Goal: Transaction & Acquisition: Purchase product/service

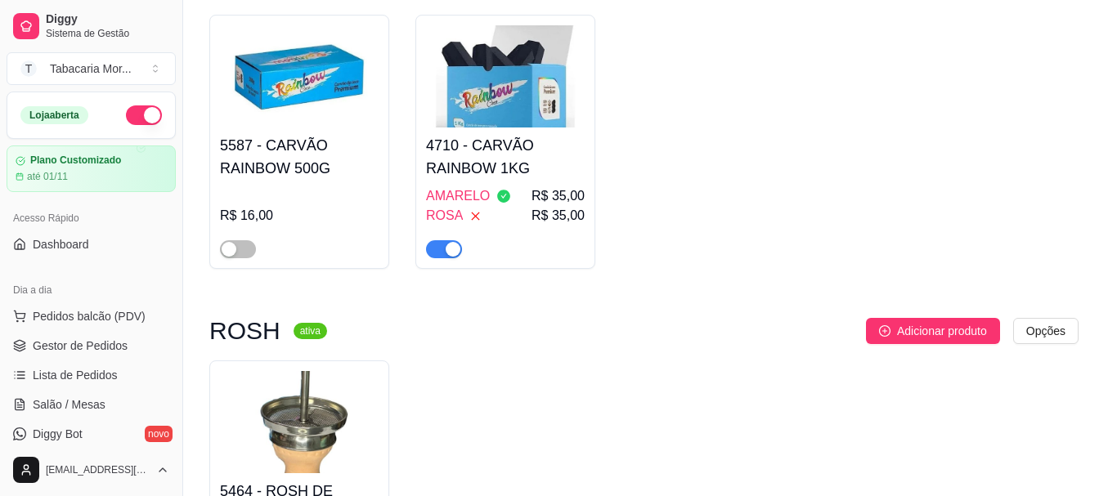
scroll to position [164, 0]
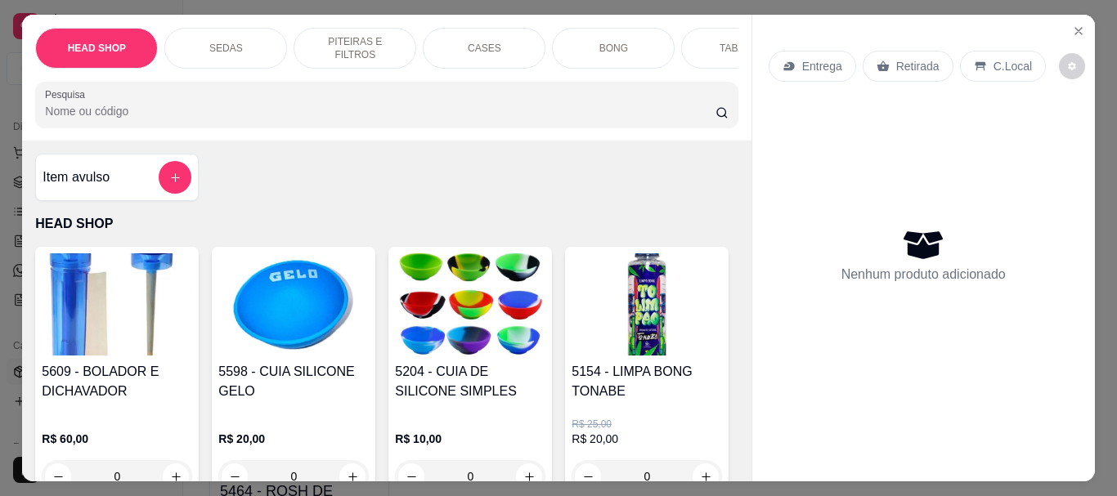
click at [129, 110] on input "Pesquisa" at bounding box center [380, 111] width 671 height 16
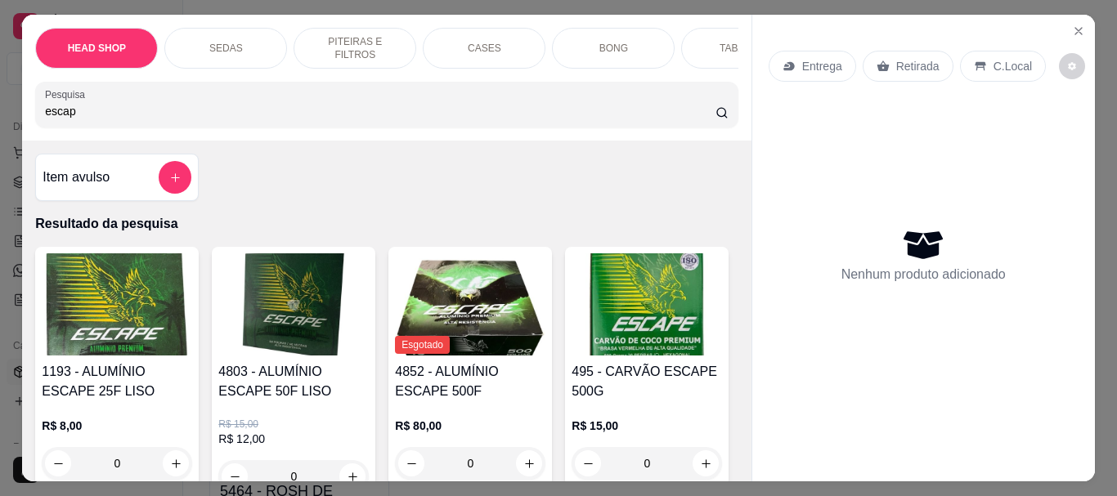
scroll to position [245, 0]
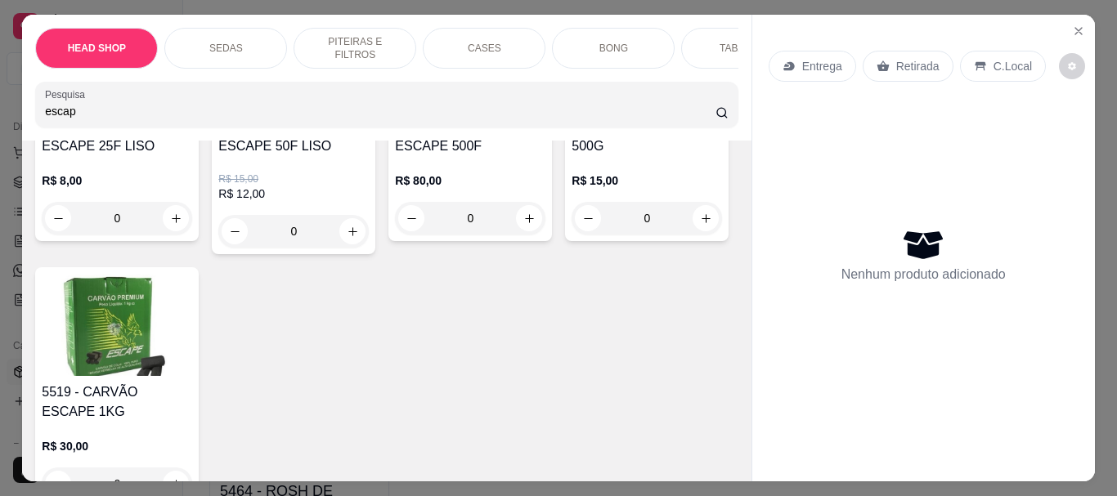
type input "escap"
click at [192, 389] on h4 "5519 - CARVÃO ESCAPE 1KG" at bounding box center [117, 402] width 151 height 39
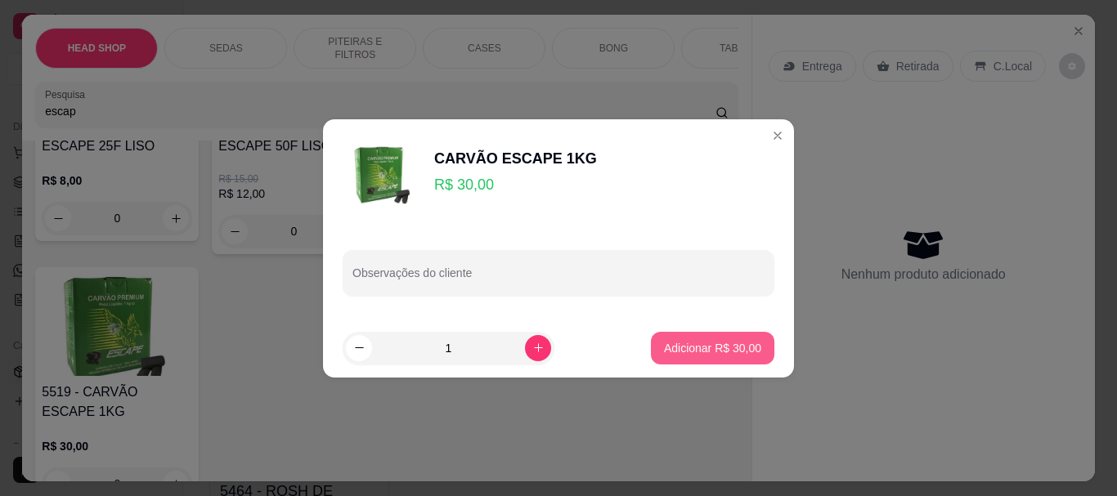
click at [687, 349] on p "Adicionar R$ 30,00" at bounding box center [712, 348] width 97 height 16
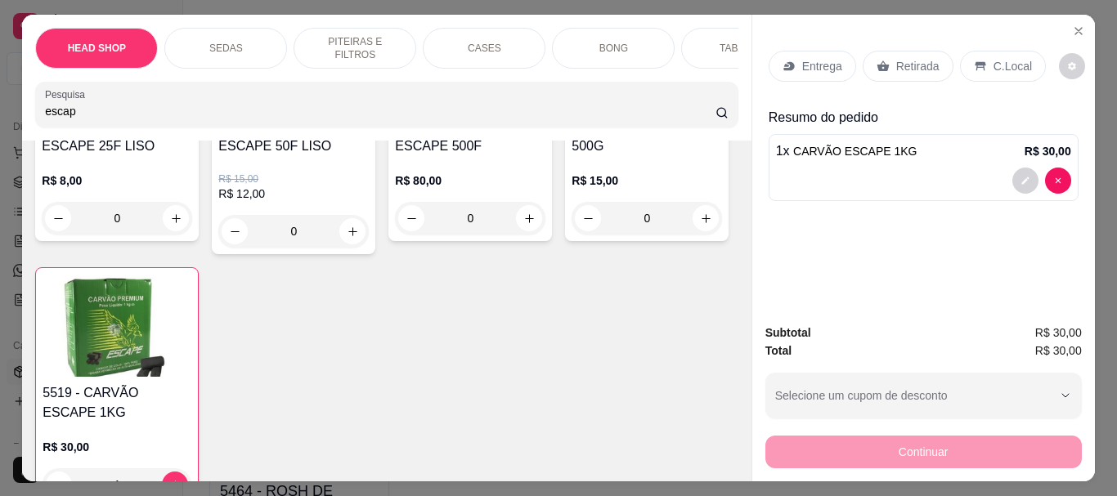
type input "1"
click at [898, 58] on p "Retirada" at bounding box center [917, 66] width 43 height 16
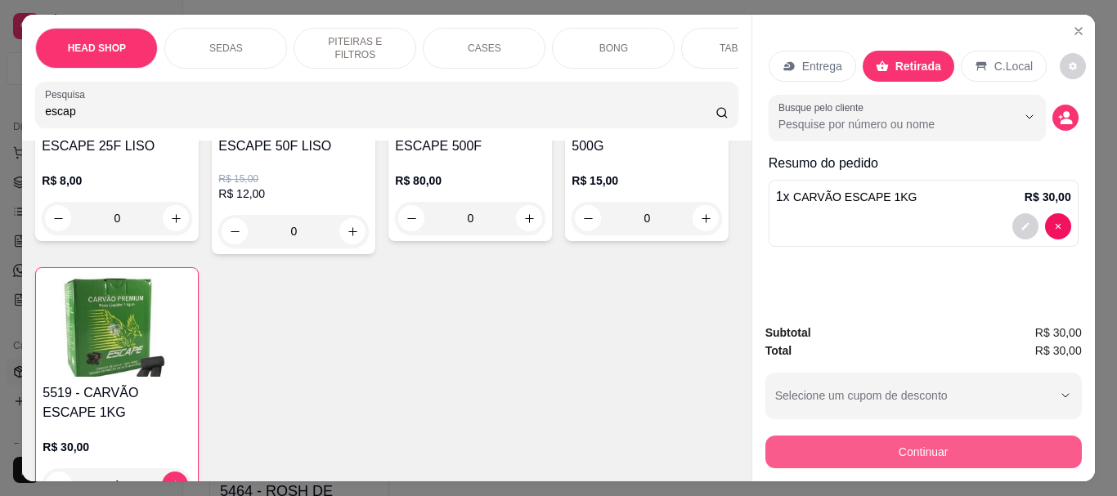
click at [915, 451] on button "Continuar" at bounding box center [924, 452] width 317 height 33
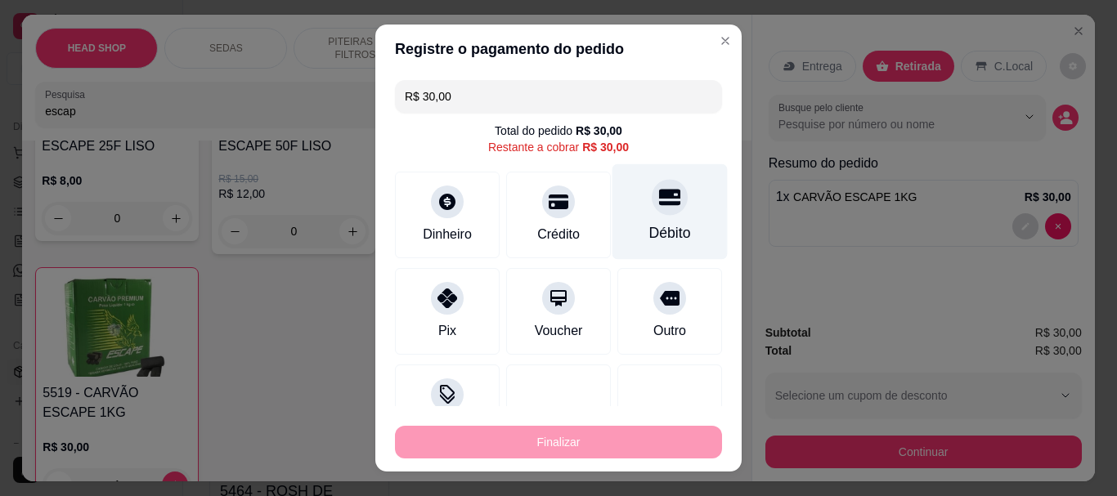
click at [652, 214] on div at bounding box center [670, 198] width 36 height 36
type input "R$ 0,00"
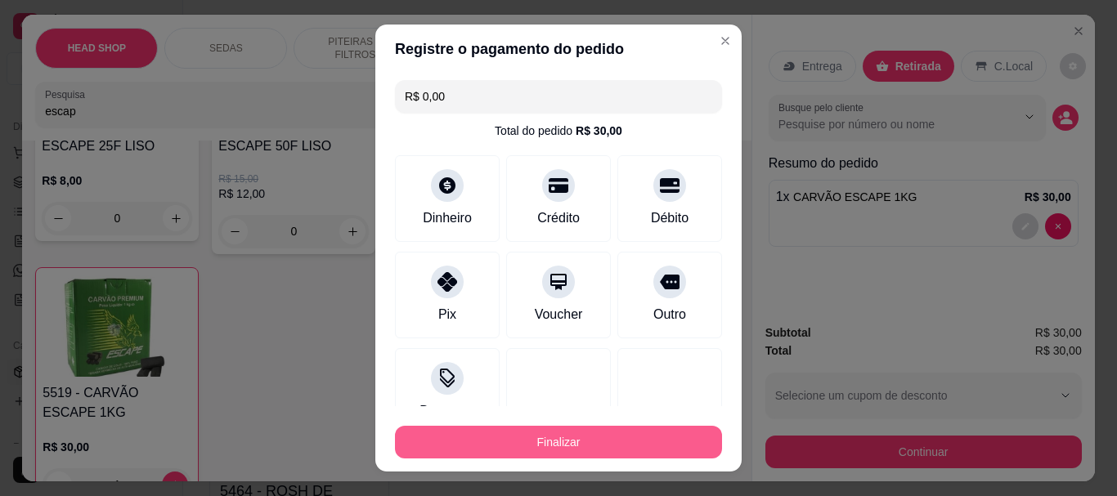
click at [658, 438] on button "Finalizar" at bounding box center [558, 442] width 327 height 33
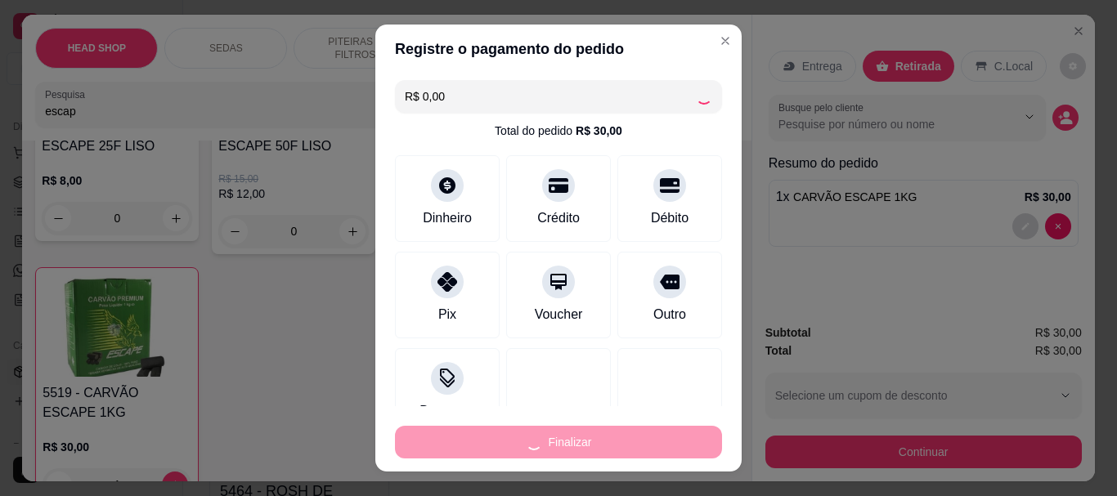
type input "0"
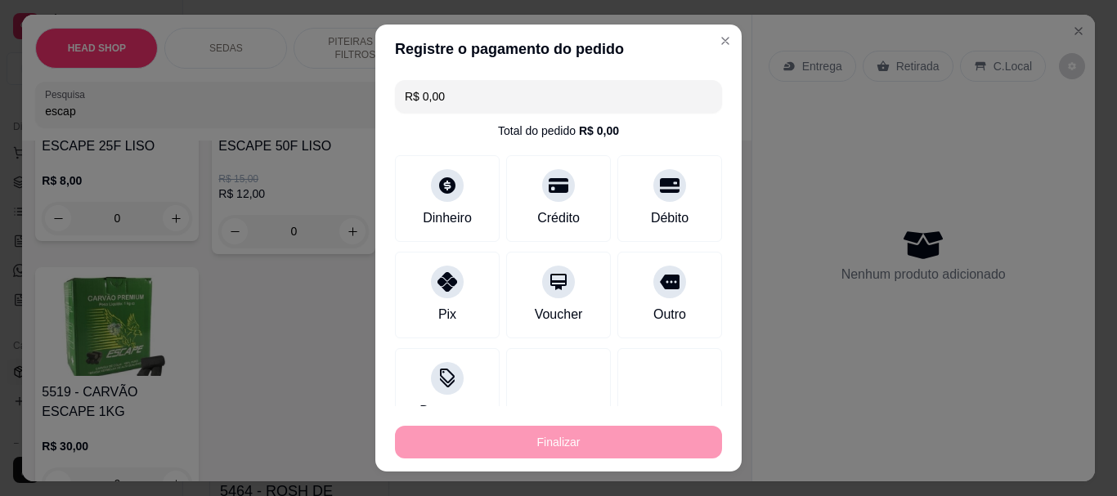
type input "-R$ 30,00"
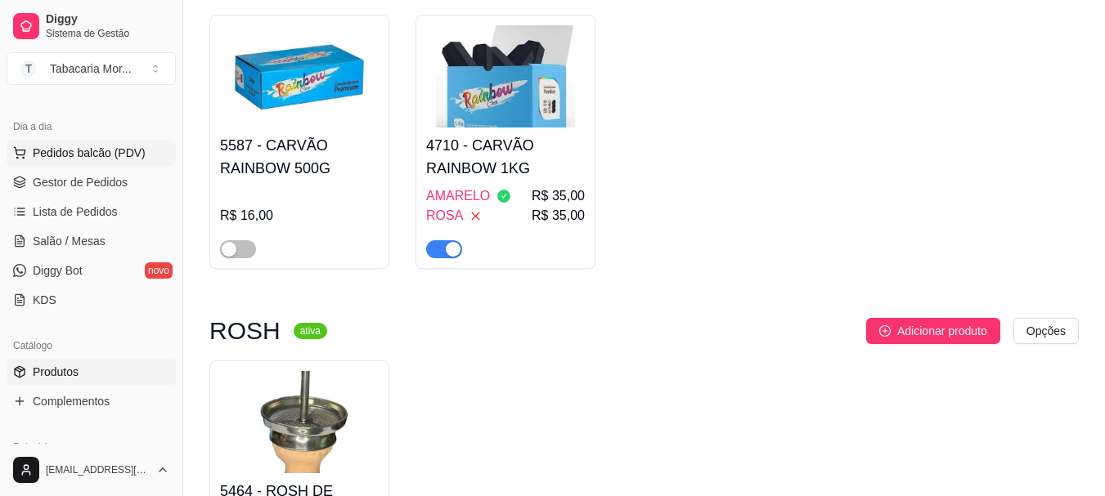
click at [81, 155] on span "Pedidos balcão (PDV)" at bounding box center [89, 153] width 113 height 16
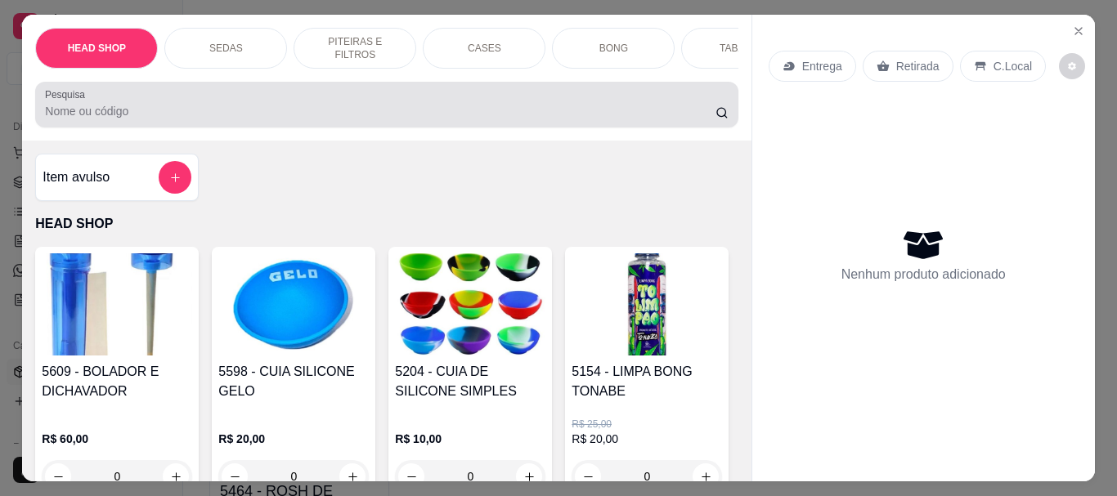
click at [164, 117] on input "Pesquisa" at bounding box center [380, 111] width 671 height 16
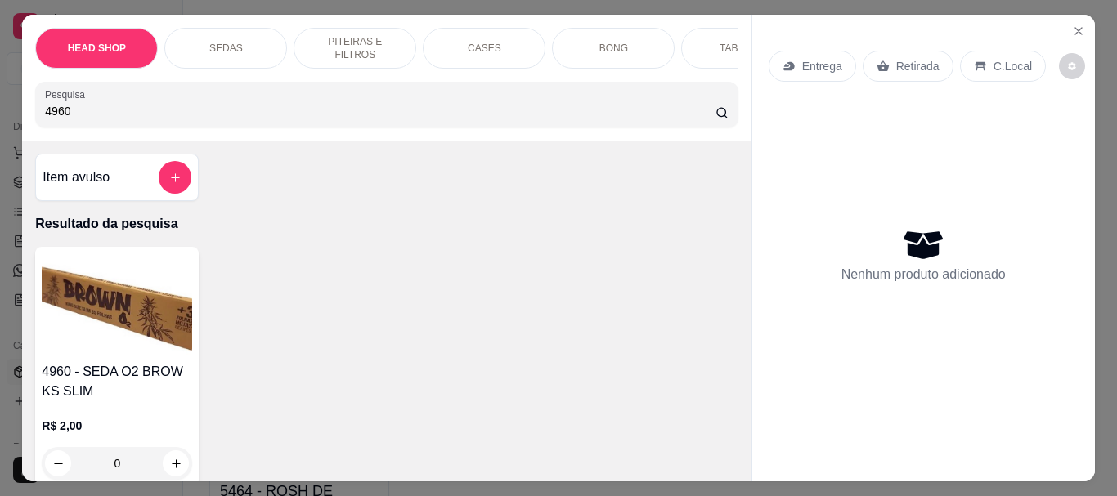
type input "4960"
click at [142, 344] on img at bounding box center [117, 305] width 151 height 102
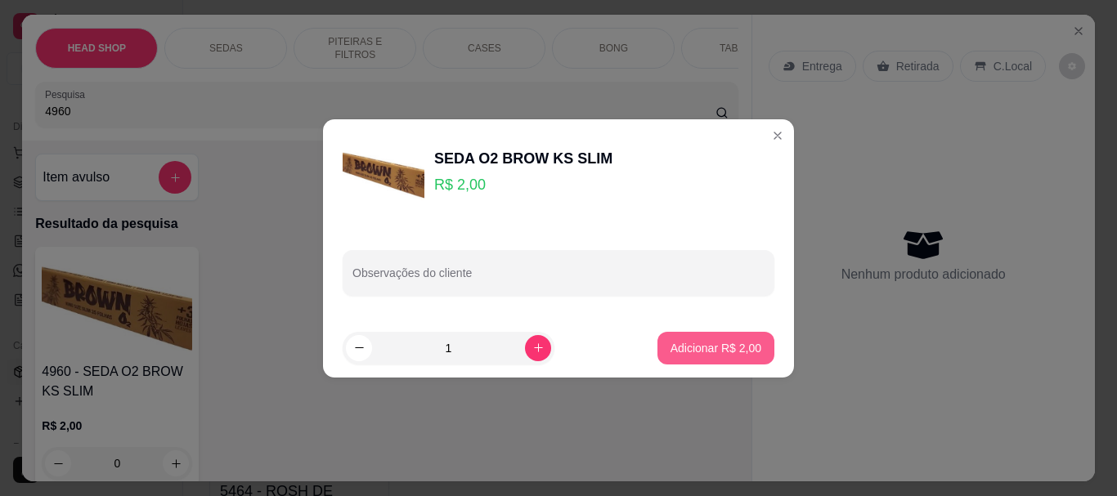
click at [739, 342] on p "Adicionar R$ 2,00" at bounding box center [716, 348] width 91 height 16
type input "1"
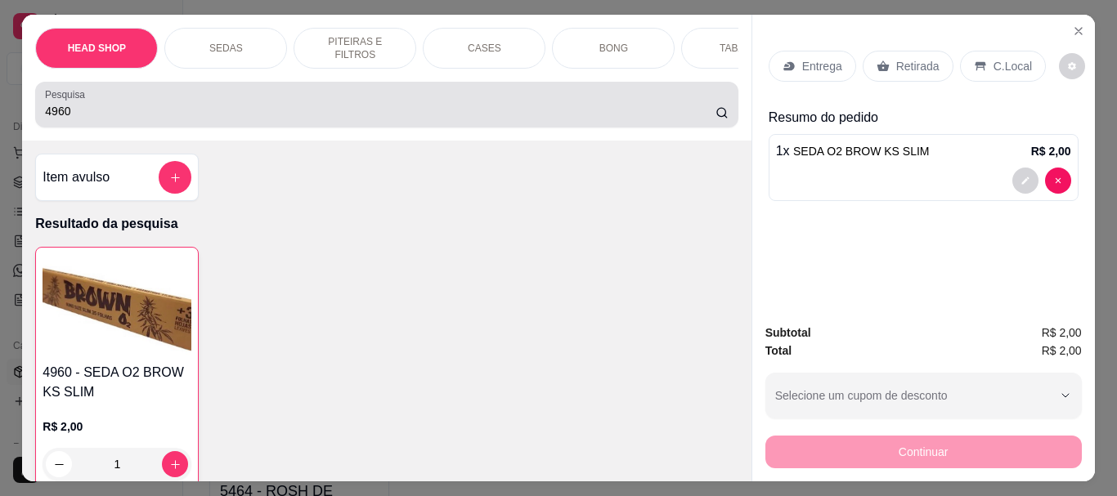
click at [204, 101] on div "4960" at bounding box center [386, 104] width 683 height 33
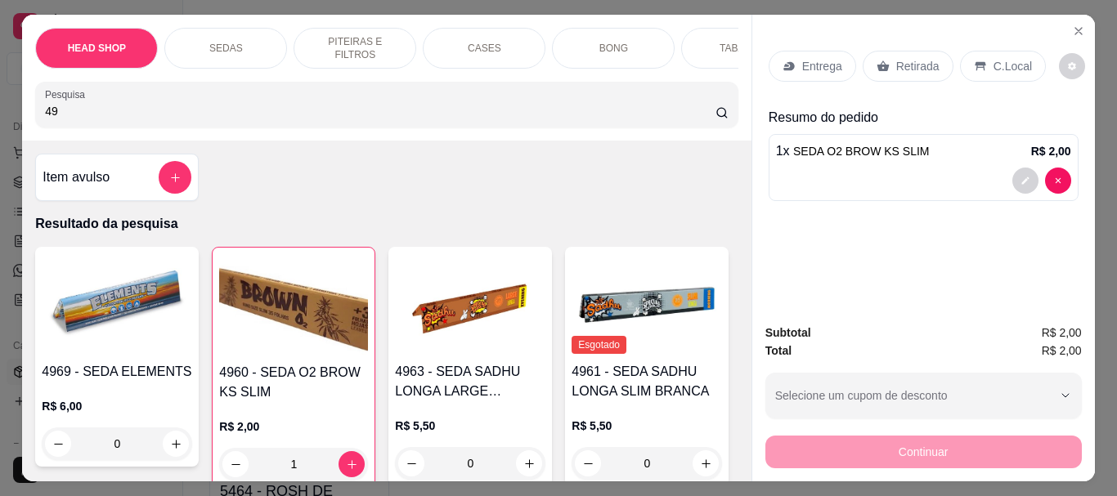
type input "4"
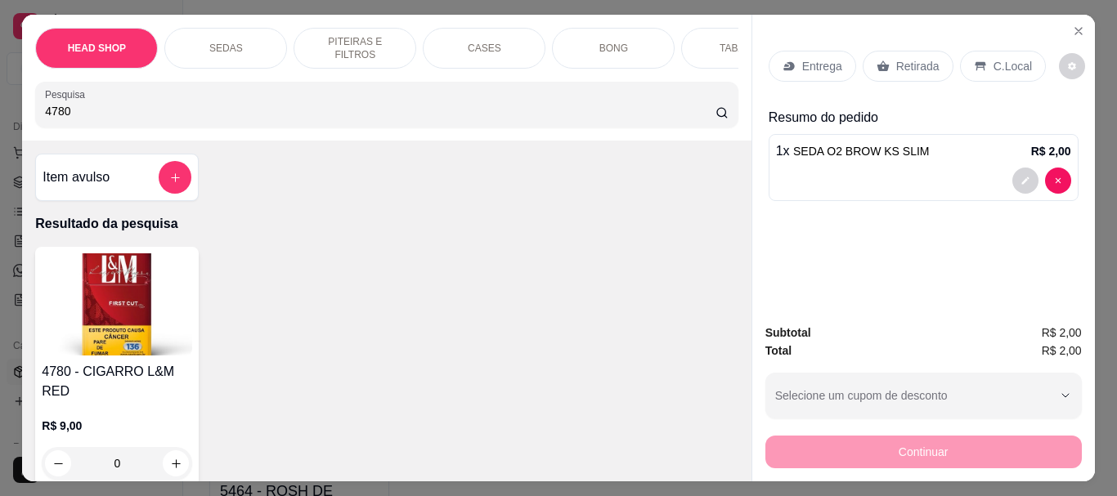
type input "4780"
click at [116, 268] on img at bounding box center [117, 305] width 151 height 102
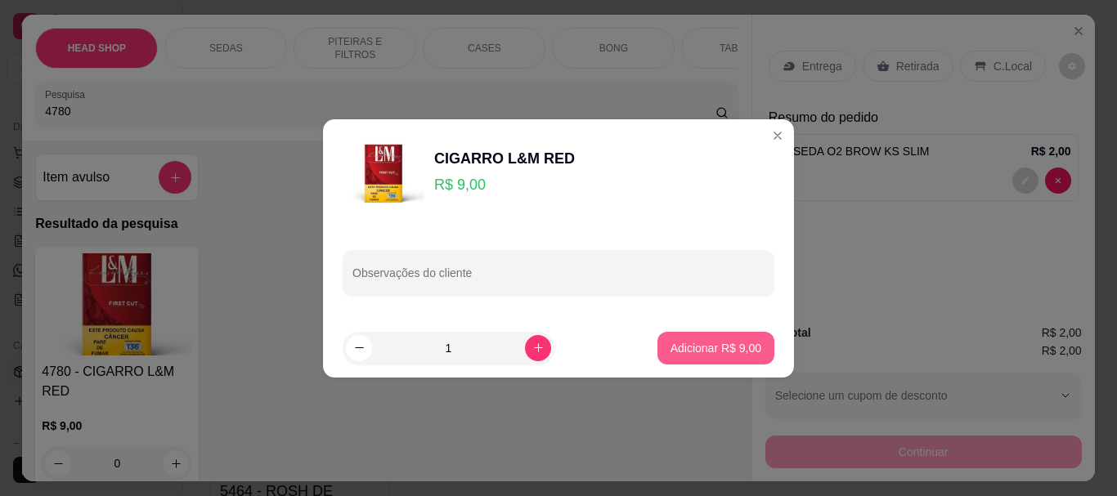
click at [697, 348] on p "Adicionar R$ 9,00" at bounding box center [716, 348] width 91 height 16
type input "1"
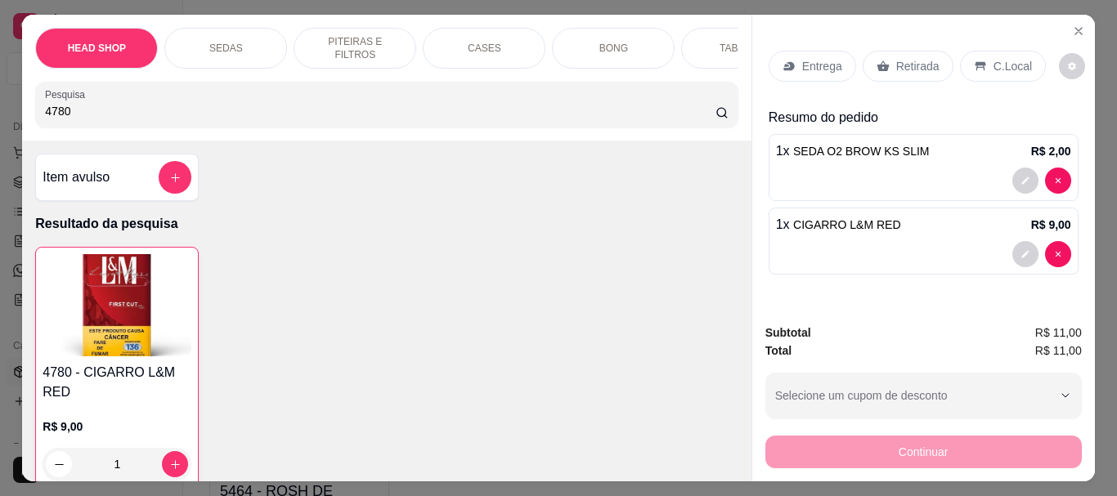
click at [878, 51] on div "Retirada" at bounding box center [908, 66] width 91 height 31
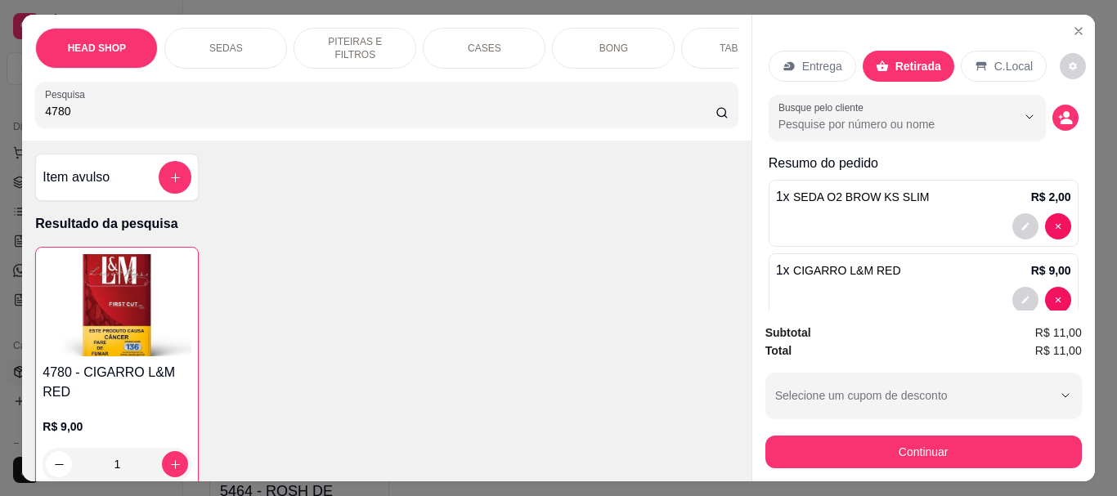
click at [952, 432] on div "Continuar" at bounding box center [924, 450] width 317 height 37
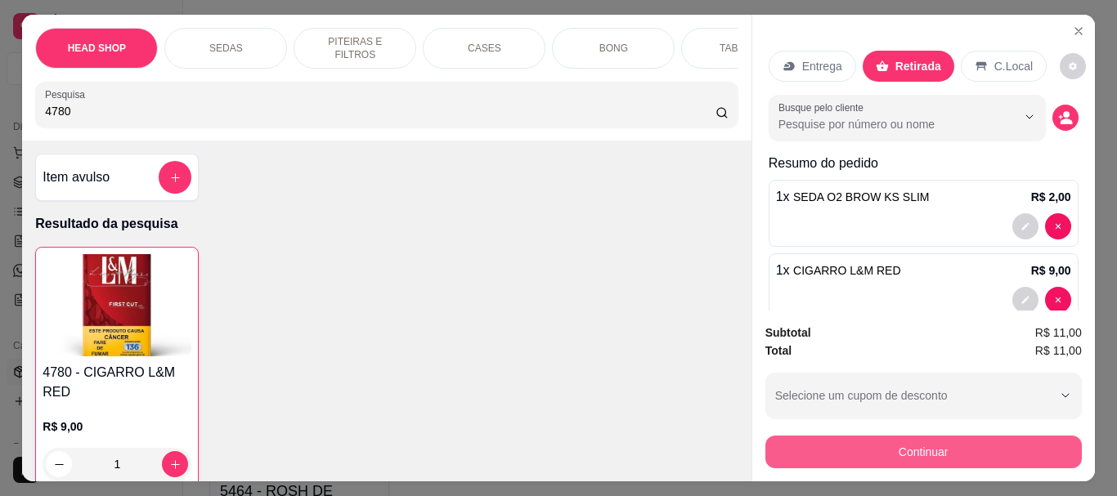
click at [897, 438] on button "Continuar" at bounding box center [924, 452] width 317 height 33
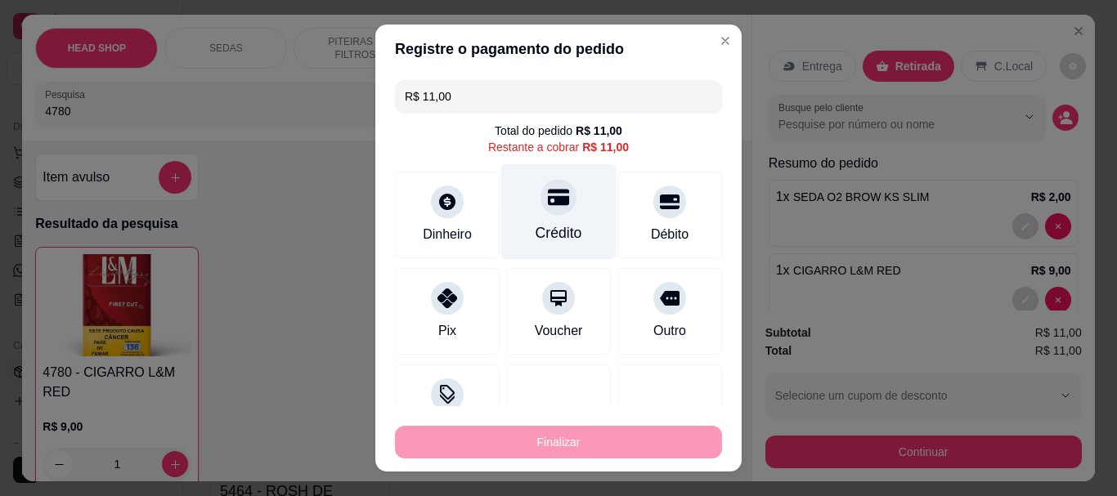
click at [542, 209] on div at bounding box center [559, 198] width 36 height 36
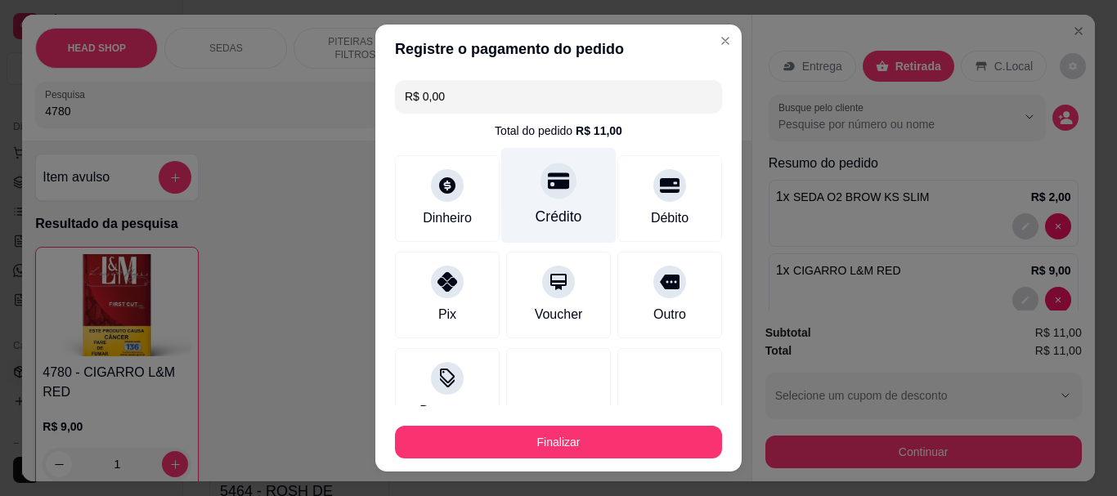
type input "R$ 0,00"
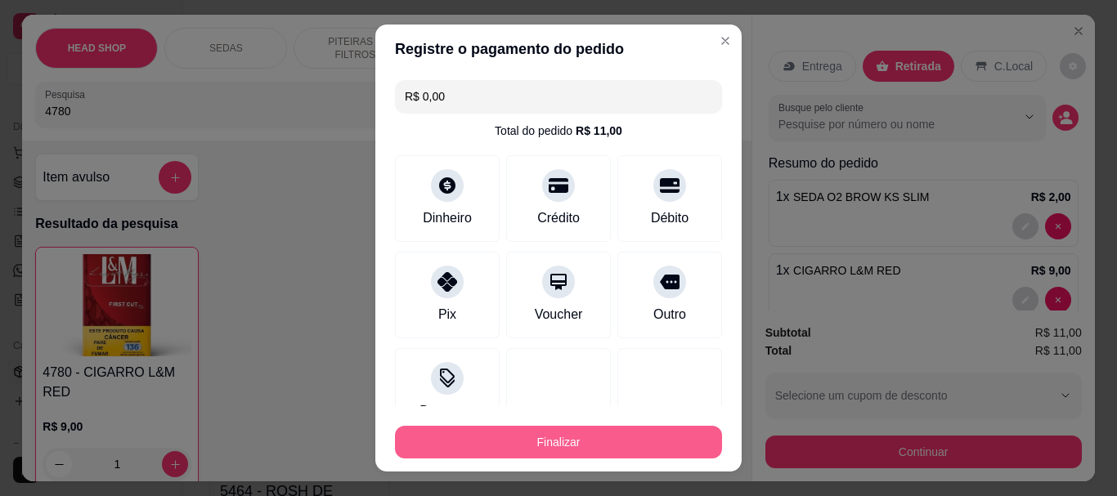
click at [609, 429] on button "Finalizar" at bounding box center [558, 442] width 327 height 33
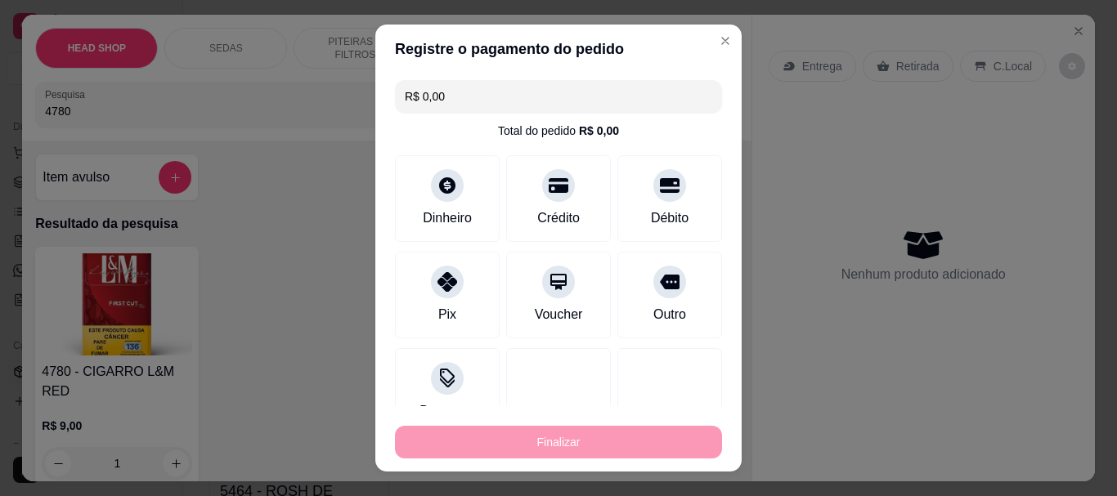
type input "0"
type input "-R$ 11,00"
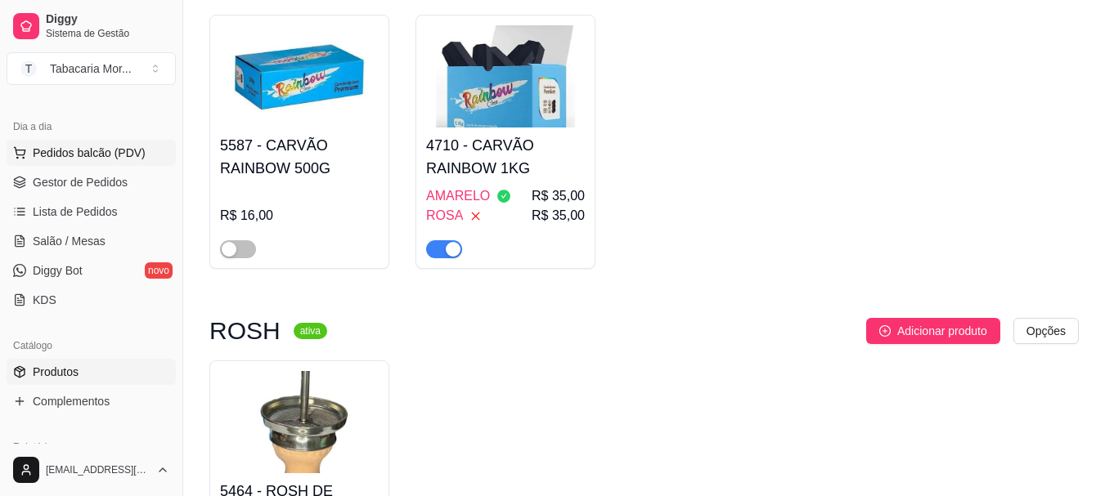
click at [61, 153] on span "Pedidos balcão (PDV)" at bounding box center [89, 153] width 113 height 16
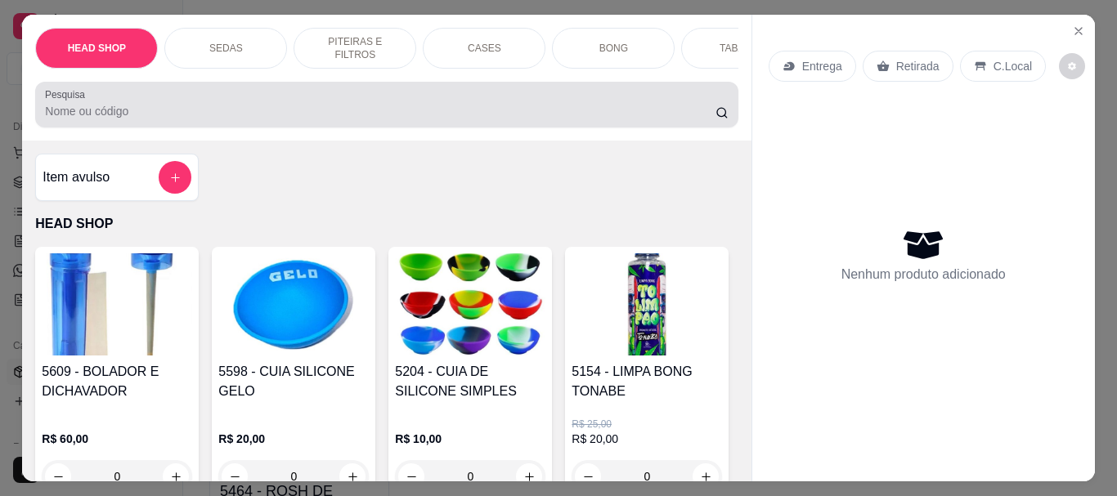
click at [189, 98] on div at bounding box center [386, 104] width 683 height 33
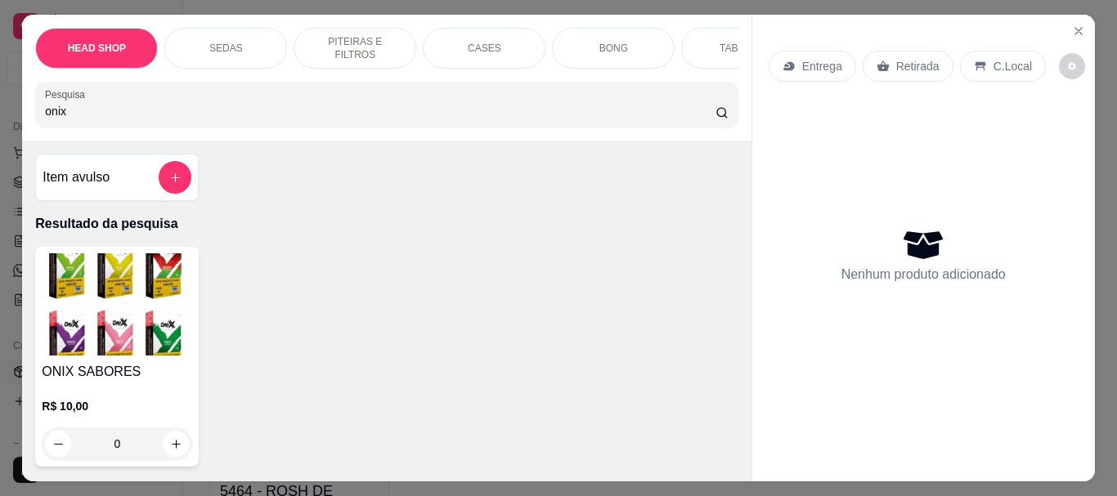
type input "onix"
click at [167, 320] on img at bounding box center [117, 305] width 151 height 102
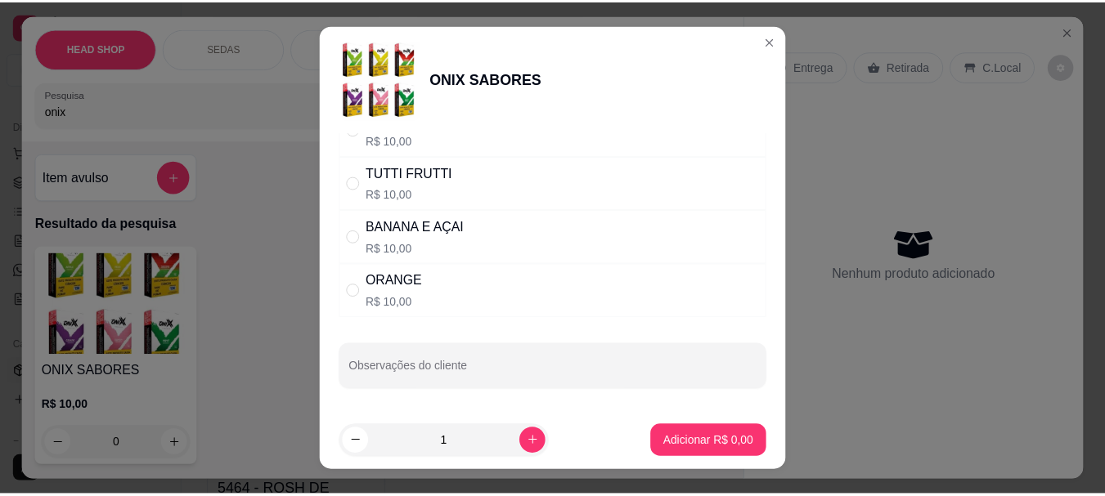
scroll to position [961, 0]
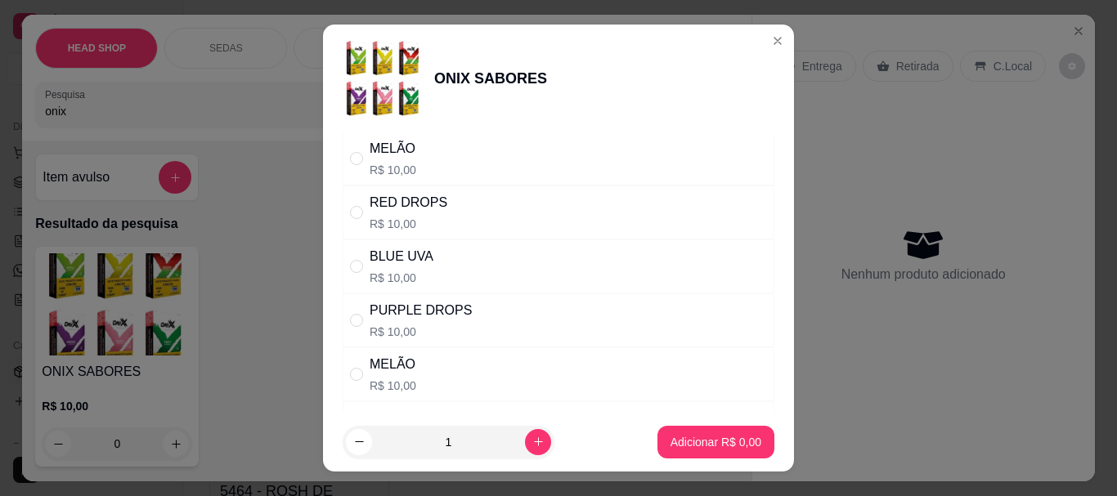
click at [428, 320] on div "PURPLE DROPS" at bounding box center [421, 311] width 102 height 20
radio input "true"
click at [716, 444] on p "Adicionar R$ 10,00" at bounding box center [712, 442] width 97 height 16
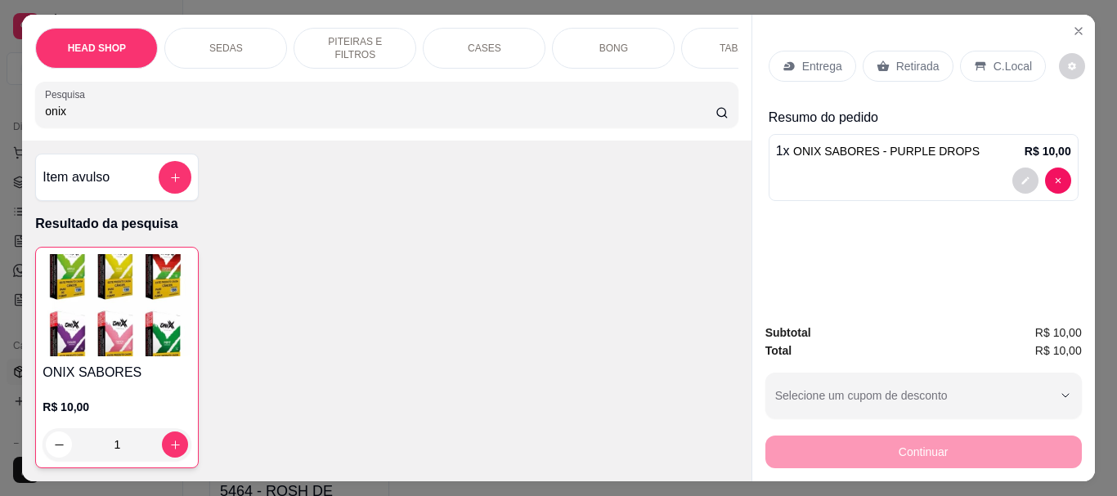
type input "1"
click at [896, 58] on p "Retirada" at bounding box center [917, 66] width 43 height 16
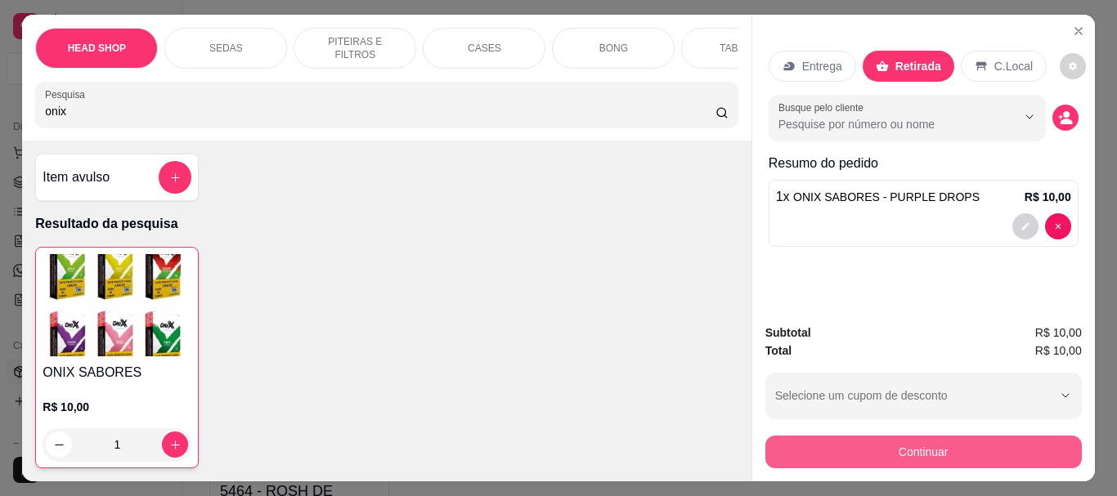
click at [885, 445] on button "Continuar" at bounding box center [924, 452] width 317 height 33
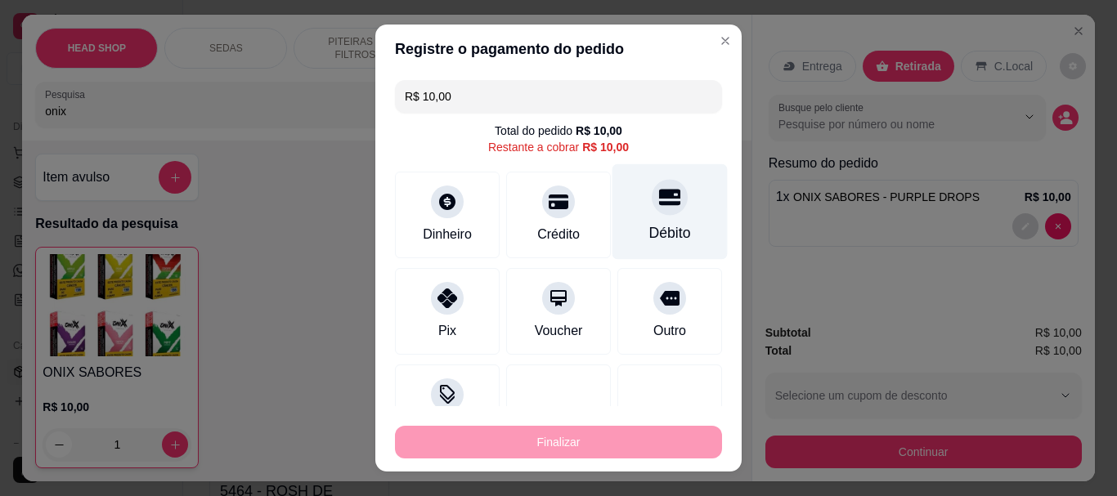
click at [652, 210] on div at bounding box center [670, 198] width 36 height 36
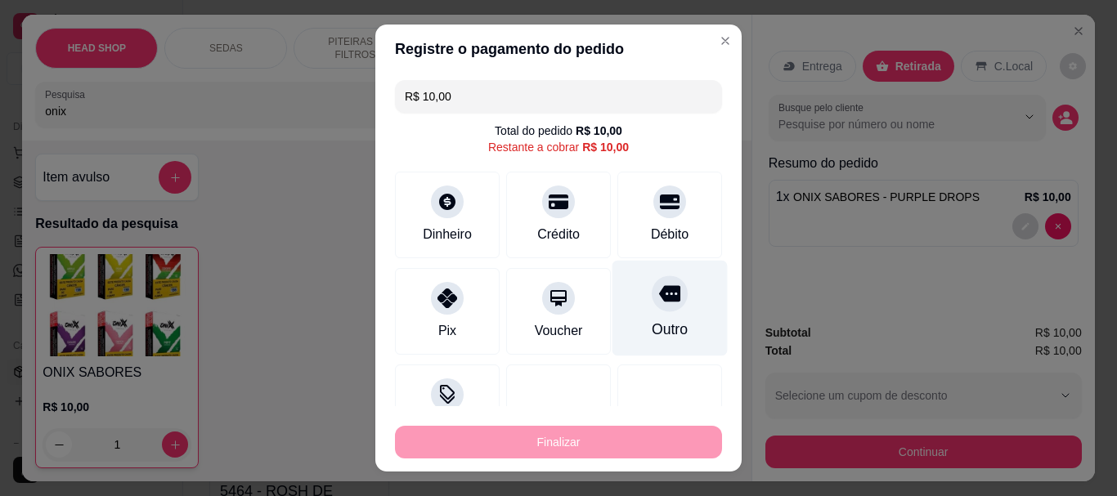
type input "R$ 0,00"
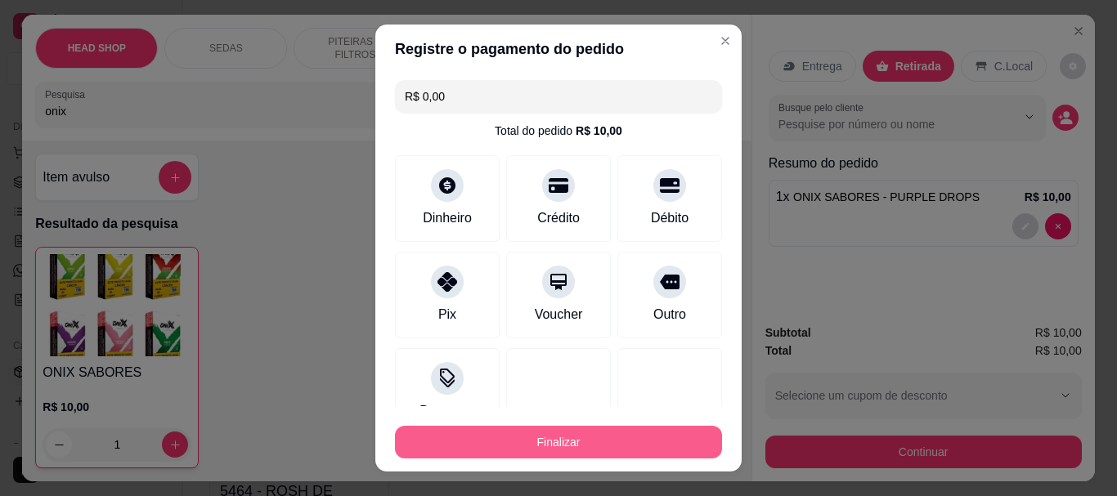
click at [670, 456] on button "Finalizar" at bounding box center [558, 442] width 327 height 33
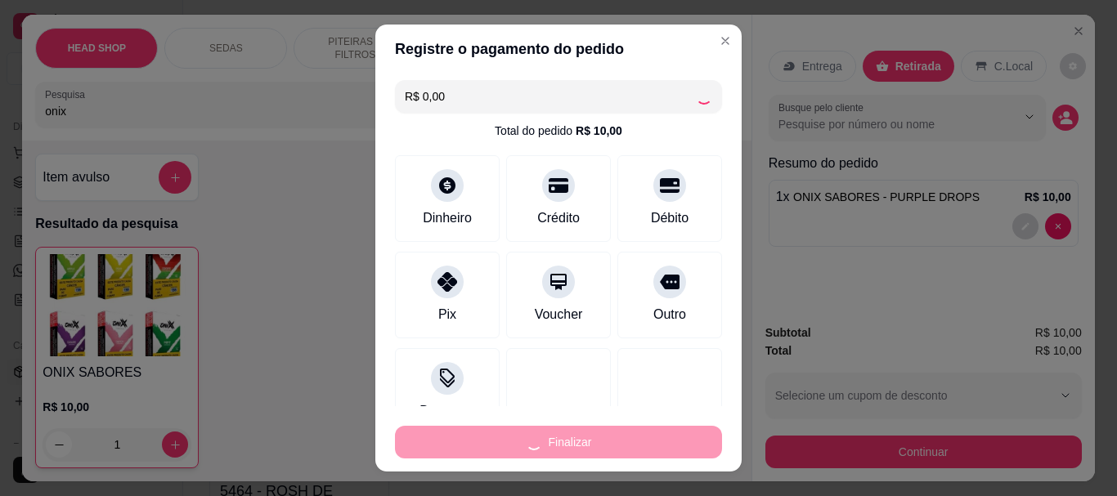
type input "0"
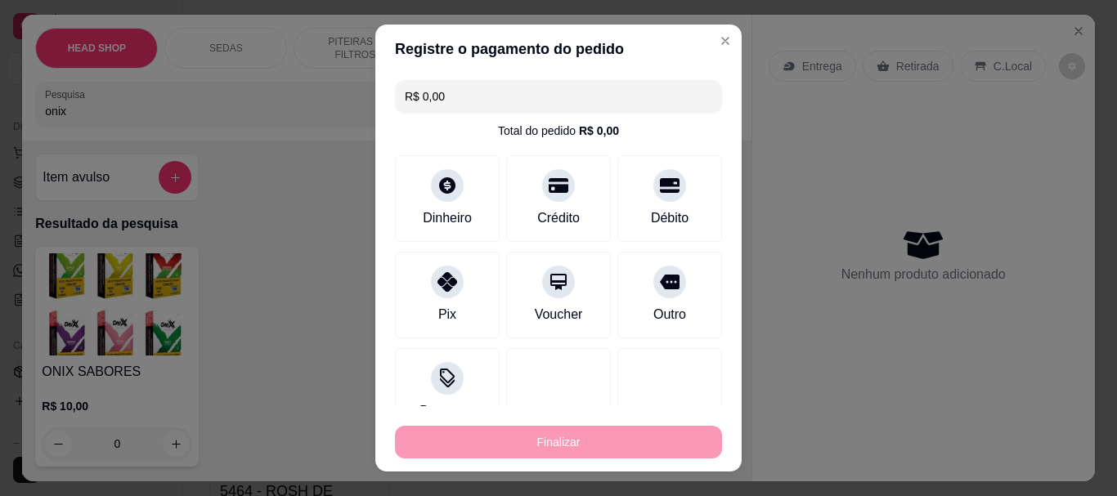
type input "-R$ 10,00"
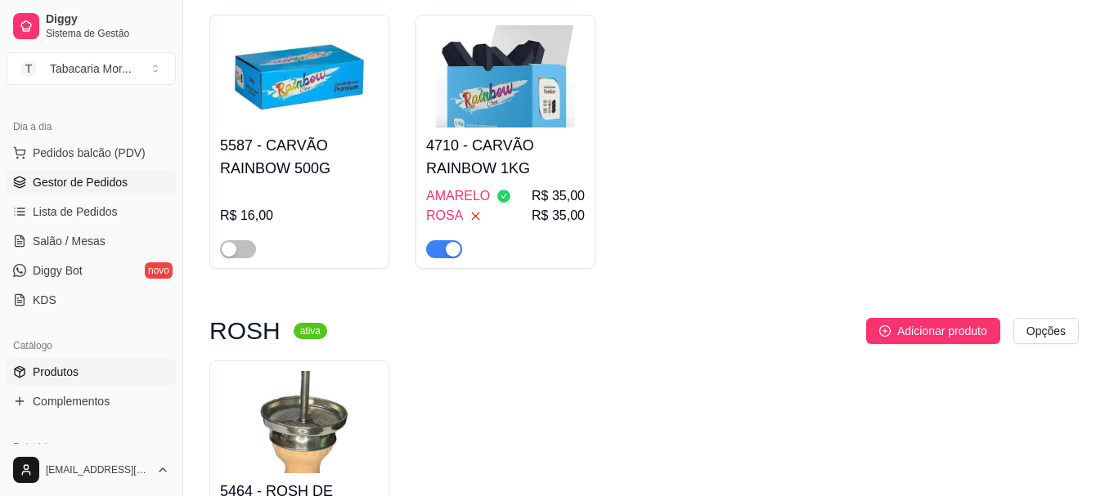
click at [89, 182] on span "Gestor de Pedidos" at bounding box center [80, 182] width 95 height 16
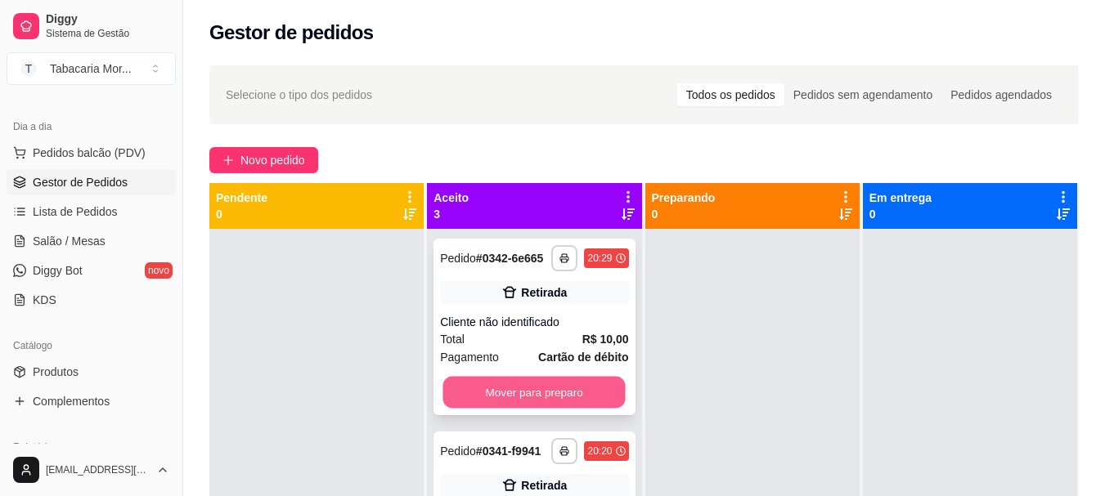
click at [569, 400] on button "Mover para preparo" at bounding box center [534, 393] width 182 height 32
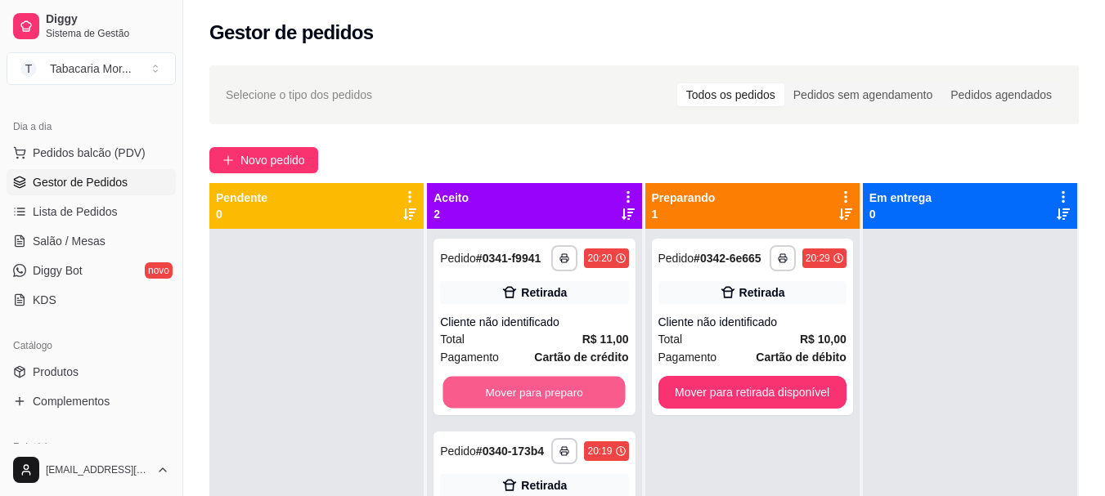
click at [568, 401] on button "Mover para preparo" at bounding box center [534, 393] width 182 height 32
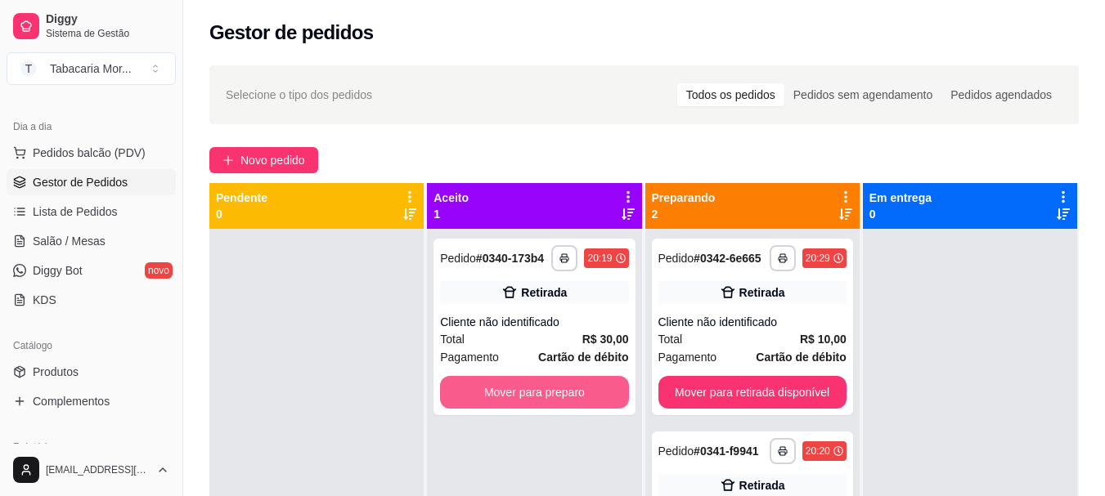
click at [559, 394] on button "Mover para preparo" at bounding box center [534, 392] width 188 height 33
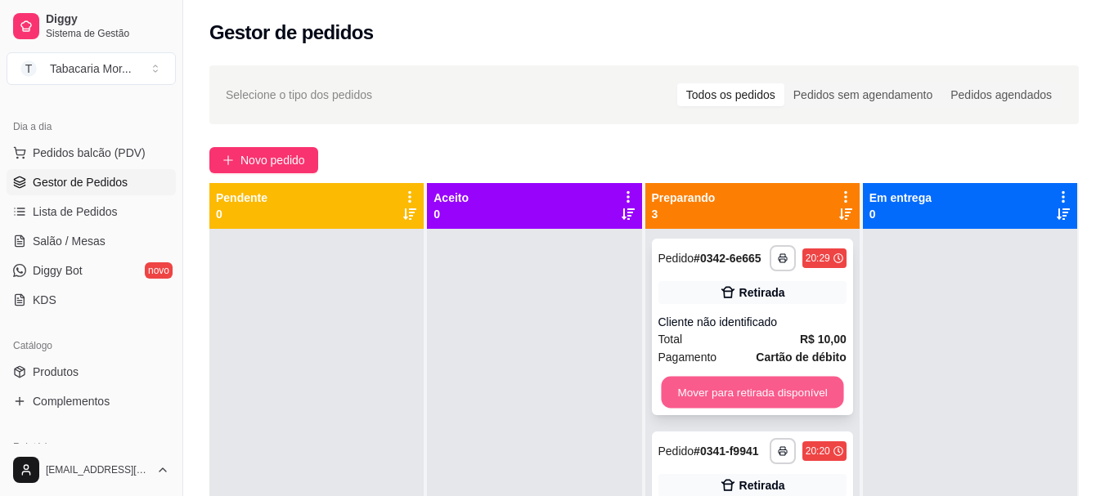
click at [744, 393] on button "Mover para retirada disponível" at bounding box center [752, 393] width 182 height 32
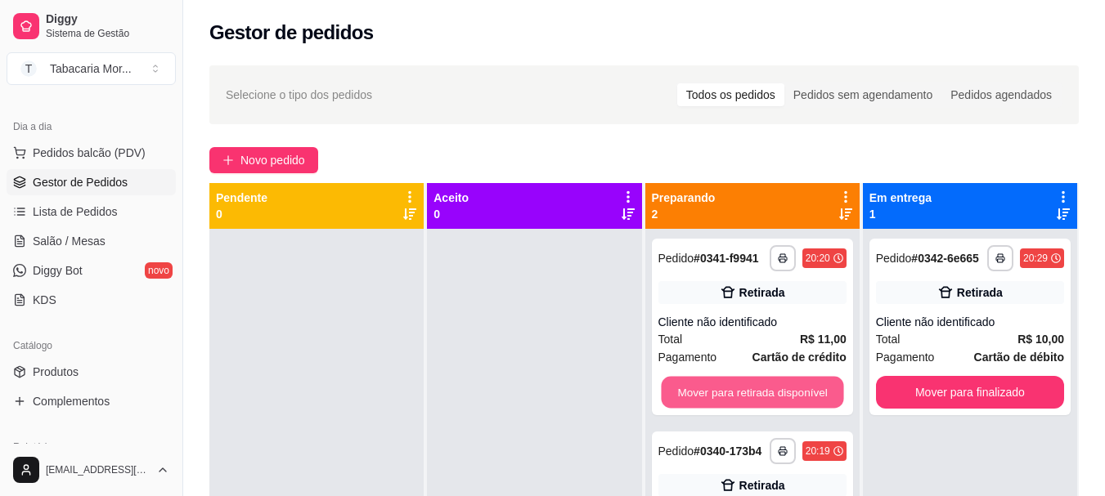
click at [744, 393] on button "Mover para retirada disponível" at bounding box center [752, 393] width 182 height 32
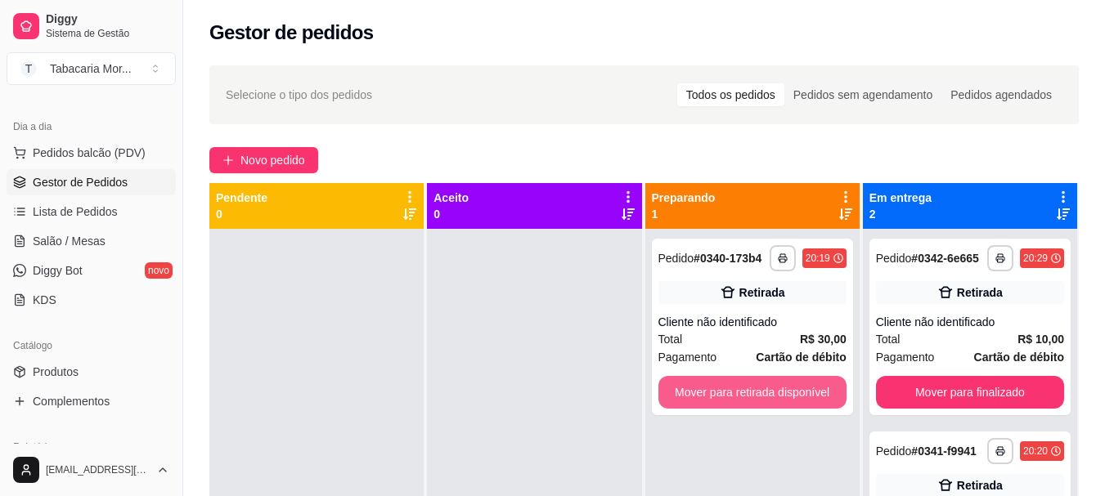
click at [744, 393] on button "Mover para retirada disponível" at bounding box center [752, 392] width 188 height 33
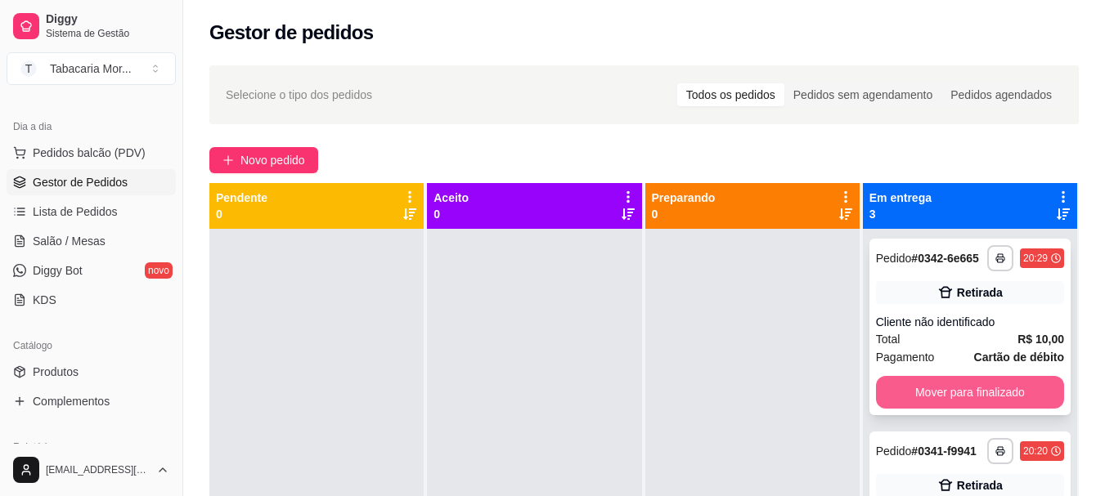
click at [958, 403] on button "Mover para finalizado" at bounding box center [970, 392] width 188 height 33
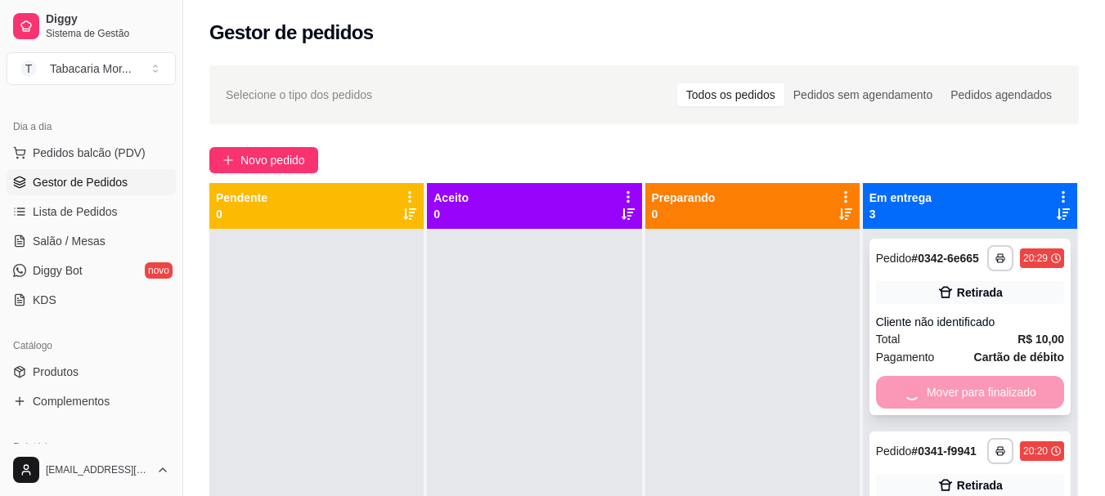
click at [958, 403] on div "Mover para finalizado" at bounding box center [970, 392] width 188 height 33
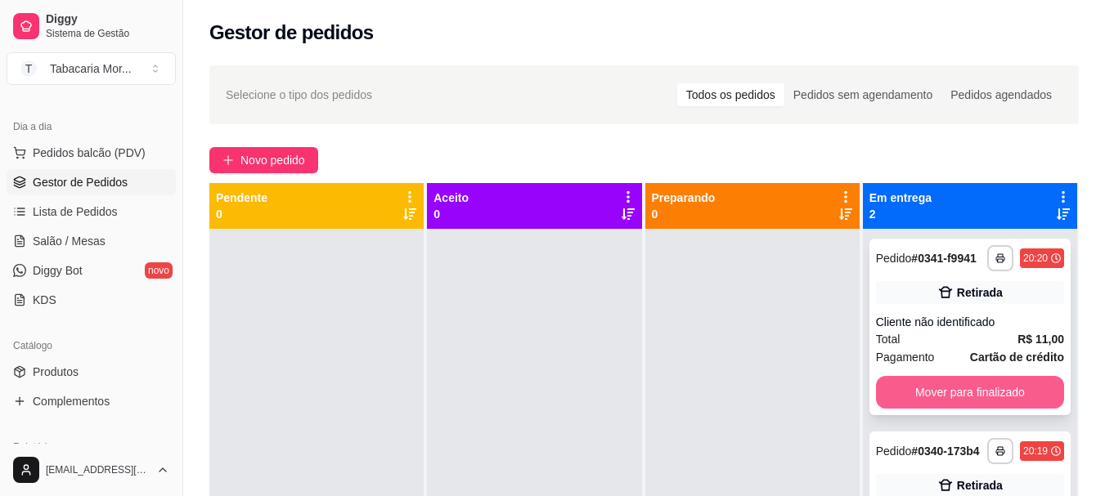
click at [937, 399] on button "Mover para finalizado" at bounding box center [970, 392] width 188 height 33
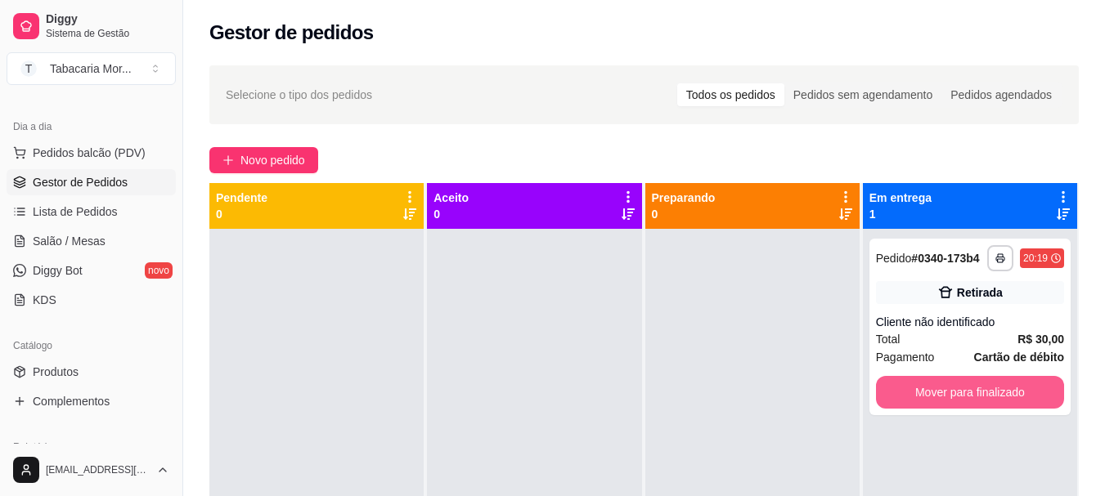
click at [925, 391] on button "Mover para finalizado" at bounding box center [970, 392] width 188 height 33
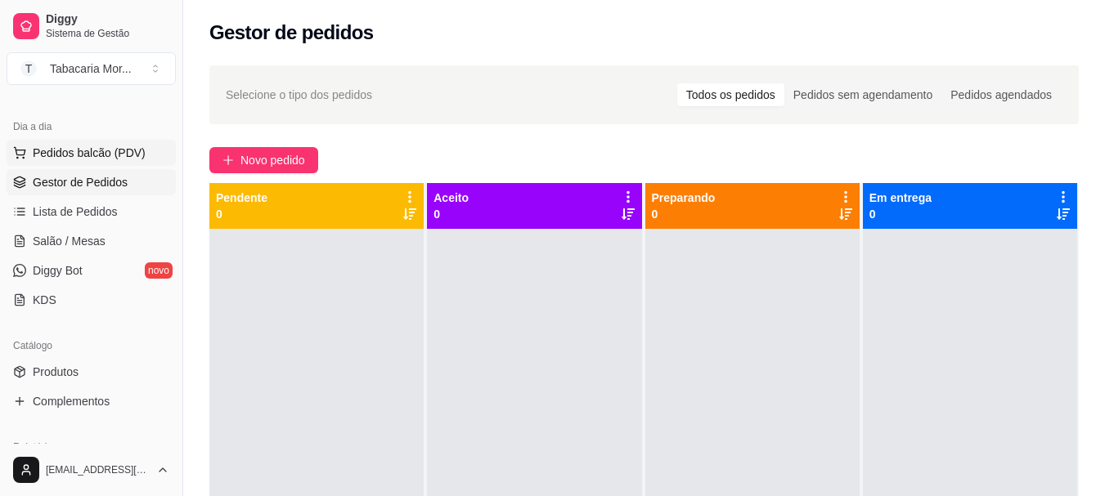
click at [88, 155] on span "Pedidos balcão (PDV)" at bounding box center [89, 153] width 113 height 16
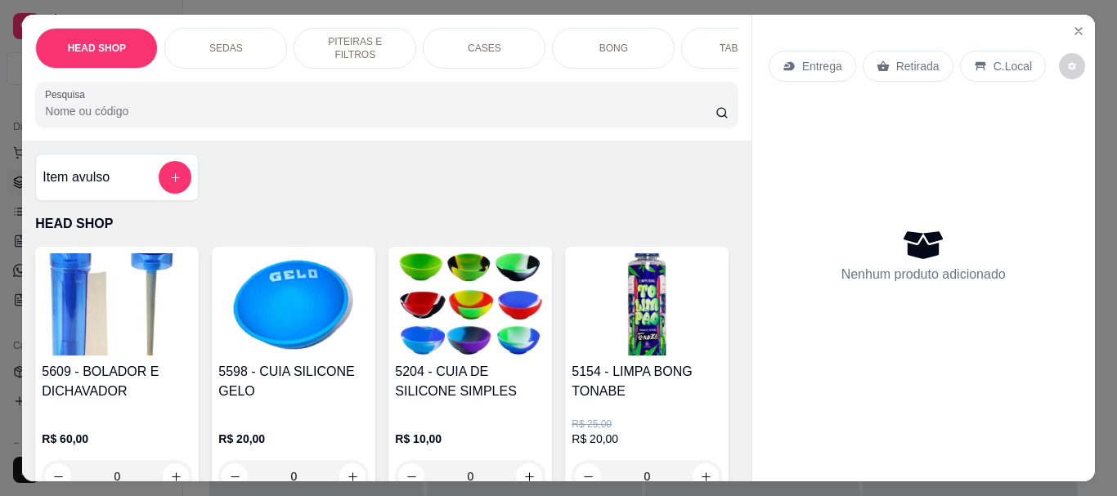
click at [236, 119] on input "Pesquisa" at bounding box center [380, 111] width 671 height 16
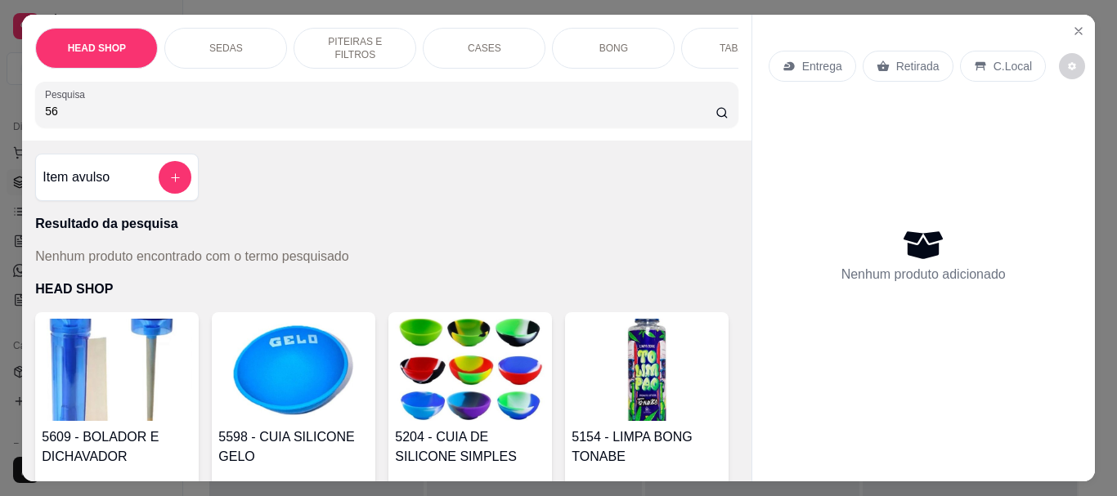
type input "5"
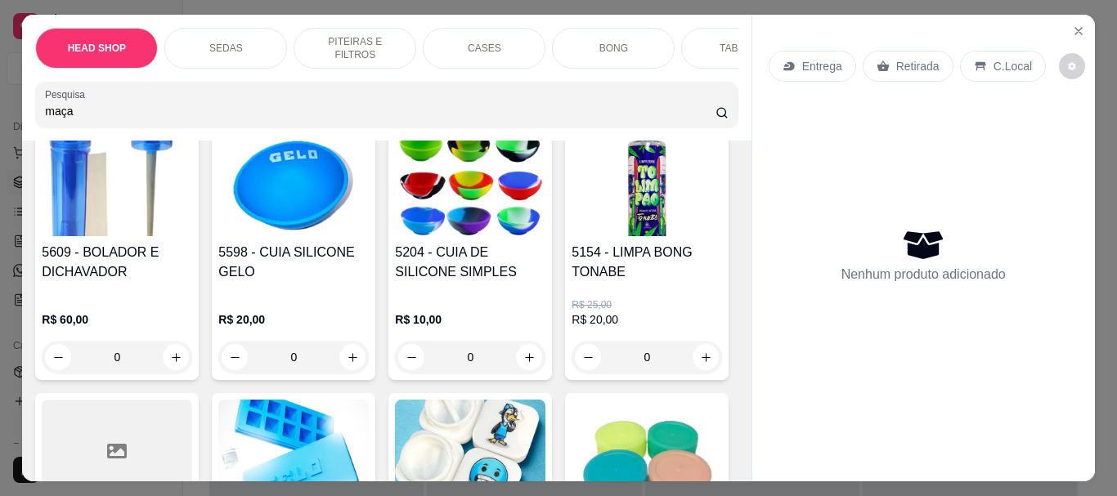
scroll to position [409, 0]
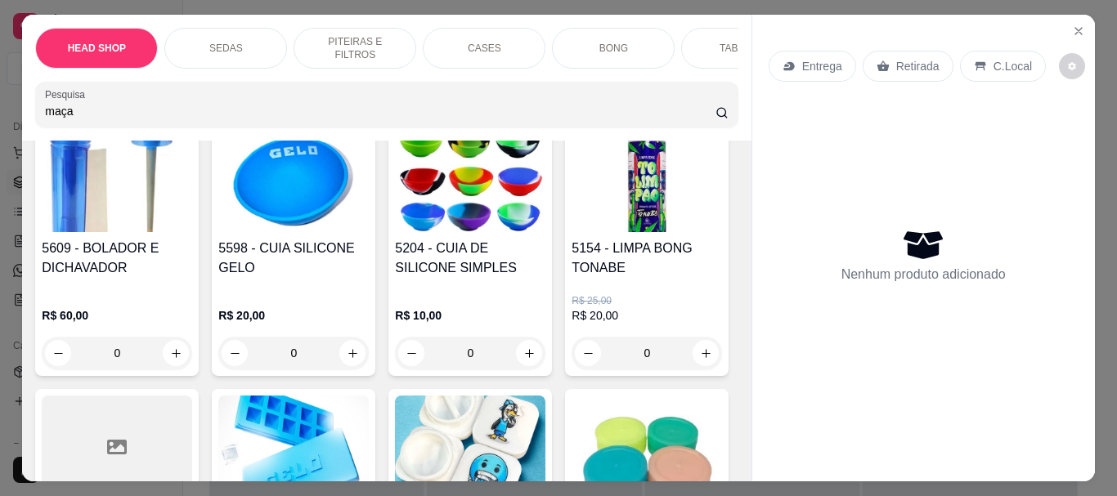
click at [169, 119] on input "maça" at bounding box center [380, 111] width 671 height 16
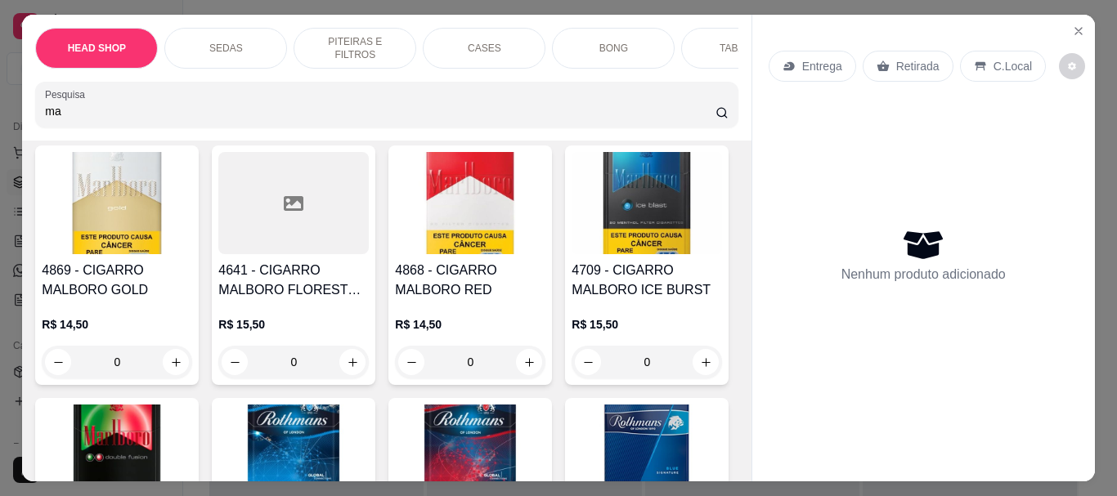
scroll to position [1214, 0]
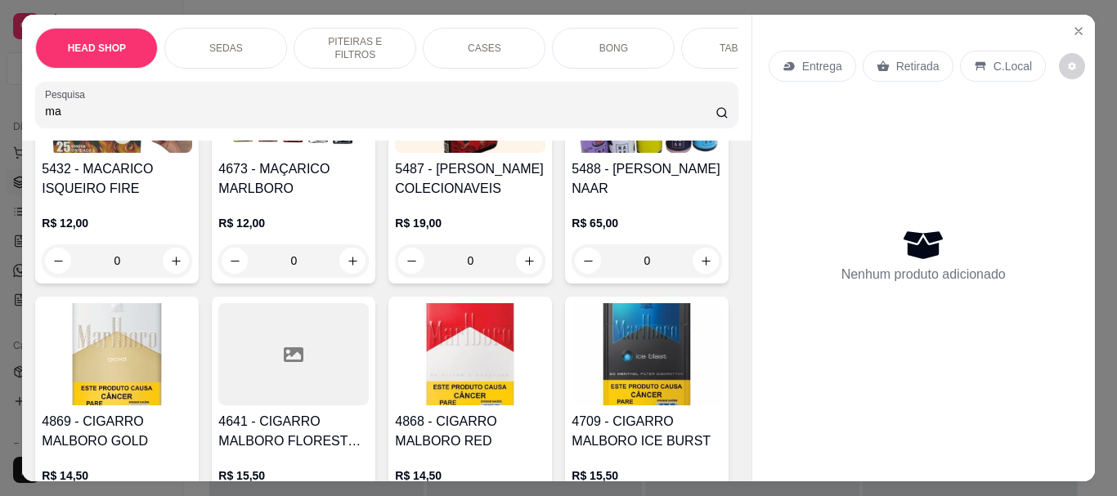
type input "ma"
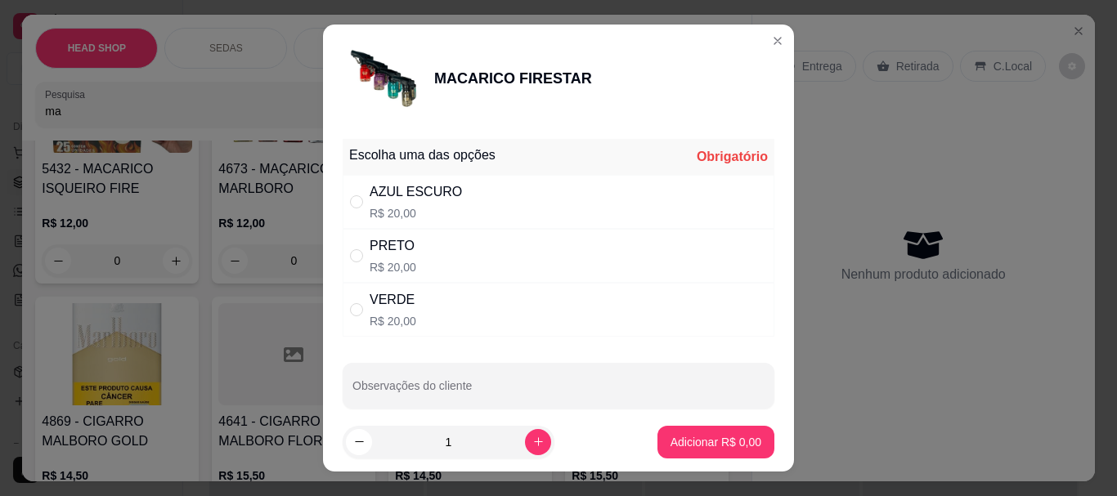
click at [429, 191] on div "AZUL ESCURO" at bounding box center [416, 192] width 92 height 20
radio input "true"
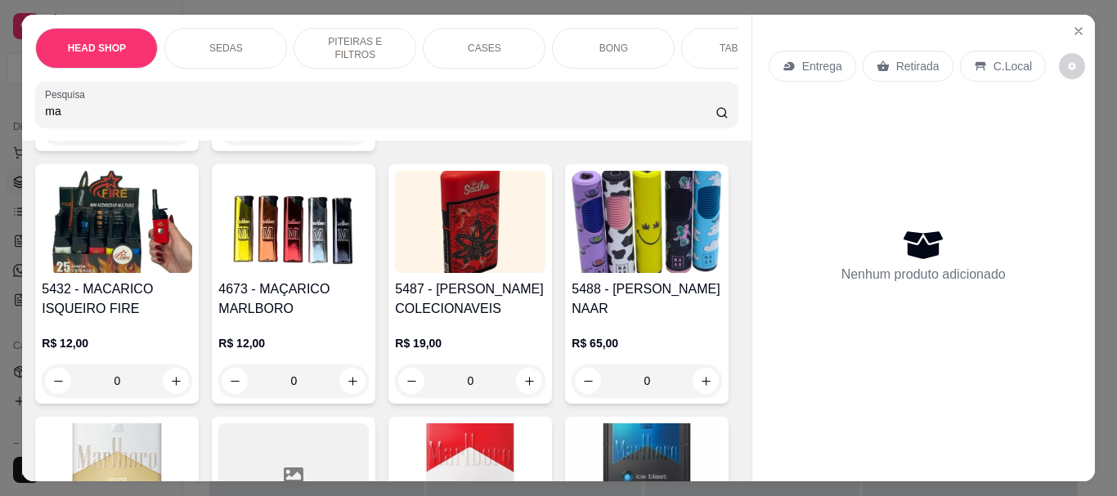
scroll to position [1132, 0]
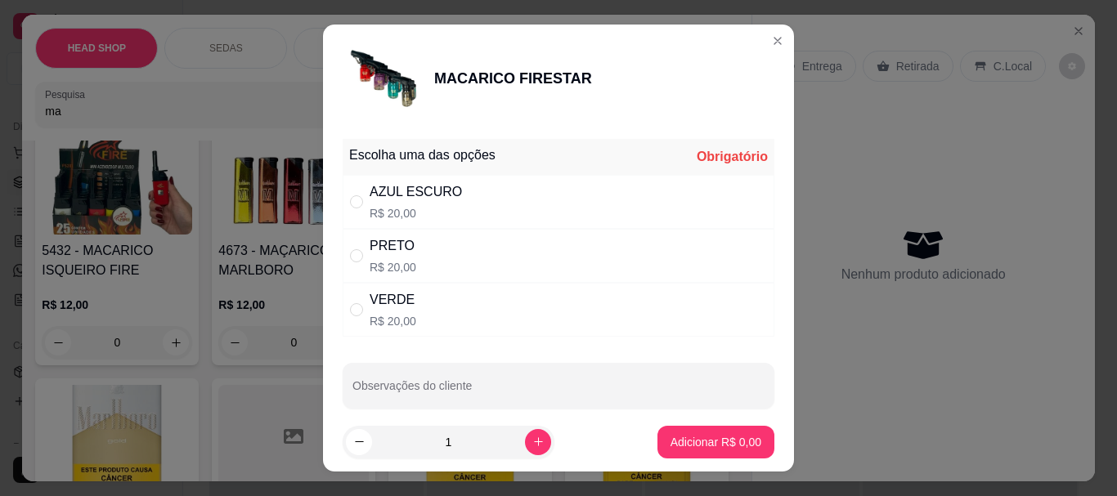
click at [410, 182] on div "AZUL ESCURO R$ 20,00" at bounding box center [559, 202] width 432 height 54
radio input "true"
click at [681, 431] on button "Adicionar R$ 20,00" at bounding box center [713, 442] width 124 height 33
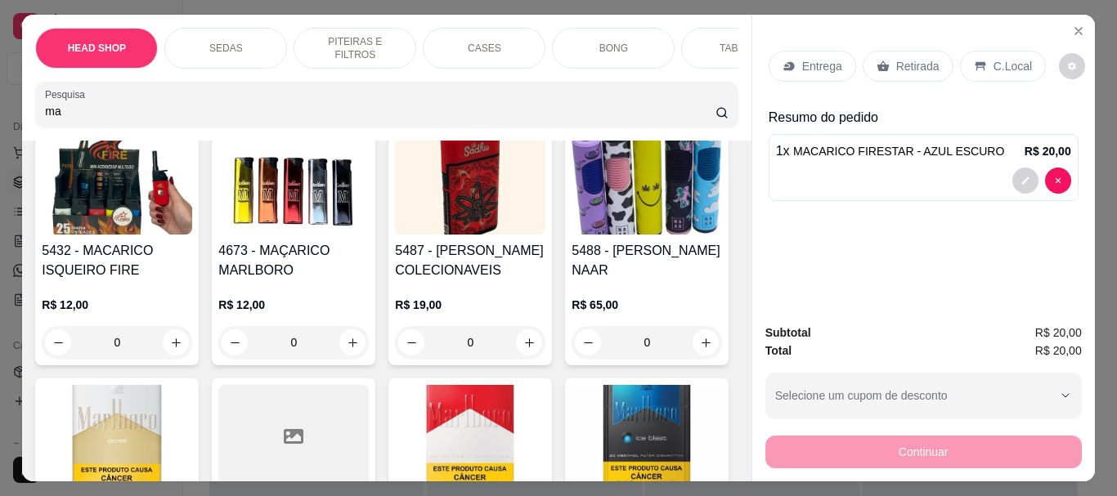
type input "1"
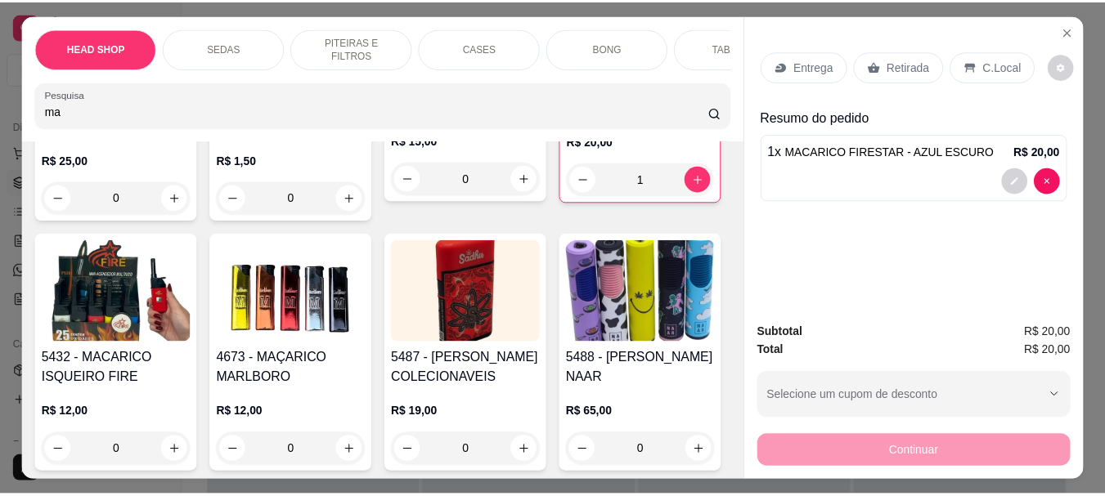
scroll to position [1050, 0]
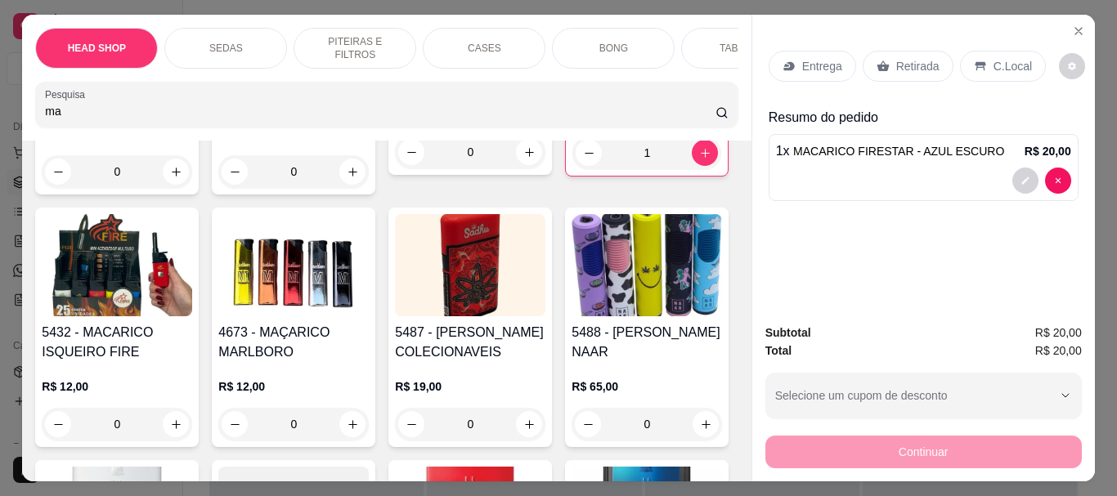
click at [924, 58] on p "Retirada" at bounding box center [917, 66] width 43 height 16
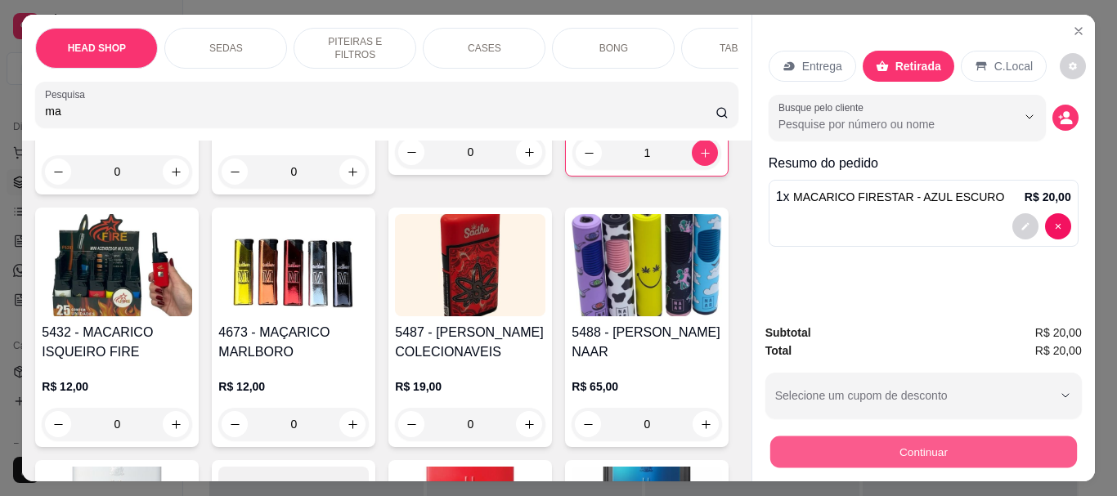
click at [866, 447] on button "Continuar" at bounding box center [923, 452] width 307 height 32
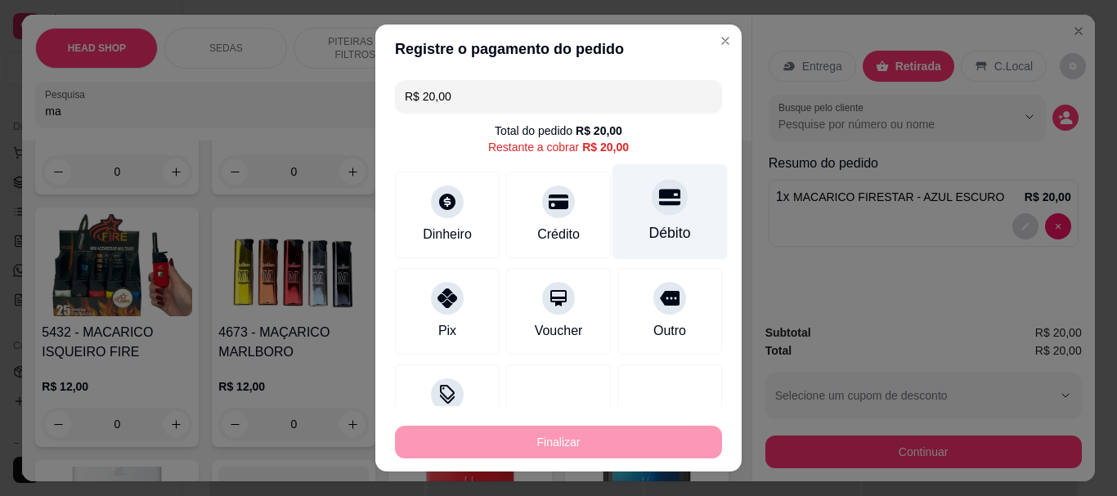
click at [637, 221] on div "Débito" at bounding box center [670, 212] width 115 height 96
type input "R$ 0,00"
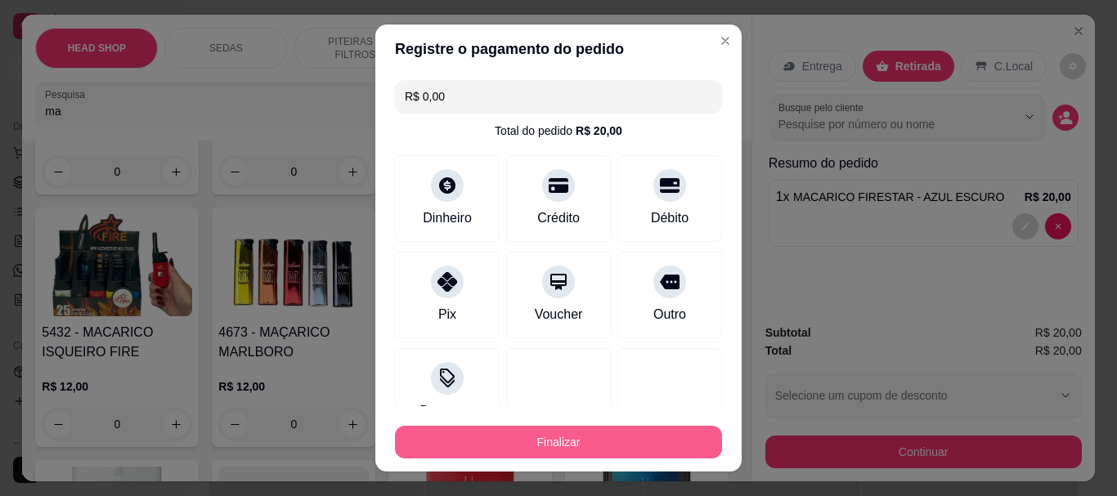
click at [609, 440] on button "Finalizar" at bounding box center [558, 442] width 327 height 33
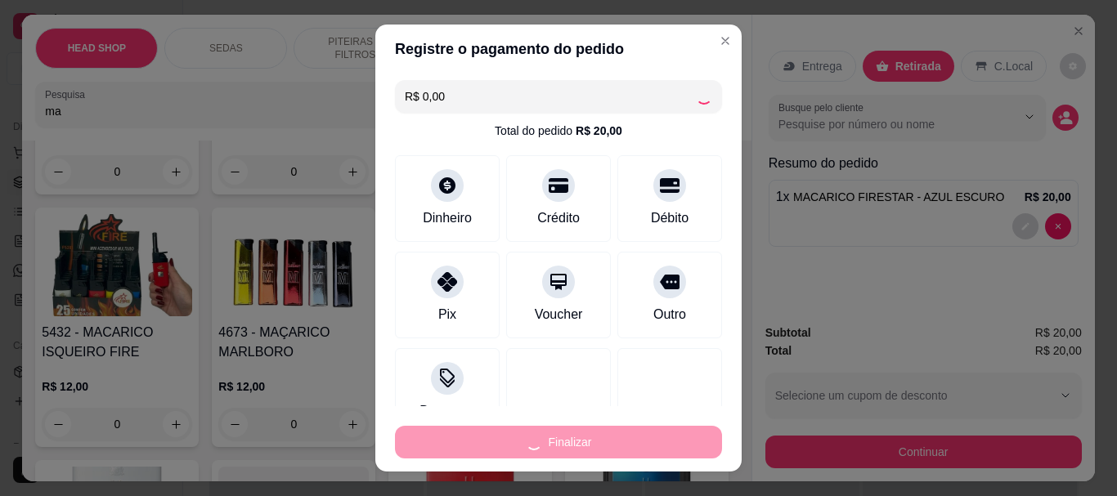
type input "0"
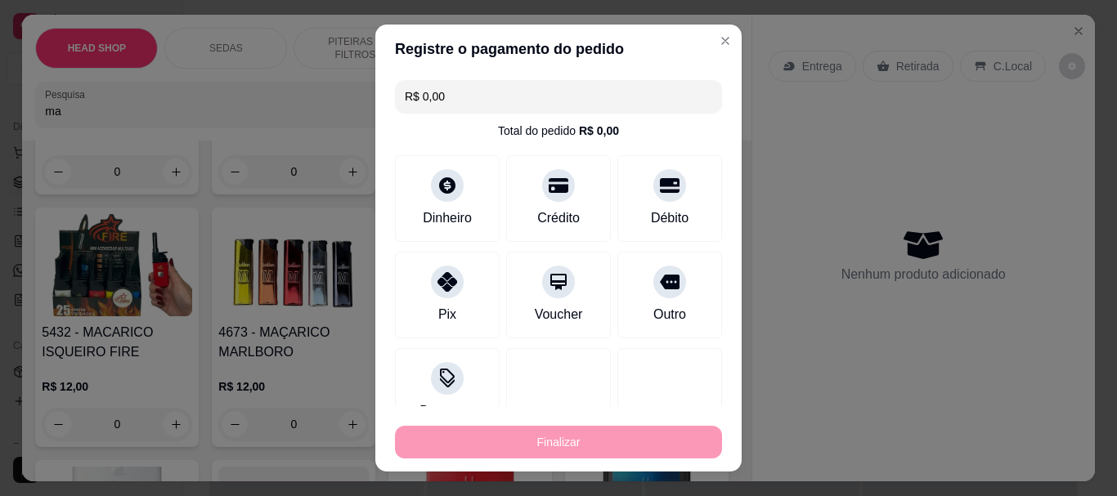
type input "-R$ 20,00"
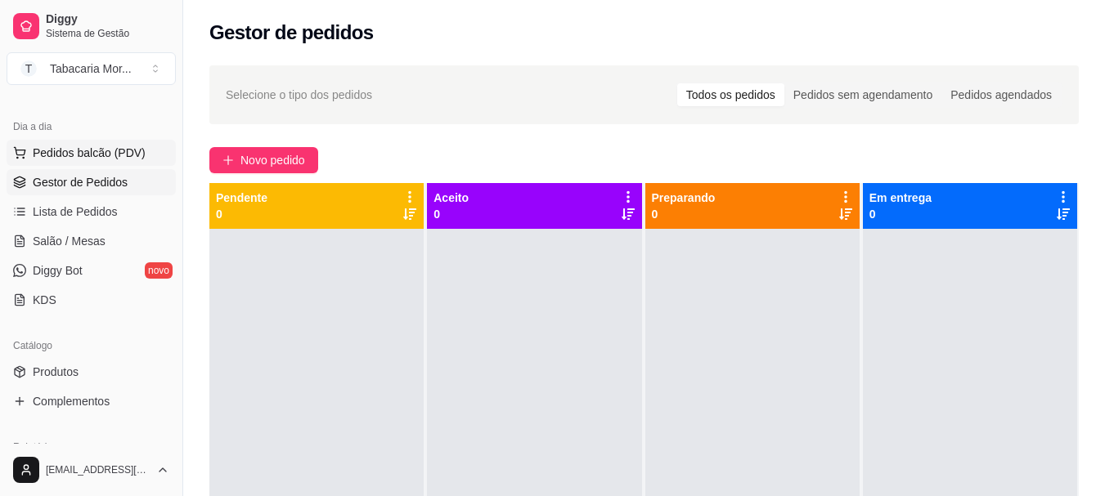
click at [75, 145] on span "Pedidos balcão (PDV)" at bounding box center [89, 153] width 113 height 16
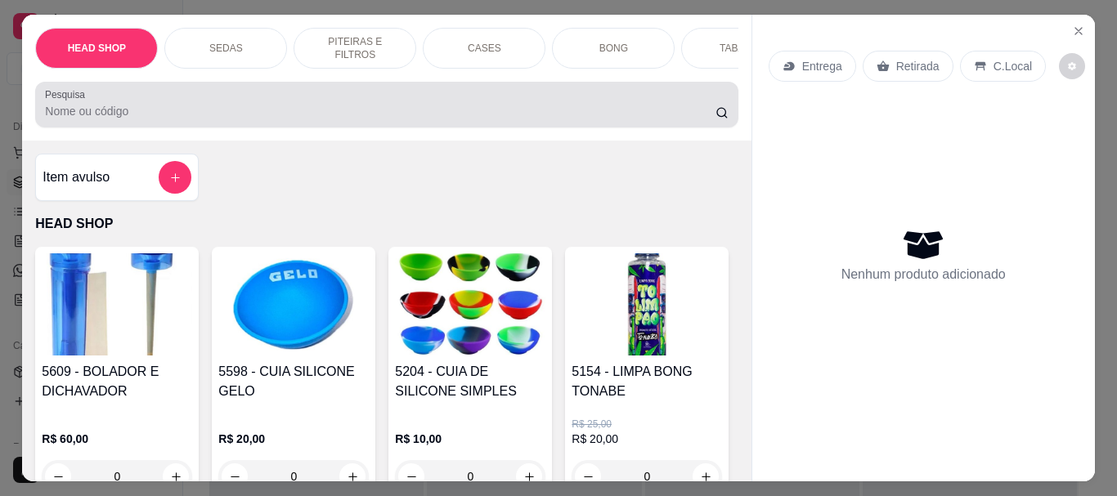
click at [245, 110] on input "Pesquisa" at bounding box center [380, 111] width 671 height 16
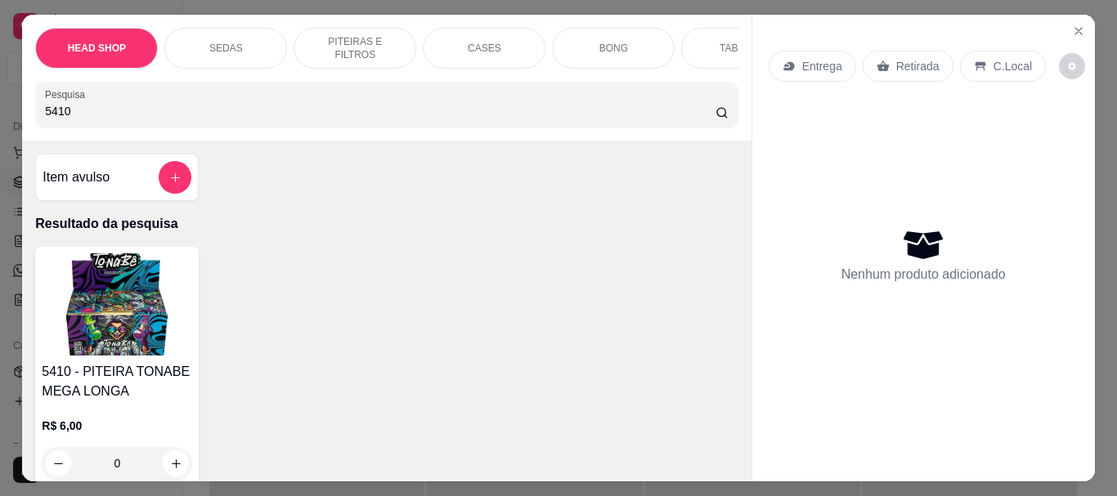
type input "5410"
click at [99, 278] on img at bounding box center [117, 305] width 151 height 102
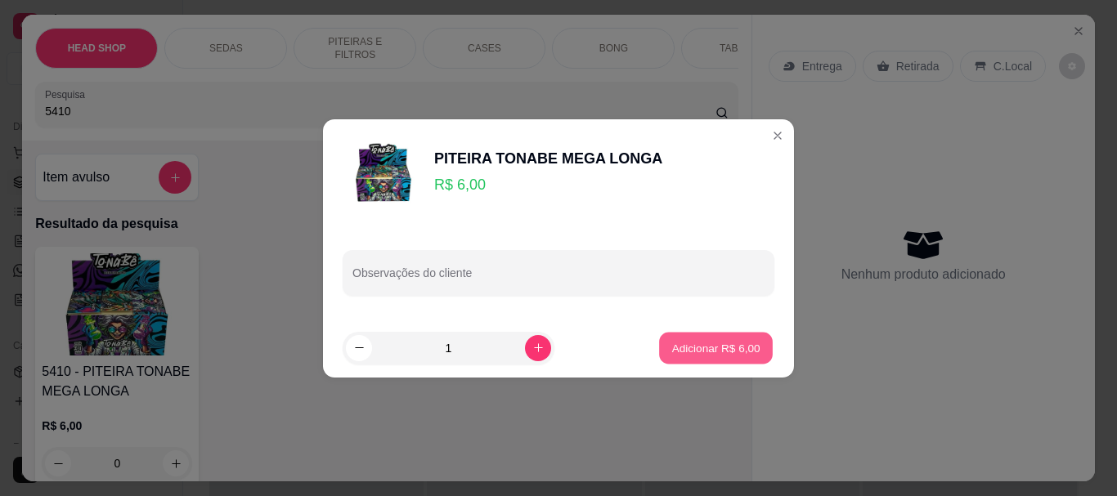
click at [721, 351] on p "Adicionar R$ 6,00" at bounding box center [716, 348] width 88 height 16
type input "1"
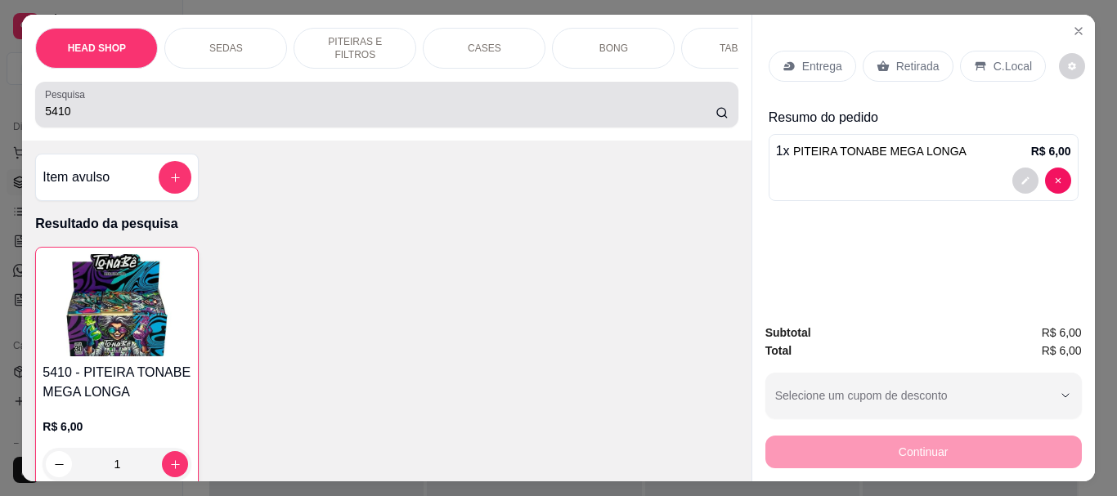
click at [161, 119] on input "5410" at bounding box center [380, 111] width 671 height 16
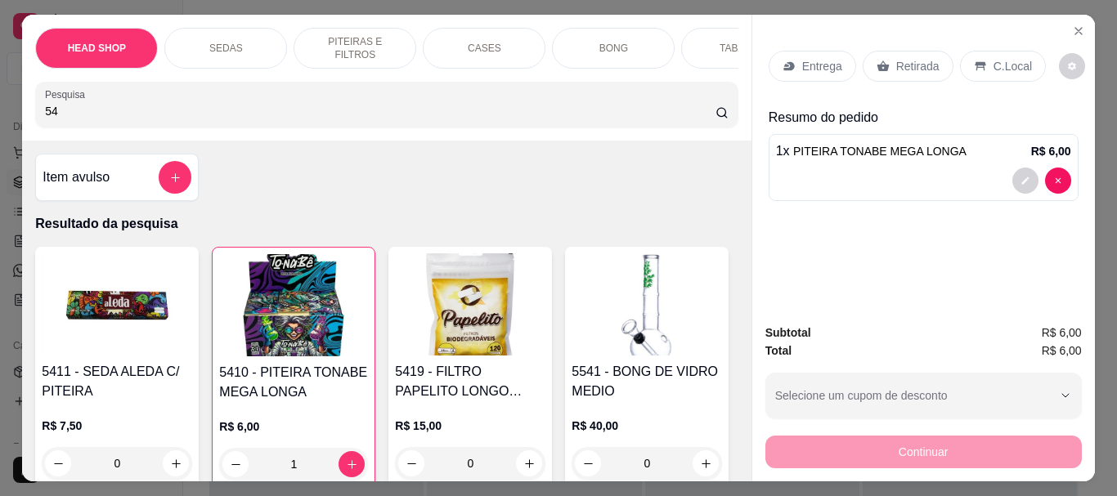
type input "5"
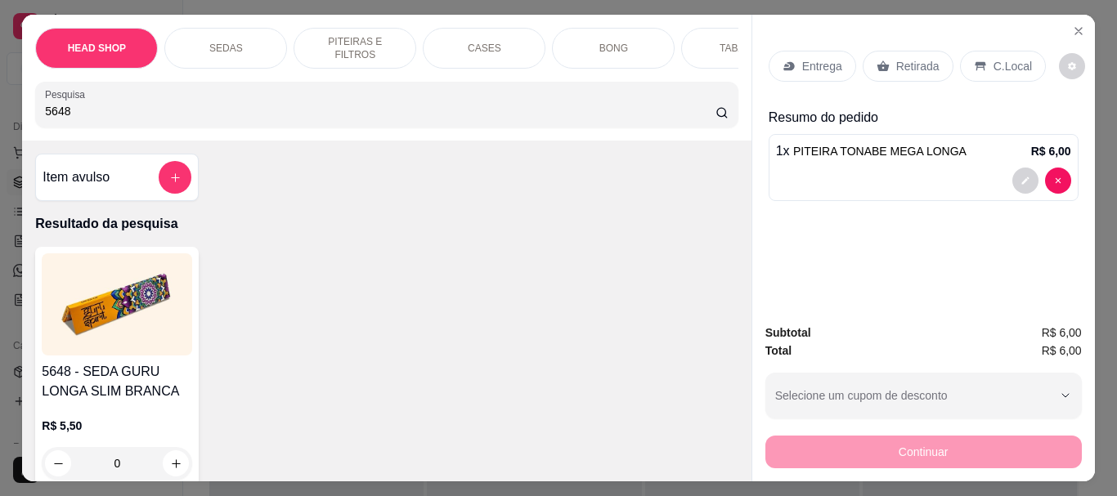
type input "5648"
click at [101, 298] on img at bounding box center [117, 305] width 151 height 102
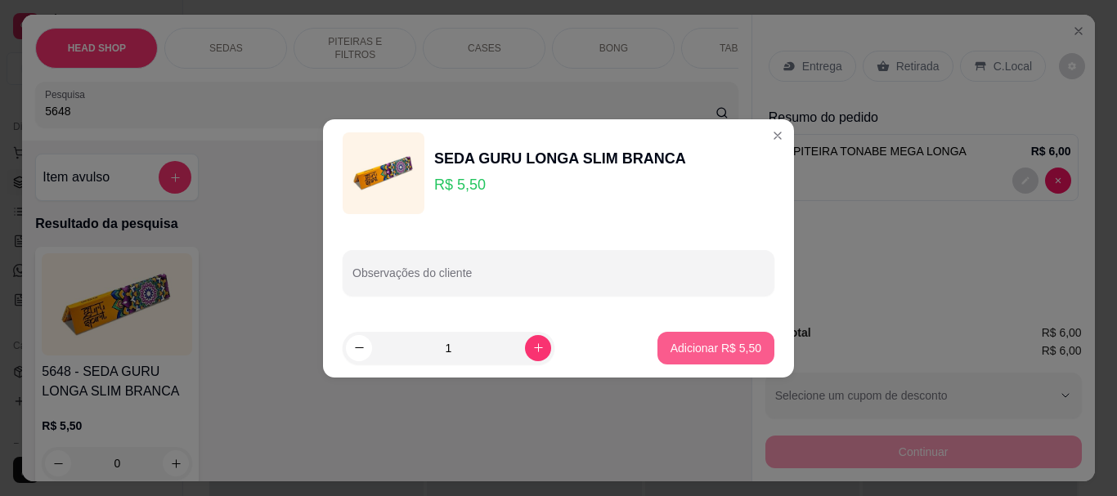
click at [684, 329] on footer "1 Adicionar R$ 5,50" at bounding box center [558, 348] width 471 height 59
click at [688, 335] on button "Adicionar R$ 5,50" at bounding box center [716, 348] width 117 height 33
type input "1"
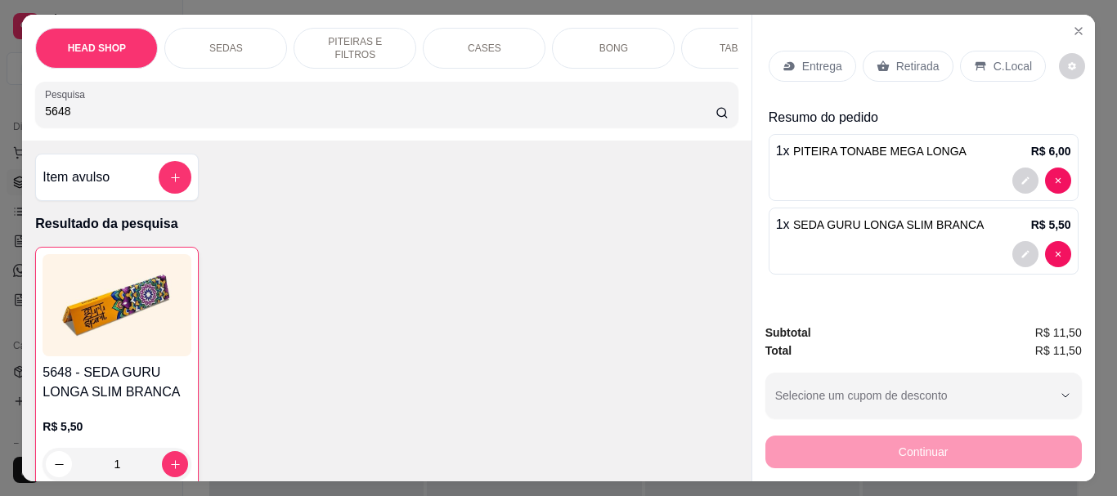
click at [900, 58] on p "Retirada" at bounding box center [917, 66] width 43 height 16
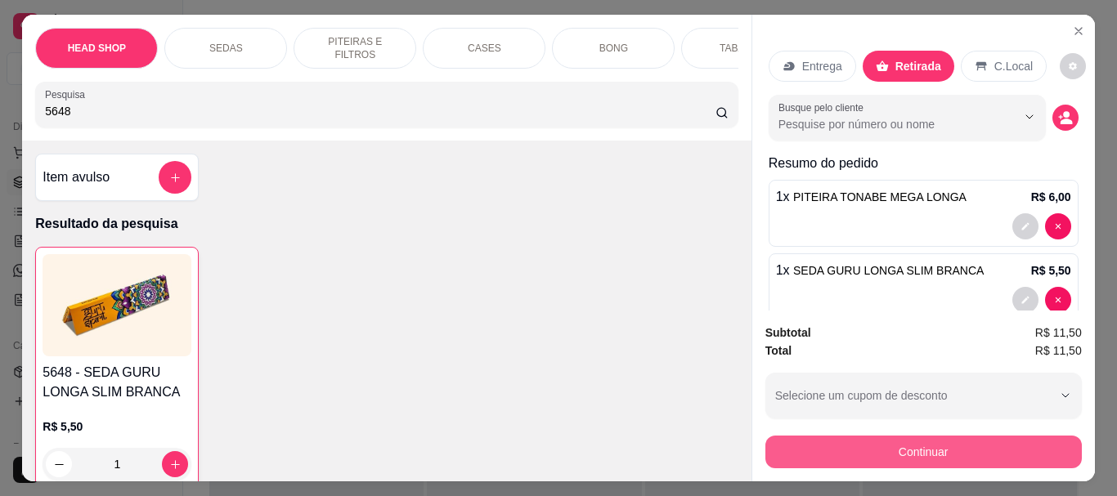
click at [960, 437] on button "Continuar" at bounding box center [924, 452] width 317 height 33
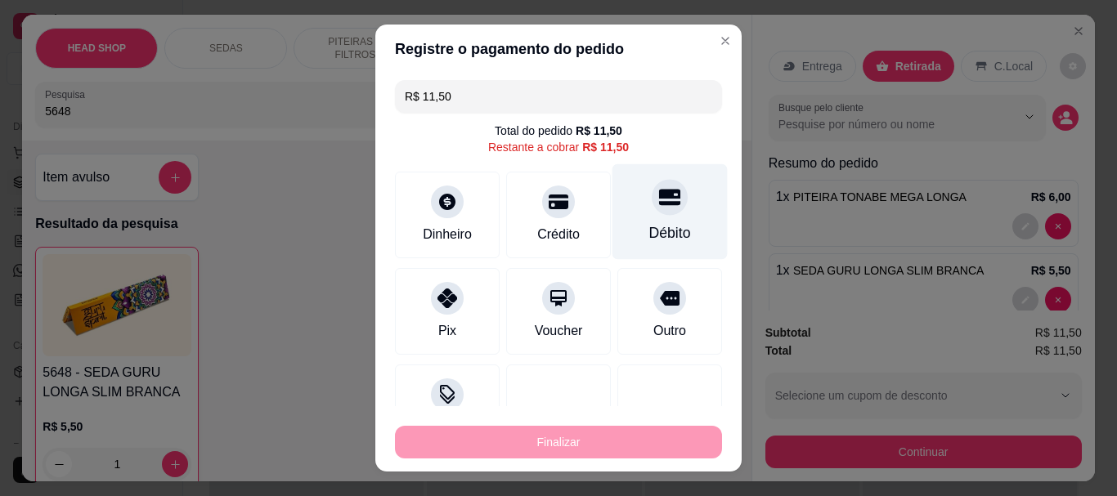
click at [634, 215] on div "Débito" at bounding box center [670, 212] width 115 height 96
type input "R$ 0,00"
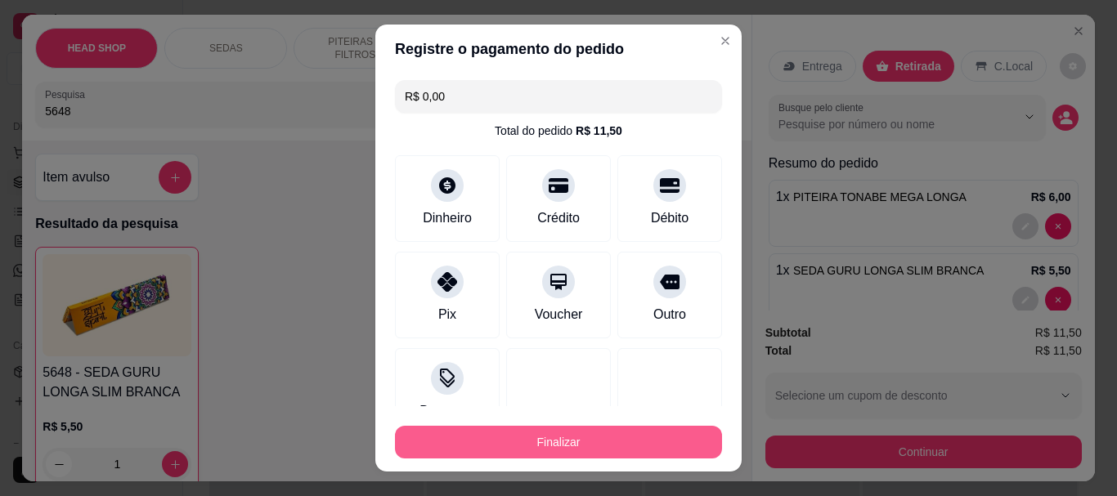
click at [639, 456] on button "Finalizar" at bounding box center [558, 442] width 327 height 33
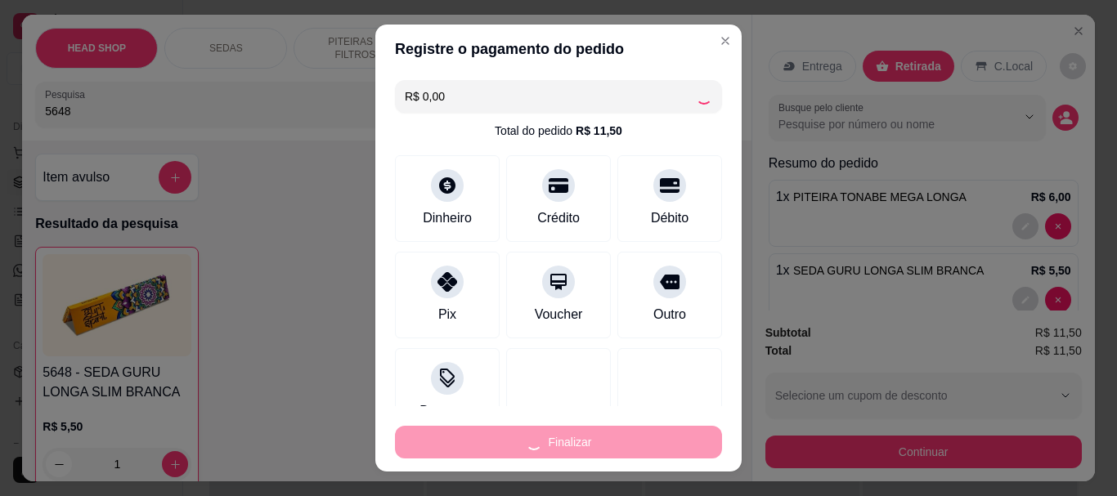
type input "0"
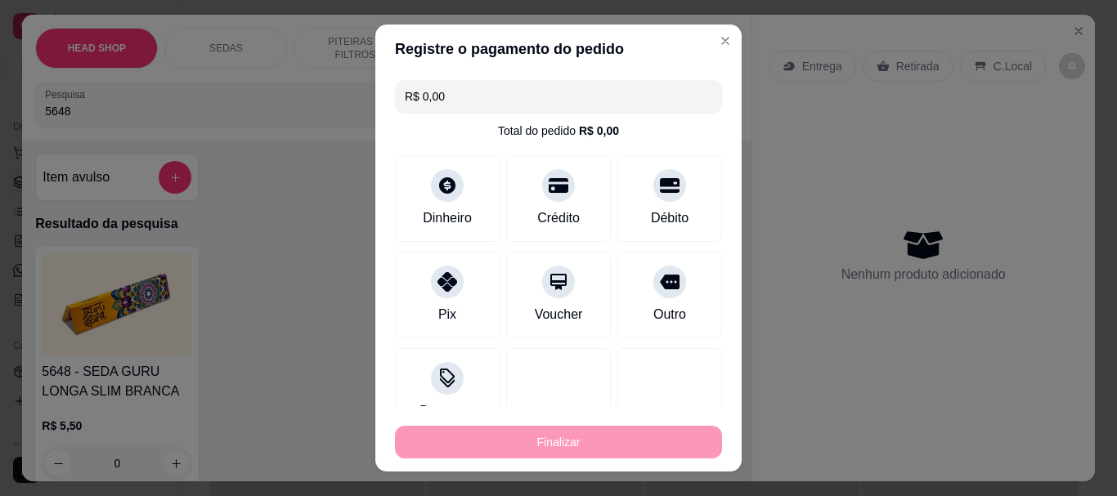
type input "-R$ 11,50"
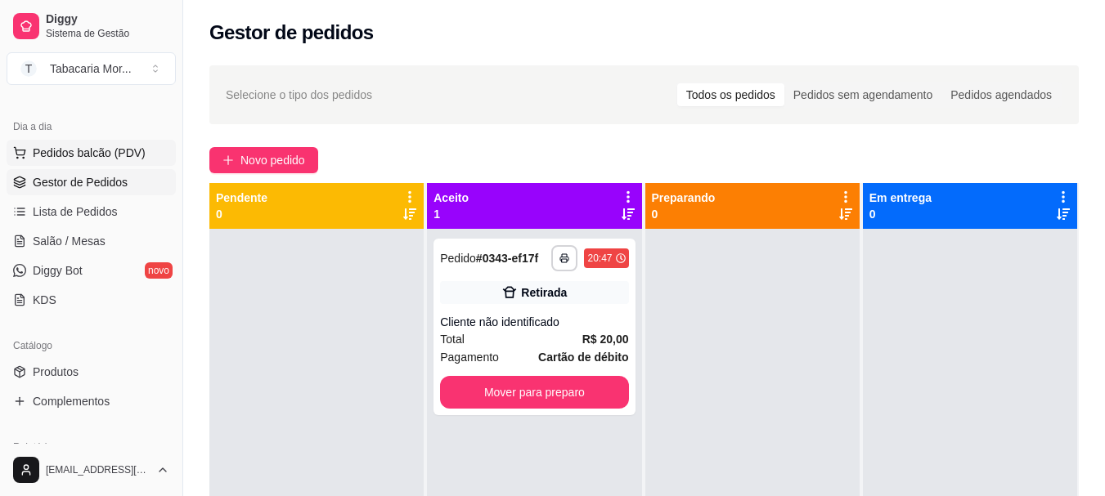
click at [109, 146] on span "Pedidos balcão (PDV)" at bounding box center [89, 153] width 113 height 16
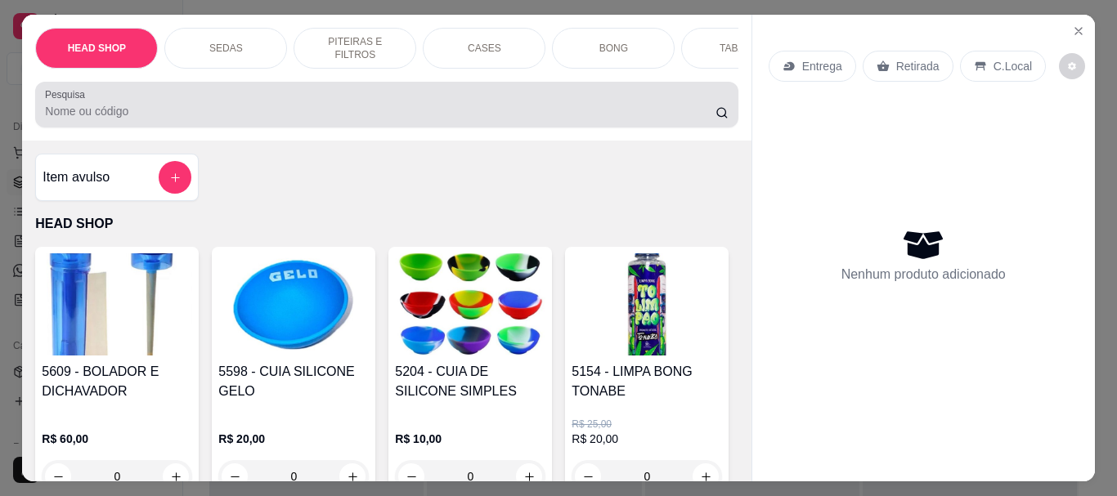
click at [233, 119] on input "Pesquisa" at bounding box center [380, 111] width 671 height 16
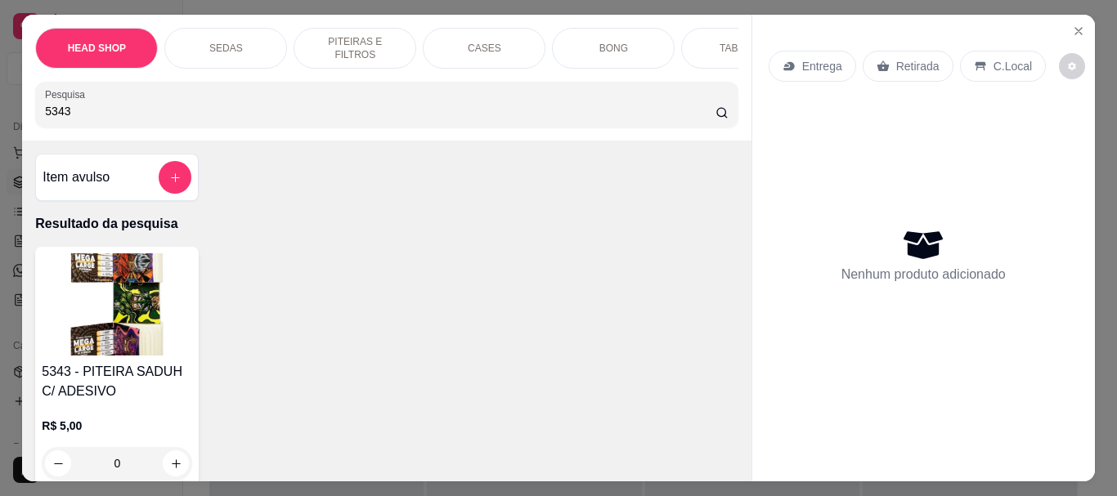
type input "5343"
click at [130, 323] on img at bounding box center [117, 305] width 151 height 102
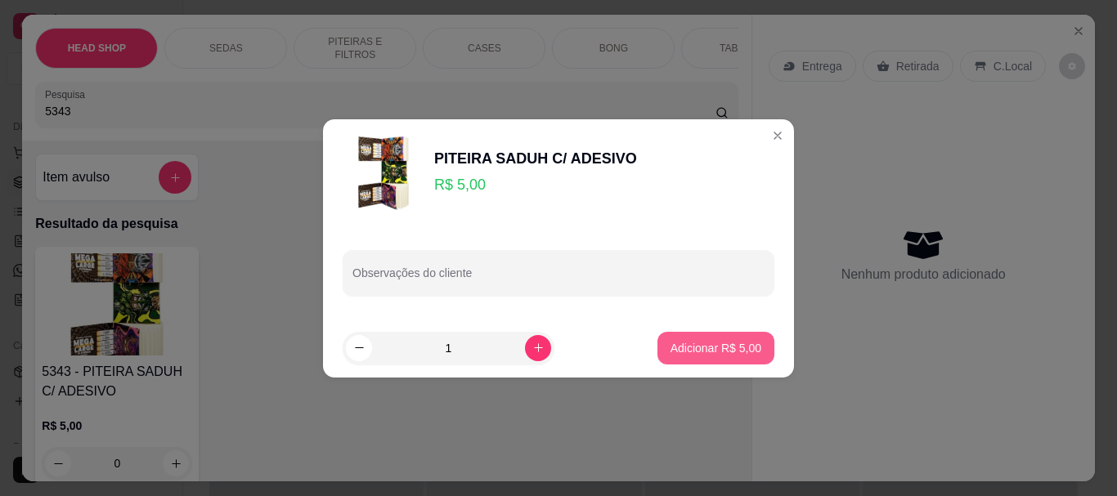
click at [737, 341] on p "Adicionar R$ 5,00" at bounding box center [716, 348] width 91 height 16
type input "1"
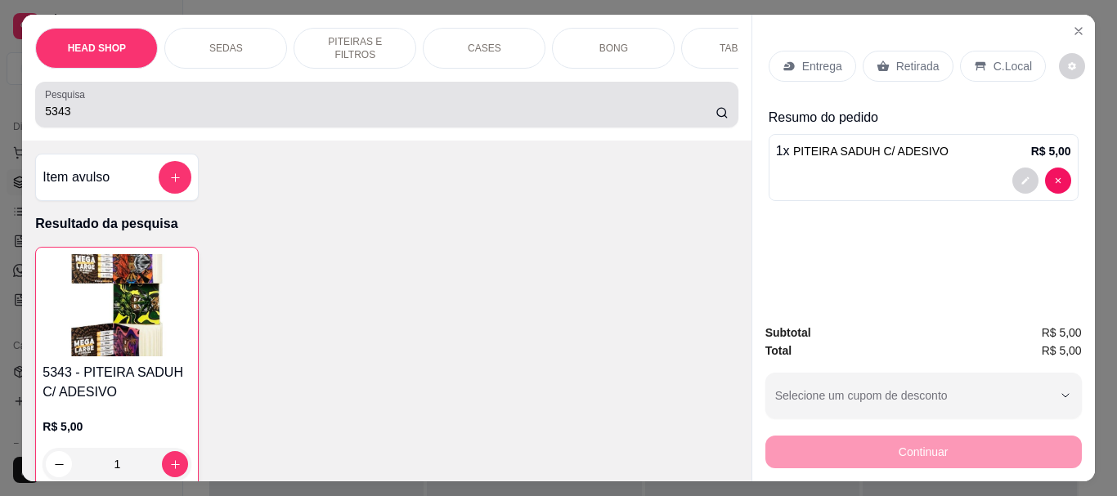
click at [128, 105] on div "5343" at bounding box center [386, 104] width 683 height 33
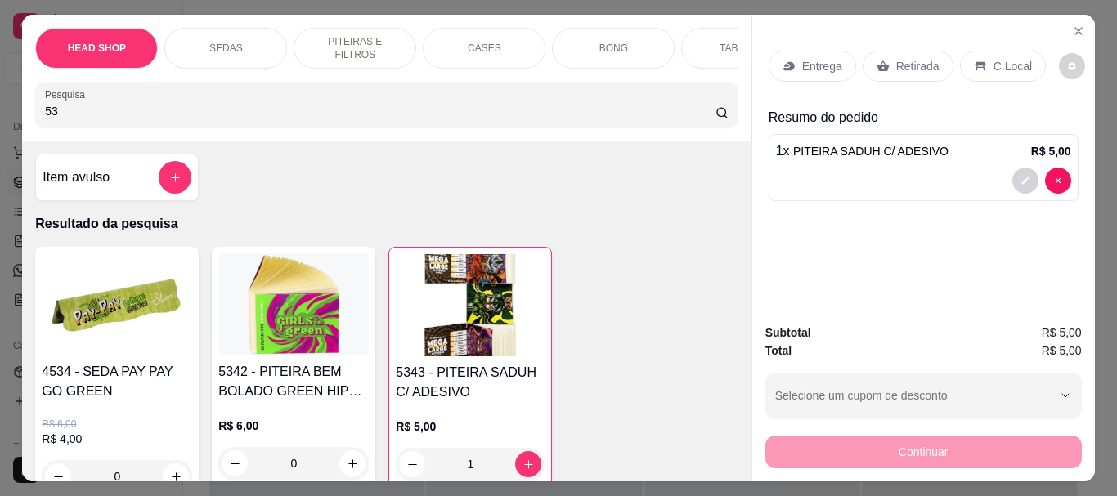
type input "5"
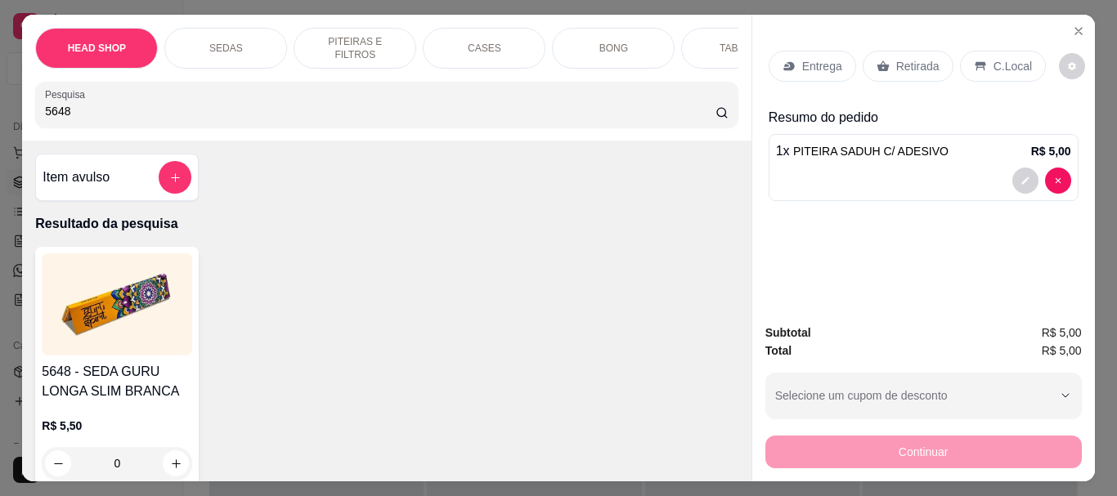
type input "5648"
click at [128, 291] on img at bounding box center [117, 305] width 151 height 102
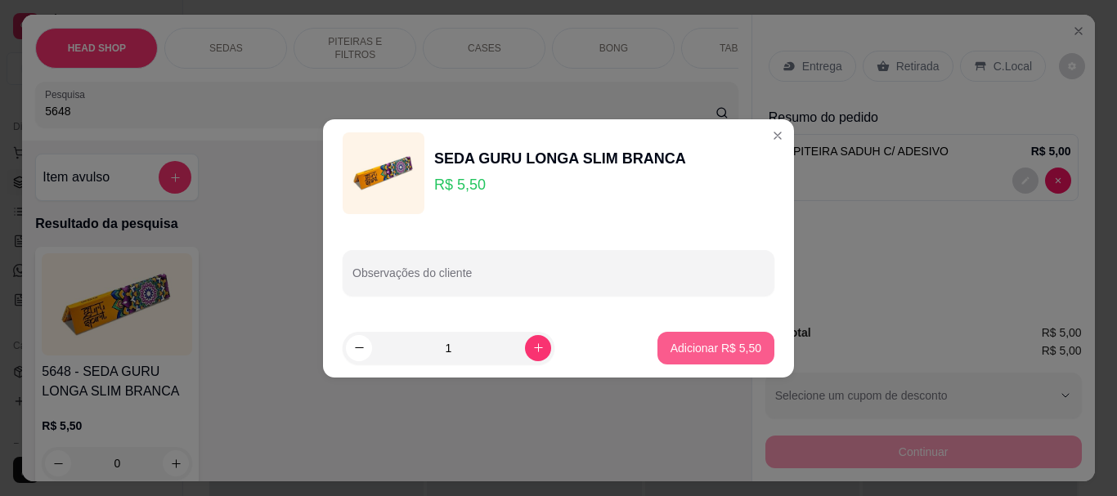
click at [711, 349] on p "Adicionar R$ 5,50" at bounding box center [716, 348] width 91 height 16
type input "1"
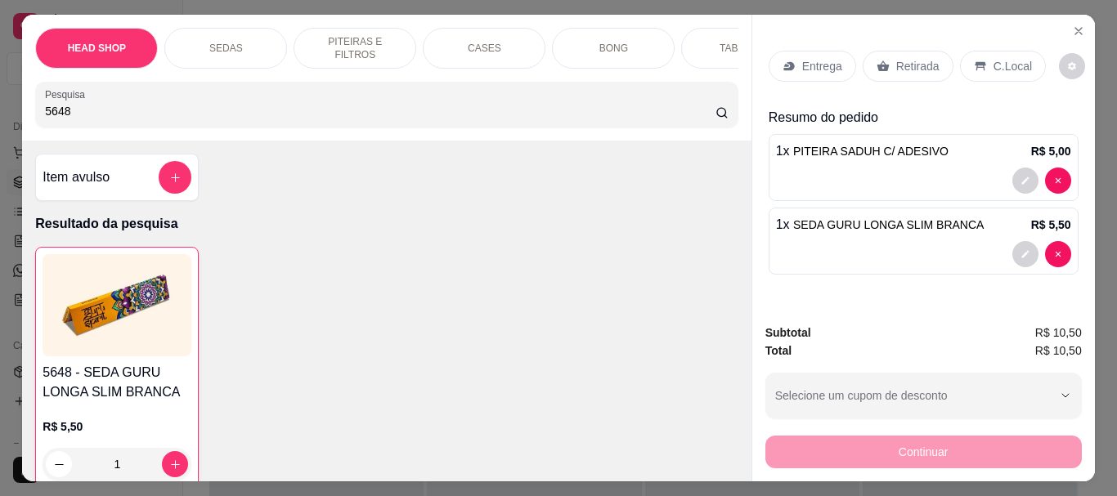
click at [925, 58] on p "Retirada" at bounding box center [917, 66] width 43 height 16
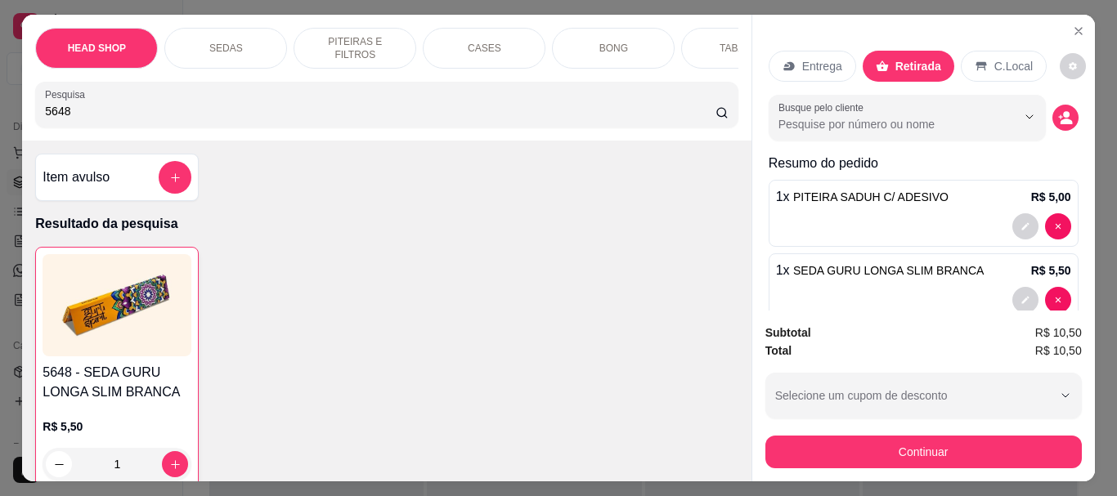
click at [883, 432] on div "Continuar" at bounding box center [924, 450] width 317 height 37
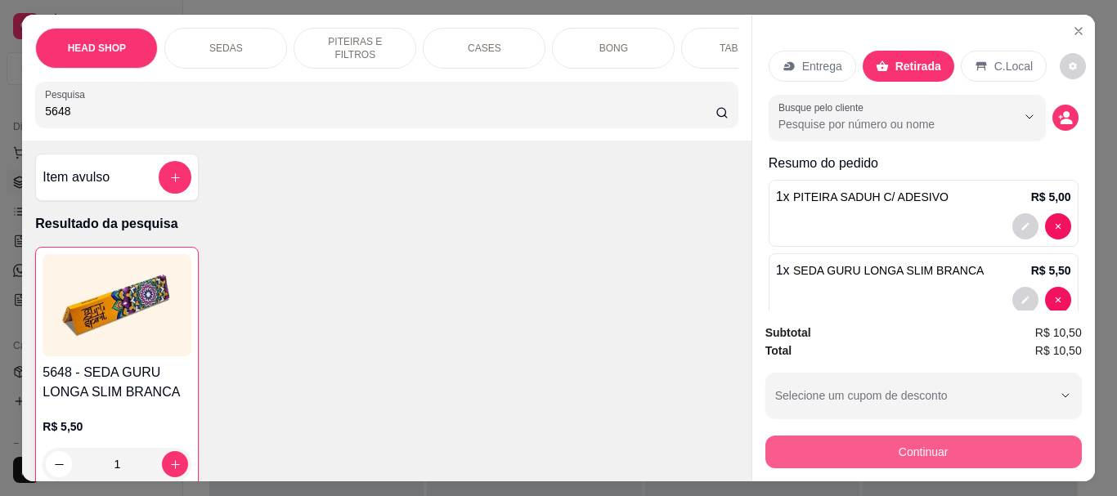
click at [903, 456] on button "Continuar" at bounding box center [924, 452] width 317 height 33
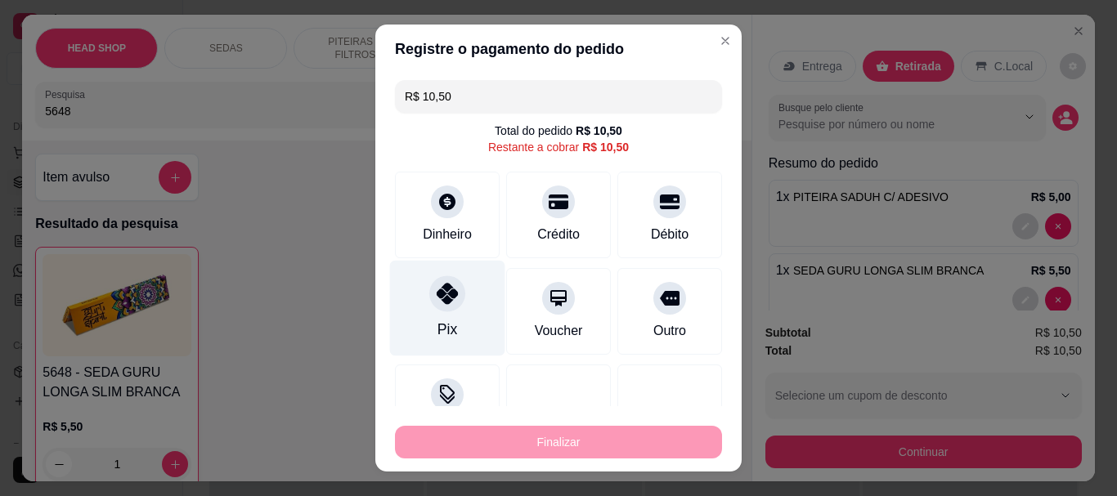
click at [429, 305] on div at bounding box center [447, 294] width 36 height 36
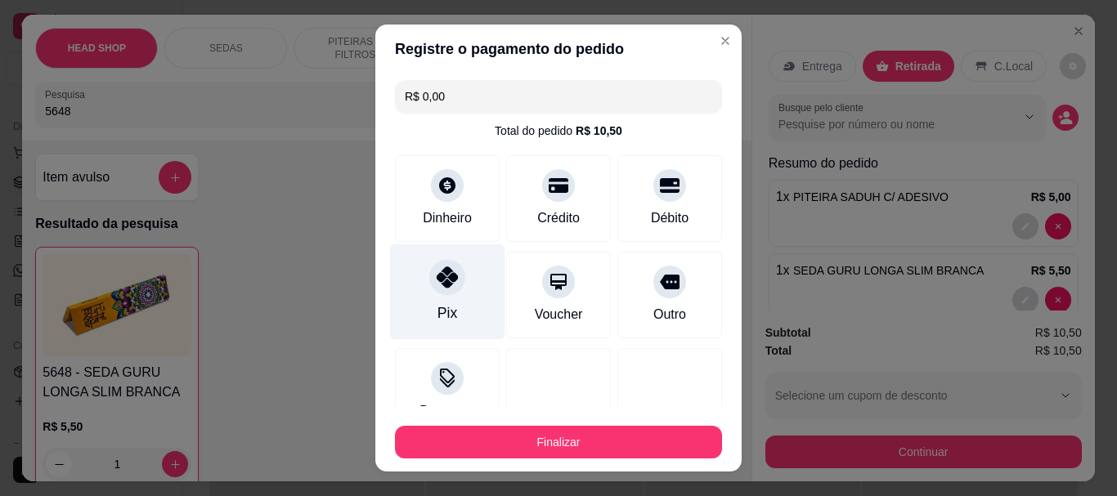
type input "R$ 0,00"
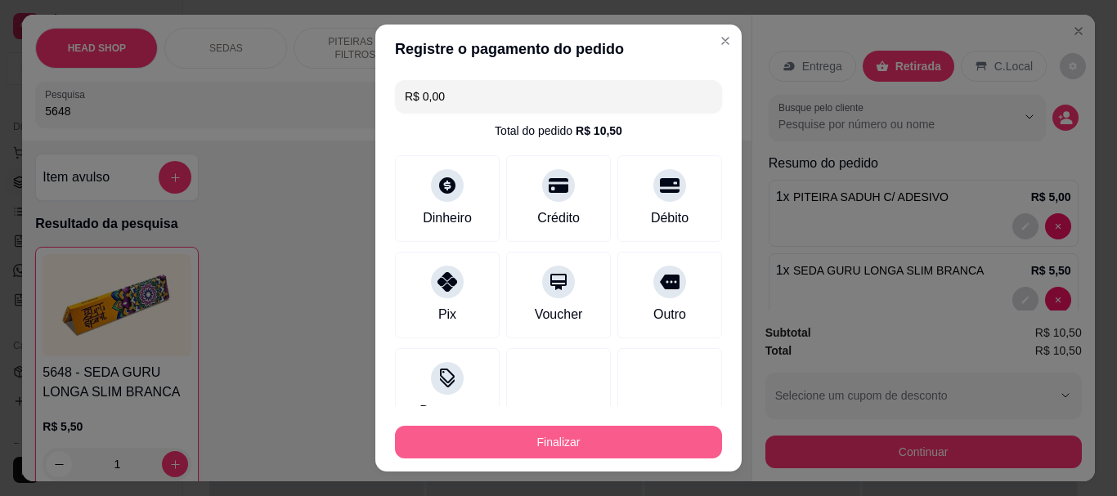
click at [500, 426] on div "Finalizar" at bounding box center [558, 442] width 327 height 33
click at [499, 443] on button "Finalizar" at bounding box center [558, 442] width 327 height 33
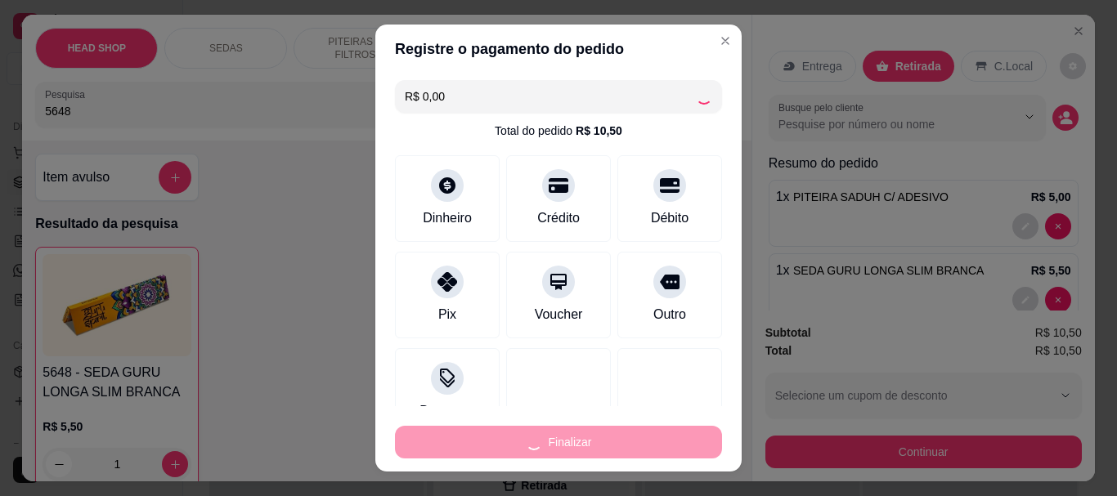
type input "0"
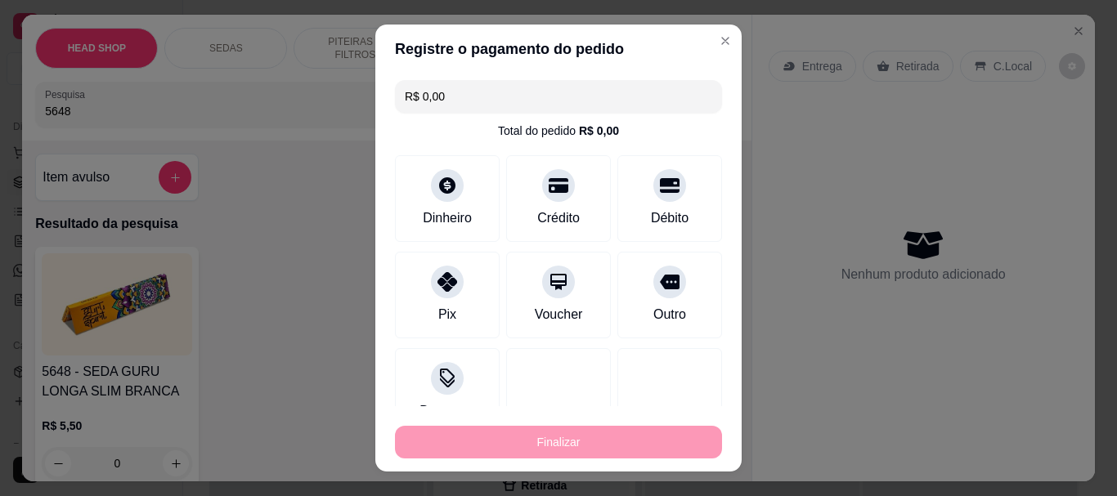
type input "-R$ 10,50"
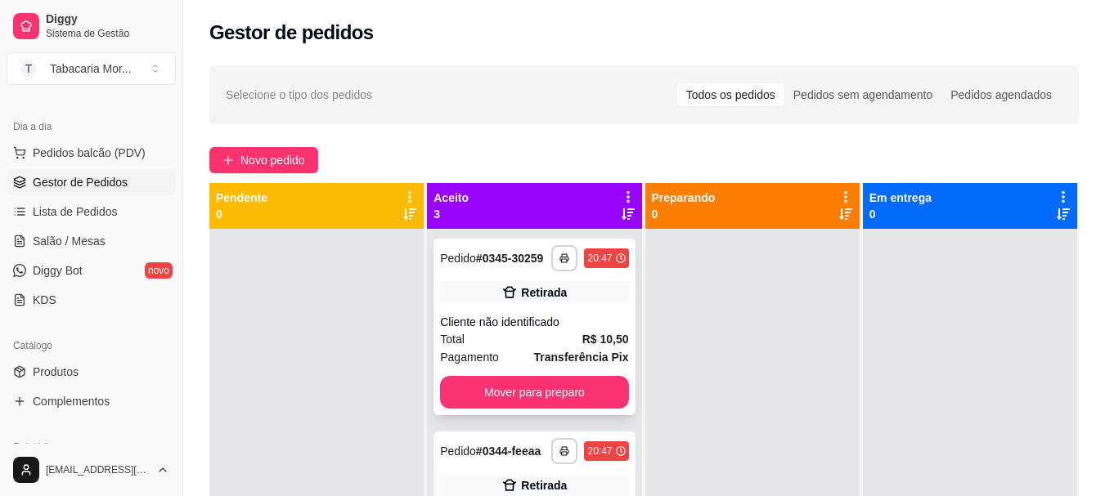
scroll to position [138, 0]
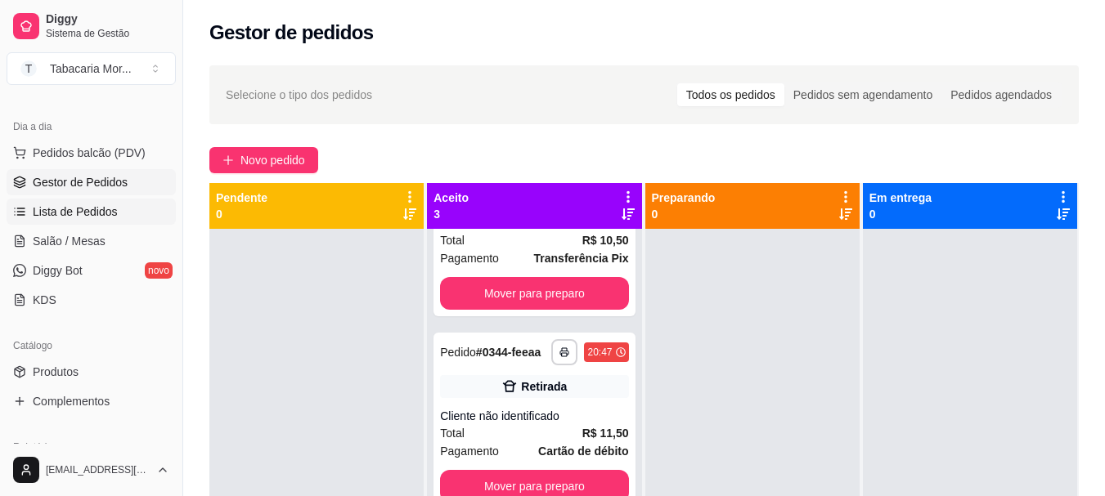
click at [97, 213] on span "Lista de Pedidos" at bounding box center [75, 212] width 85 height 16
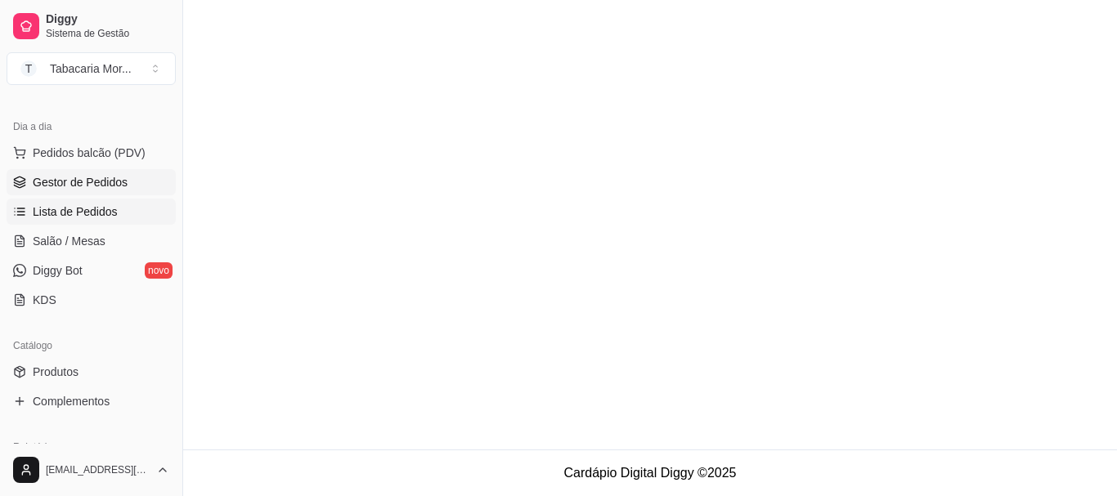
click at [95, 177] on span "Gestor de Pedidos" at bounding box center [80, 182] width 95 height 16
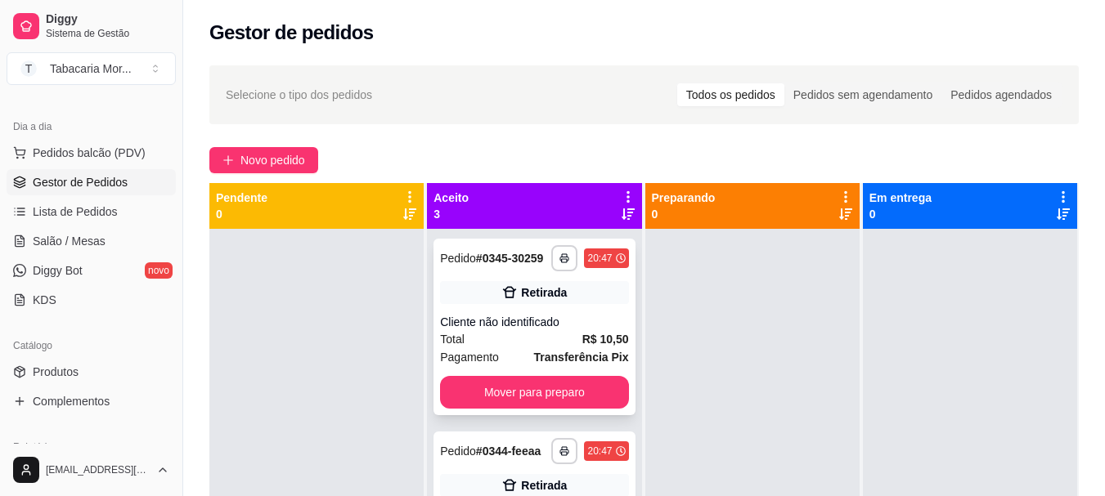
click at [537, 317] on div "**********" at bounding box center [534, 327] width 201 height 177
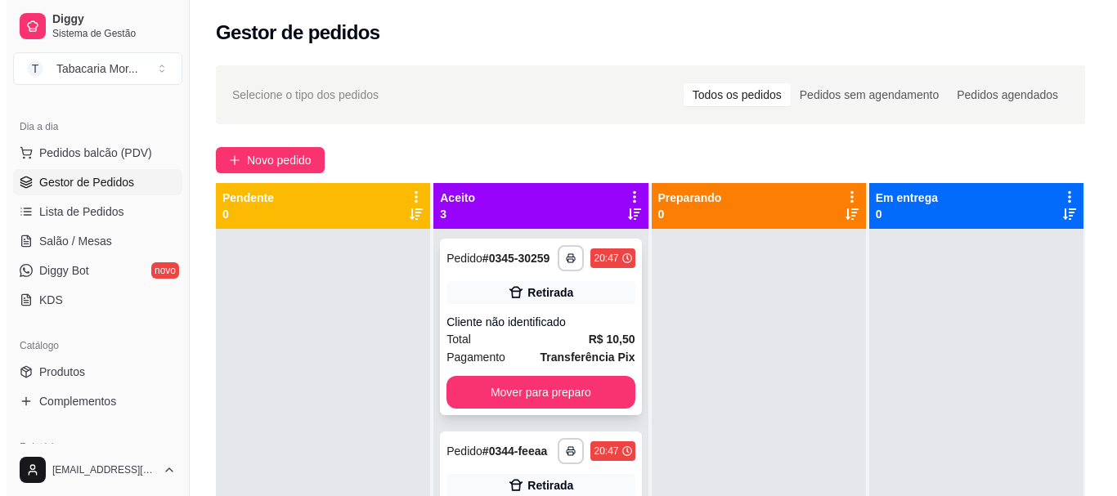
scroll to position [138, 0]
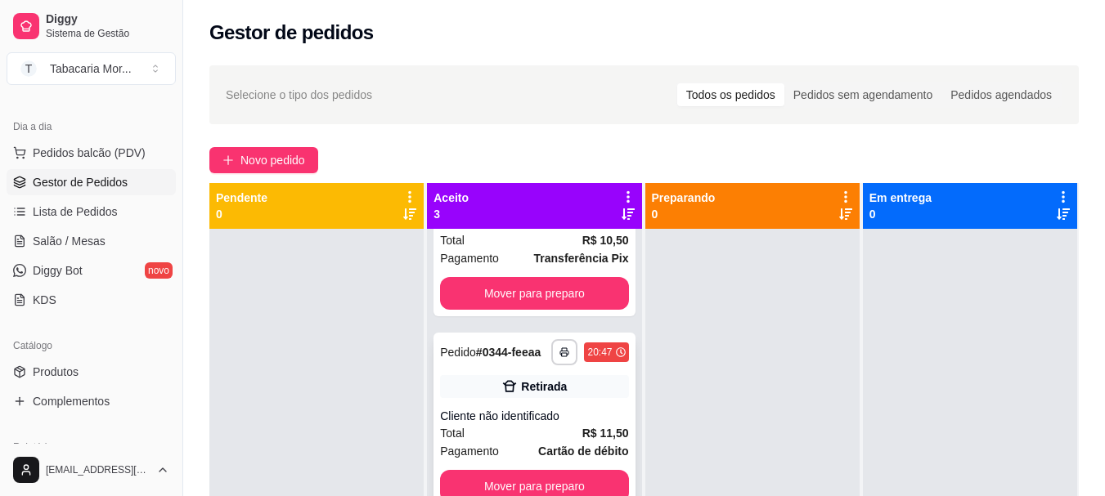
click at [509, 375] on div "Retirada" at bounding box center [534, 386] width 188 height 23
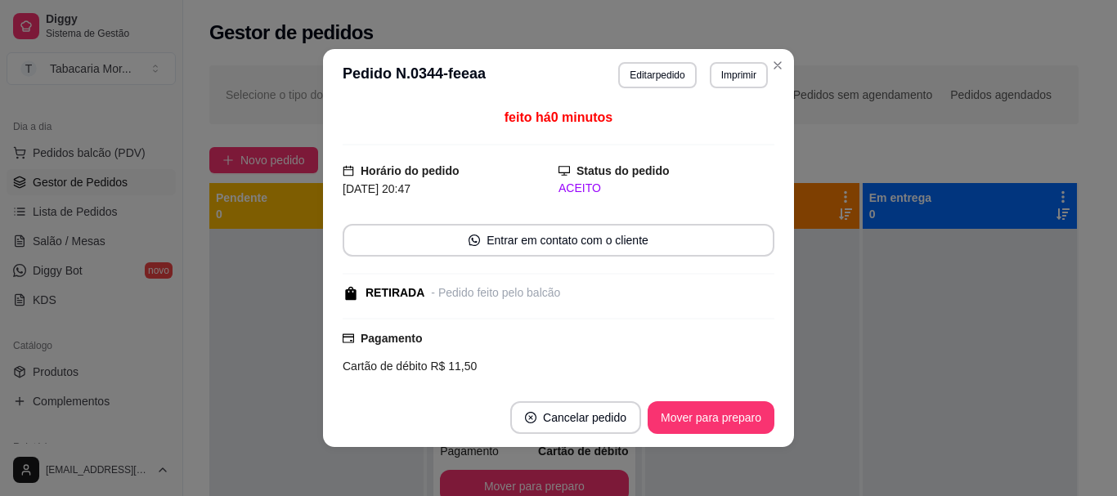
scroll to position [200, 0]
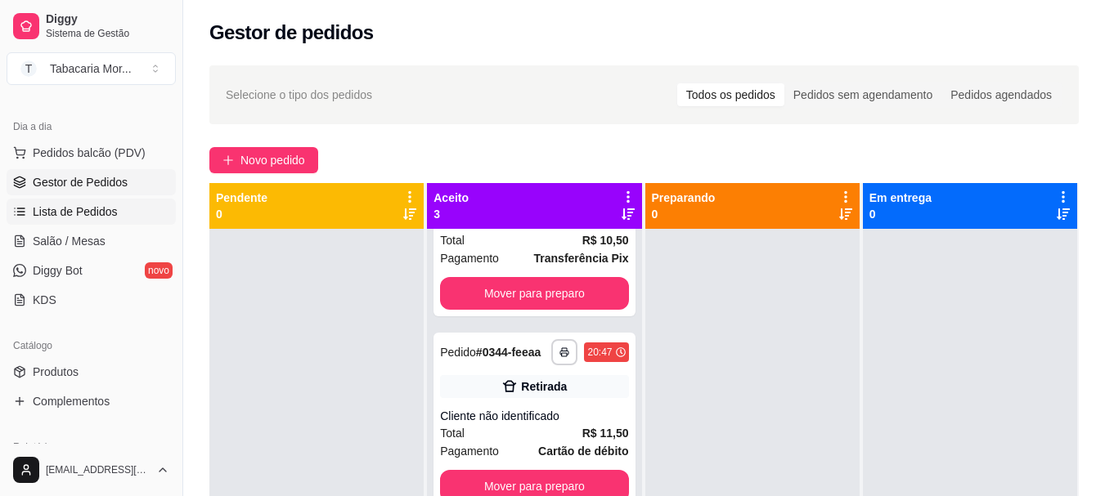
click at [83, 210] on span "Lista de Pedidos" at bounding box center [75, 212] width 85 height 16
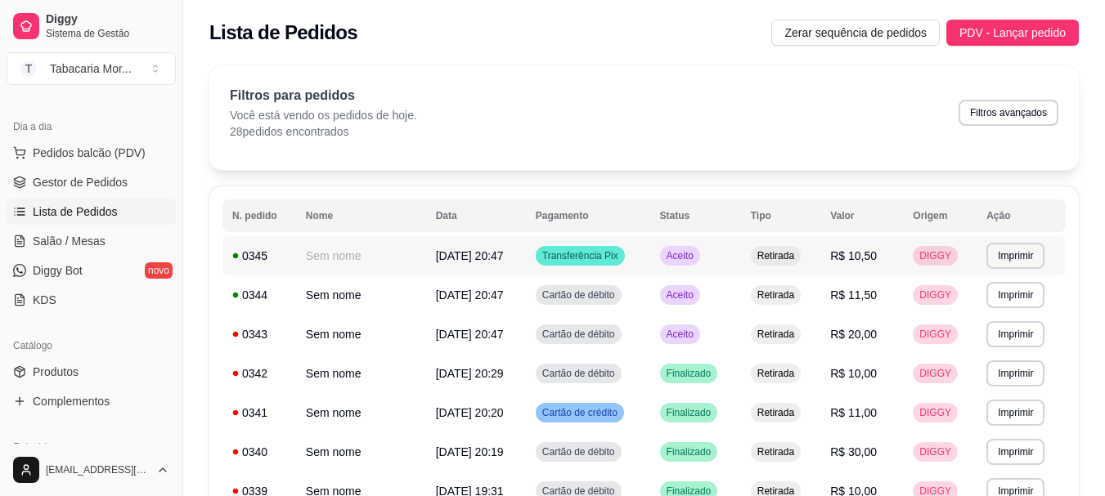
click at [452, 258] on span "[DATE] 20:47" at bounding box center [470, 255] width 68 height 13
click at [726, 329] on td "Aceito" at bounding box center [695, 334] width 91 height 39
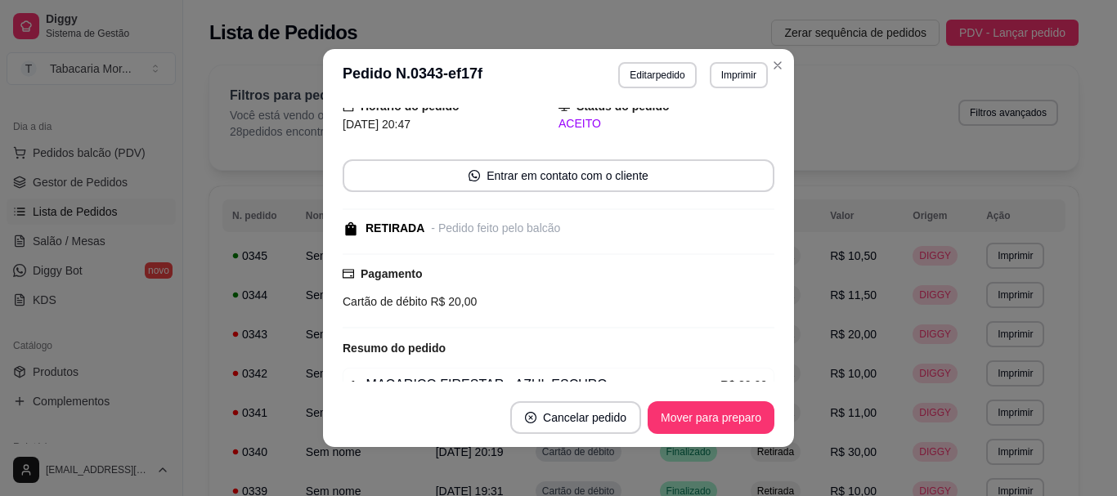
scroll to position [149, 0]
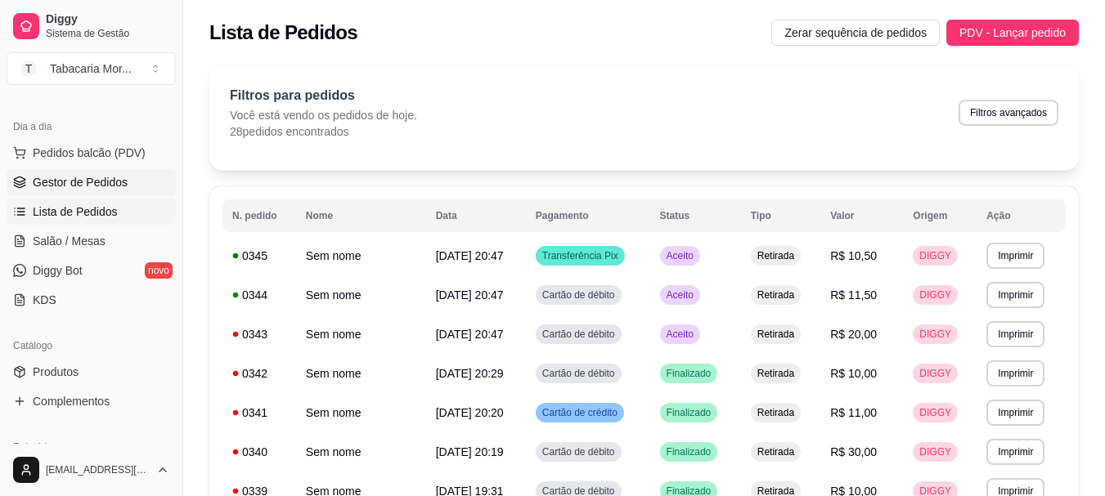
click at [46, 188] on span "Gestor de Pedidos" at bounding box center [80, 182] width 95 height 16
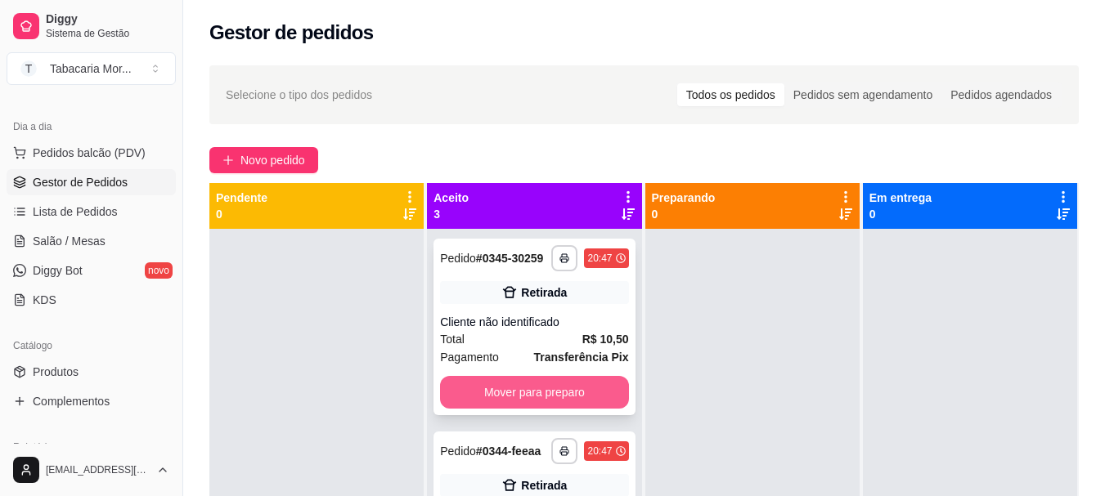
click at [561, 409] on button "Mover para preparo" at bounding box center [534, 392] width 188 height 33
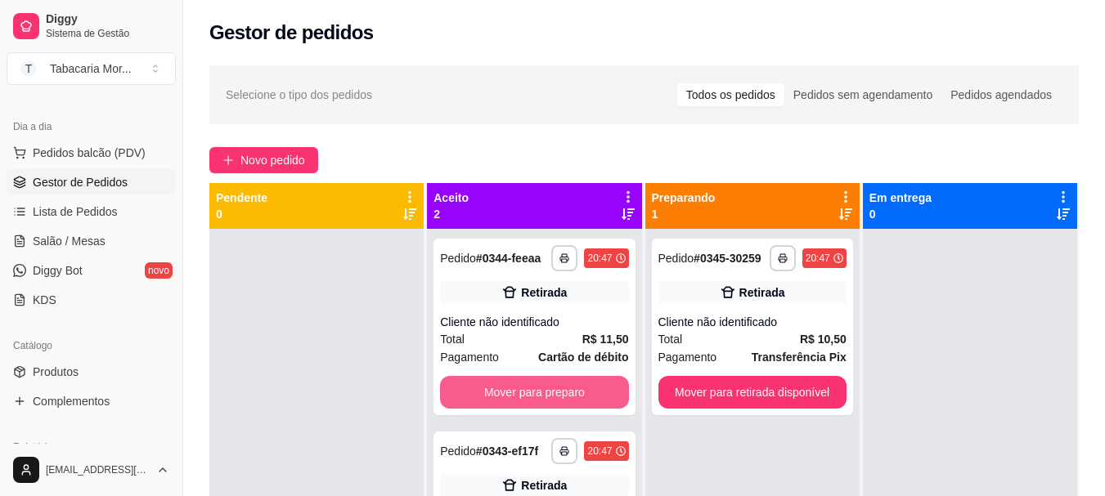
click at [573, 403] on button "Mover para preparo" at bounding box center [534, 392] width 188 height 33
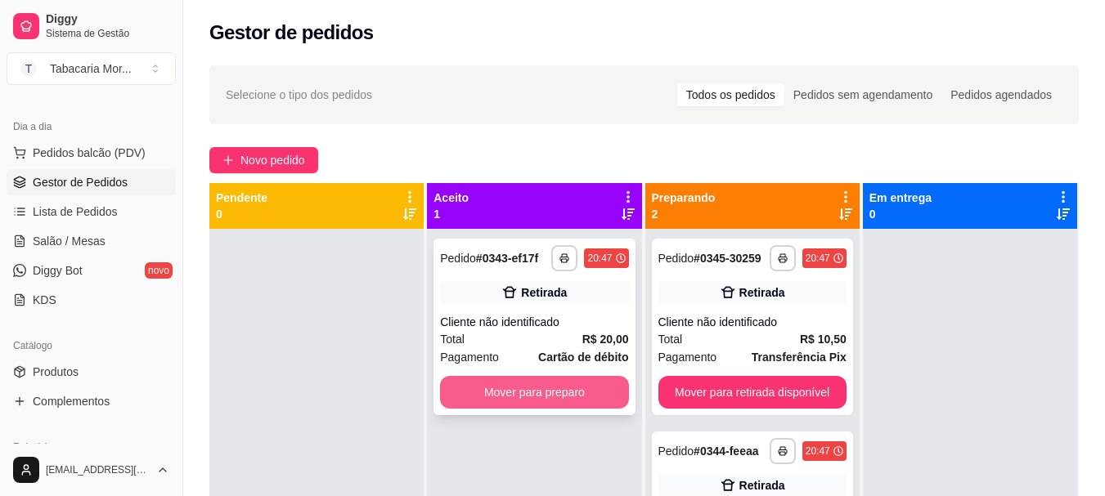
click at [575, 399] on button "Mover para preparo" at bounding box center [534, 392] width 188 height 33
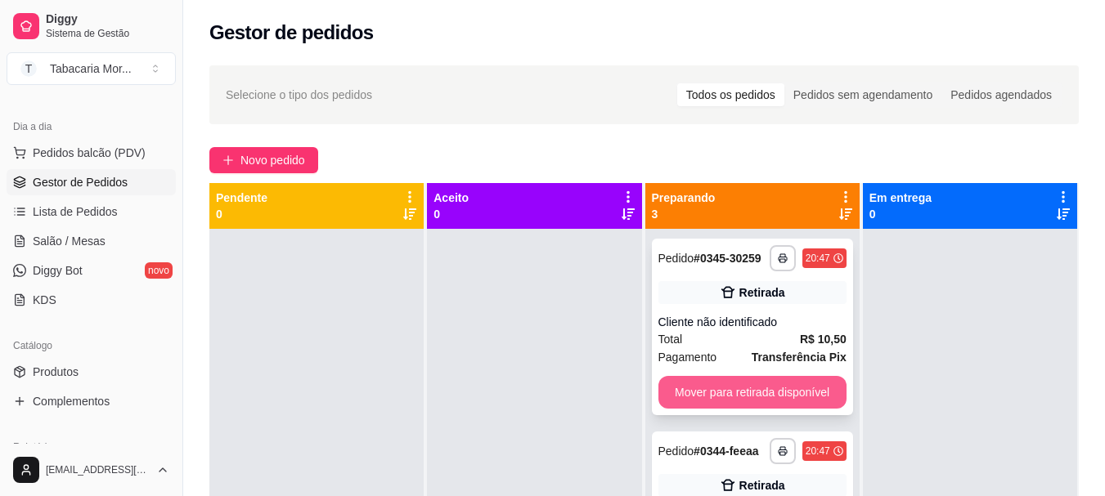
click at [703, 392] on button "Mover para retirada disponível" at bounding box center [752, 392] width 188 height 33
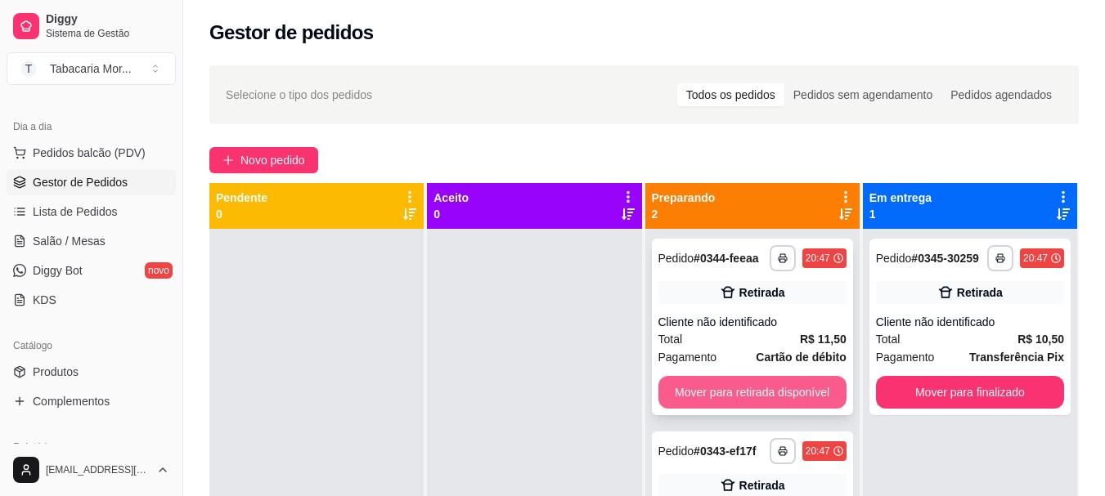
click at [706, 398] on button "Mover para retirada disponível" at bounding box center [752, 392] width 188 height 33
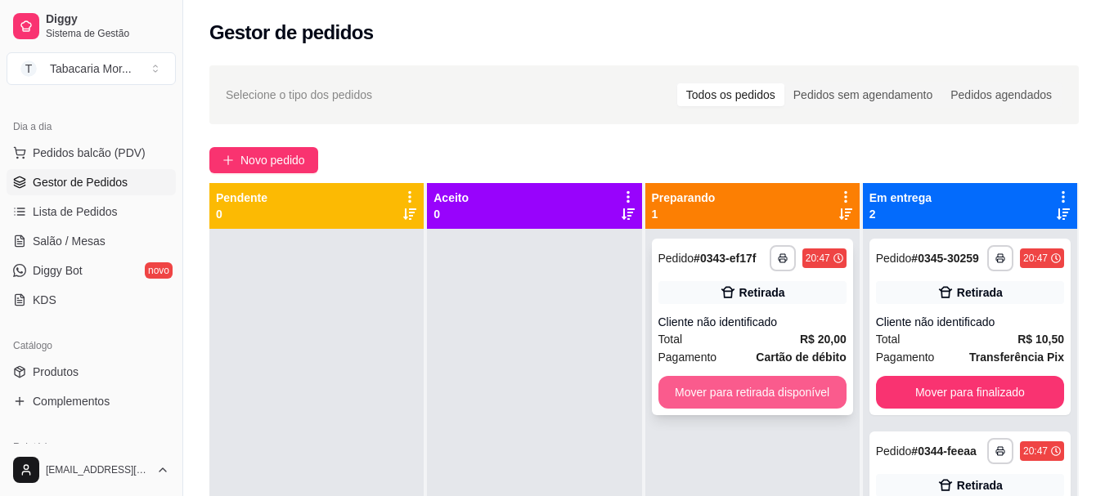
click at [710, 400] on button "Mover para retirada disponível" at bounding box center [752, 392] width 188 height 33
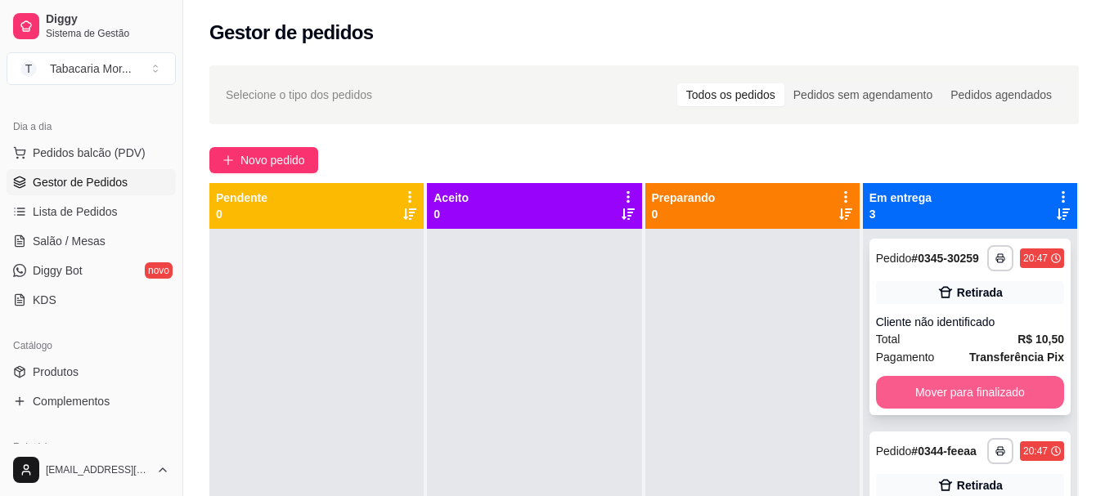
click at [940, 402] on button "Mover para finalizado" at bounding box center [970, 392] width 188 height 33
click at [937, 404] on button "Mover para finalizado" at bounding box center [970, 392] width 188 height 33
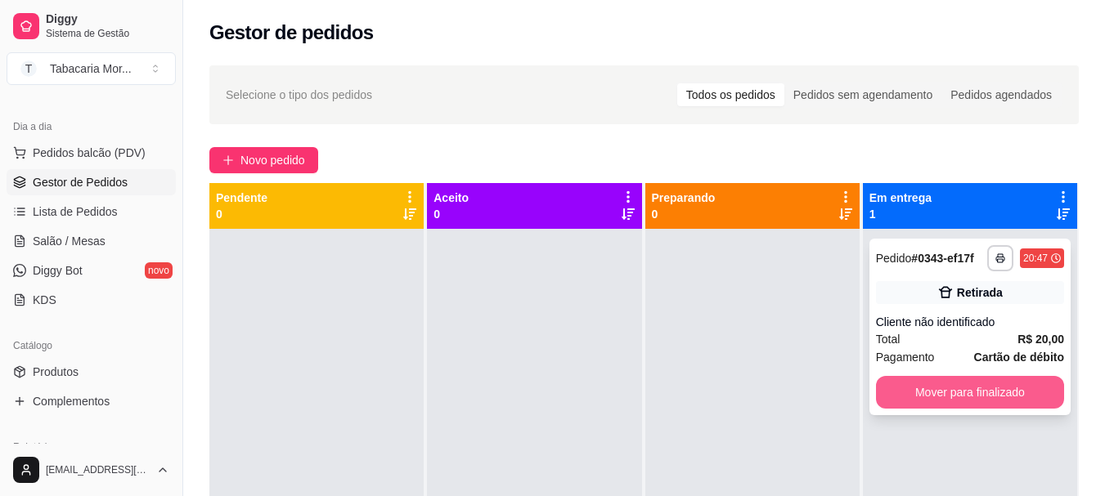
click at [929, 403] on button "Mover para finalizado" at bounding box center [970, 392] width 188 height 33
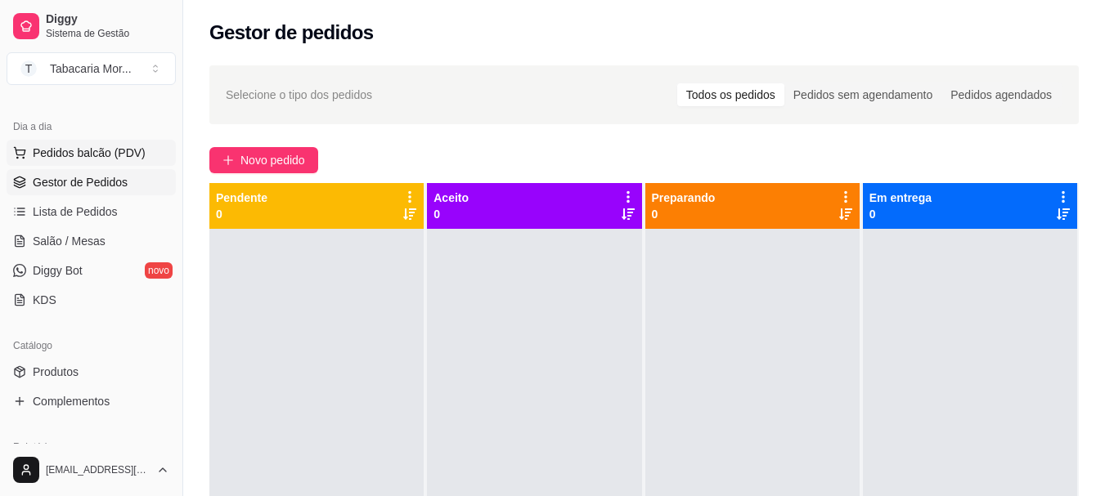
click at [67, 142] on button "Pedidos balcão (PDV)" at bounding box center [91, 153] width 169 height 26
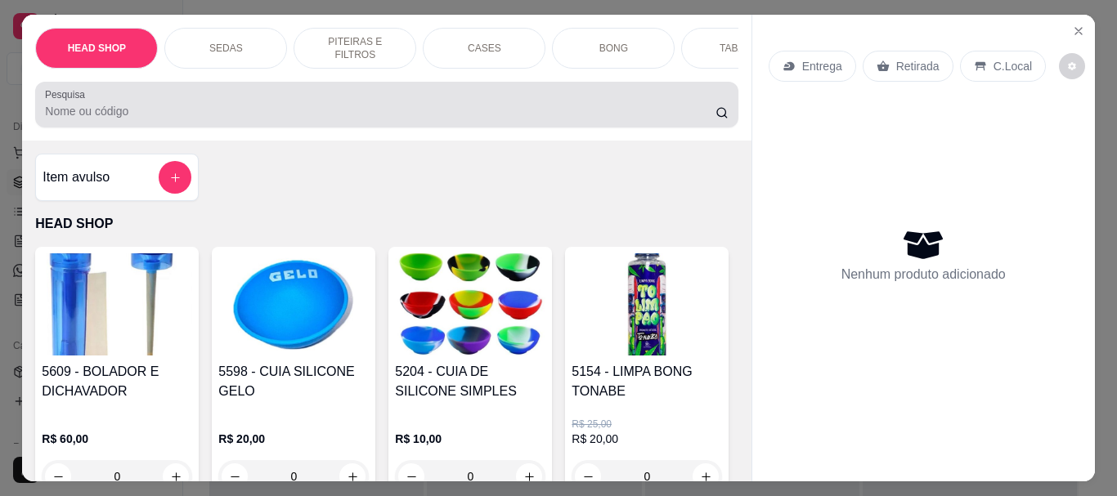
click at [72, 113] on input "Pesquisa" at bounding box center [380, 111] width 671 height 16
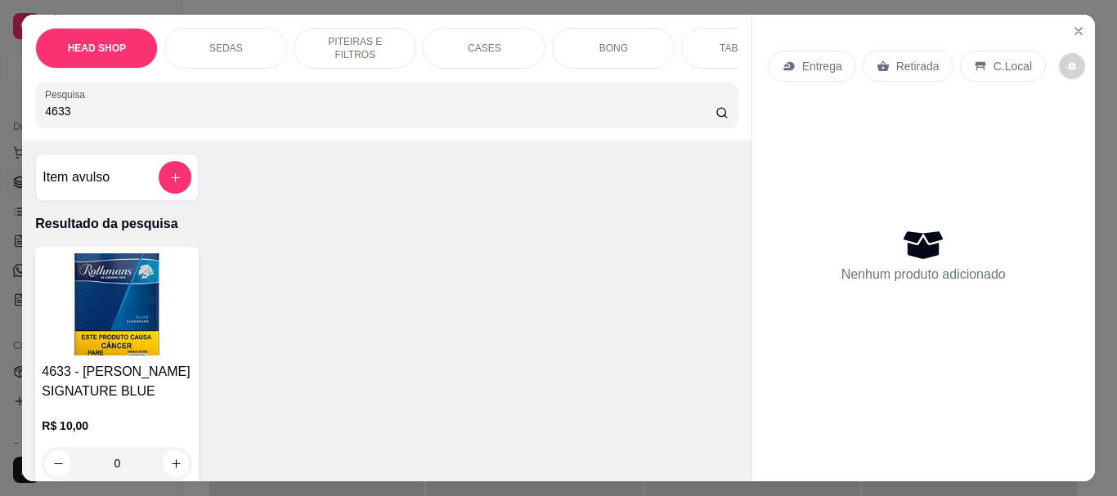
type input "4633"
click at [124, 326] on img at bounding box center [117, 305] width 151 height 102
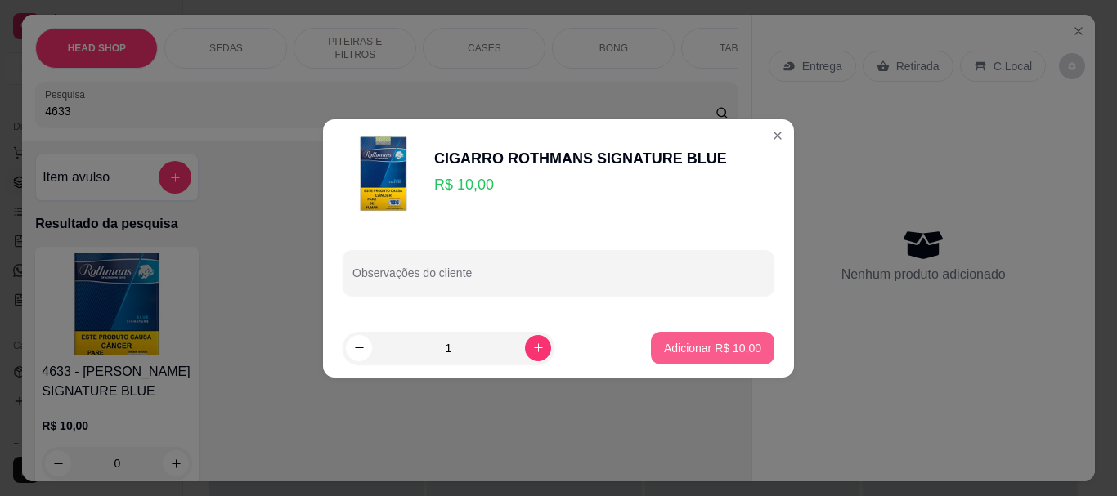
click at [704, 345] on p "Adicionar R$ 10,00" at bounding box center [712, 348] width 97 height 16
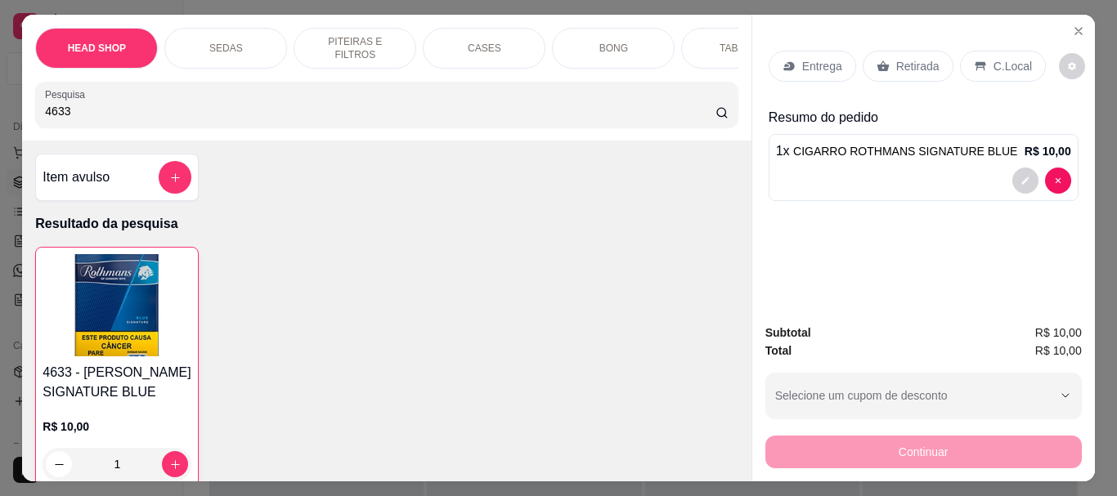
type input "1"
click at [896, 63] on p "Retirada" at bounding box center [917, 66] width 43 height 16
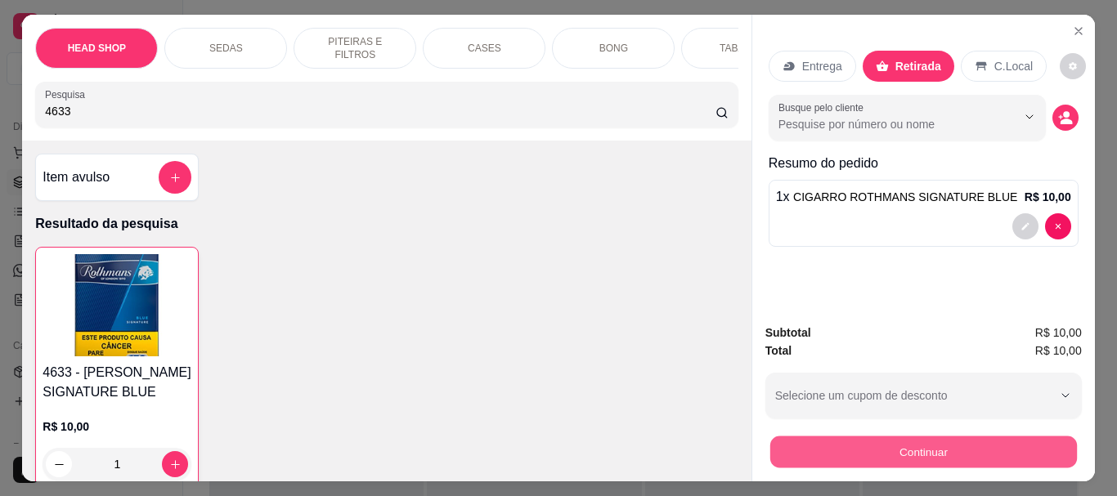
click at [913, 436] on button "Continuar" at bounding box center [923, 452] width 307 height 32
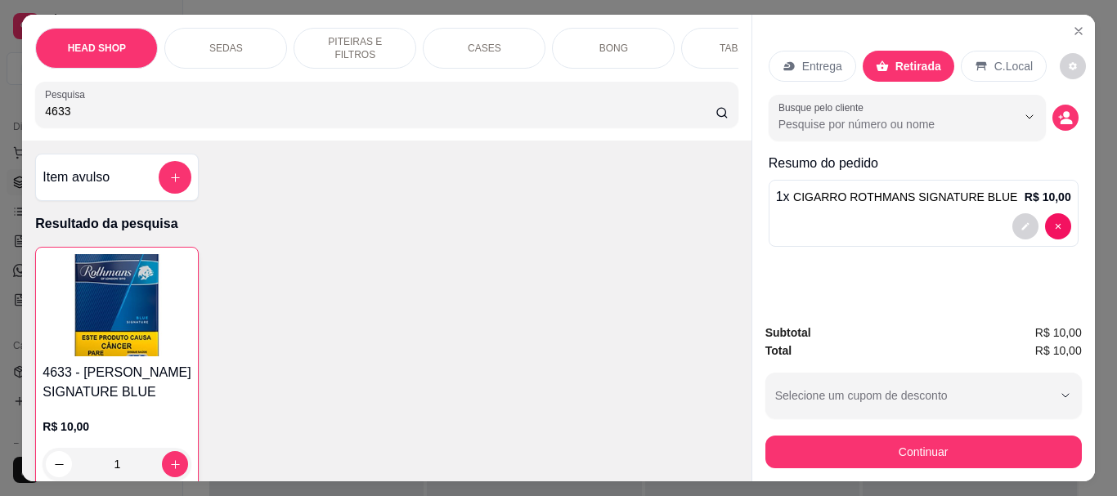
click at [652, 194] on div at bounding box center [670, 198] width 36 height 36
type input "R$ 0,00"
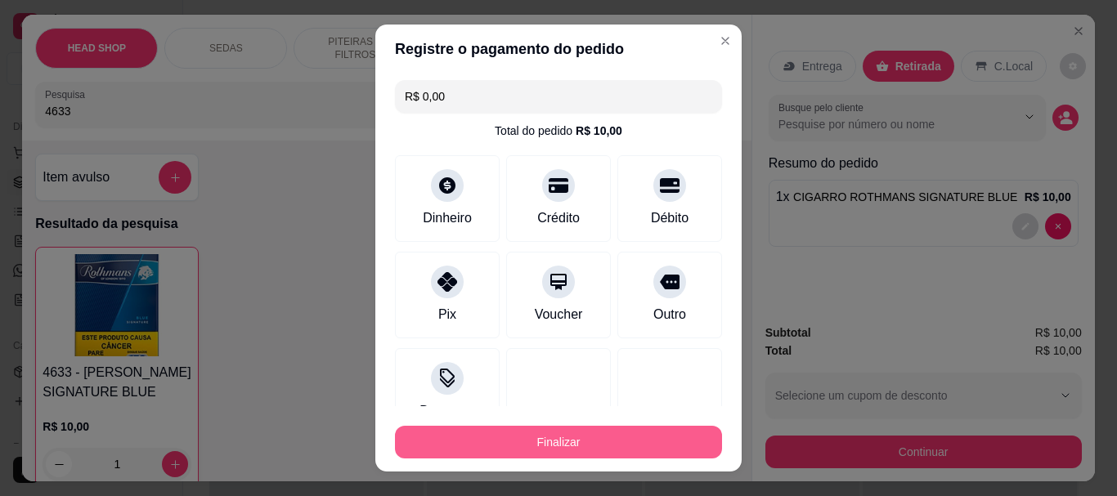
click at [611, 446] on button "Finalizar" at bounding box center [558, 442] width 327 height 33
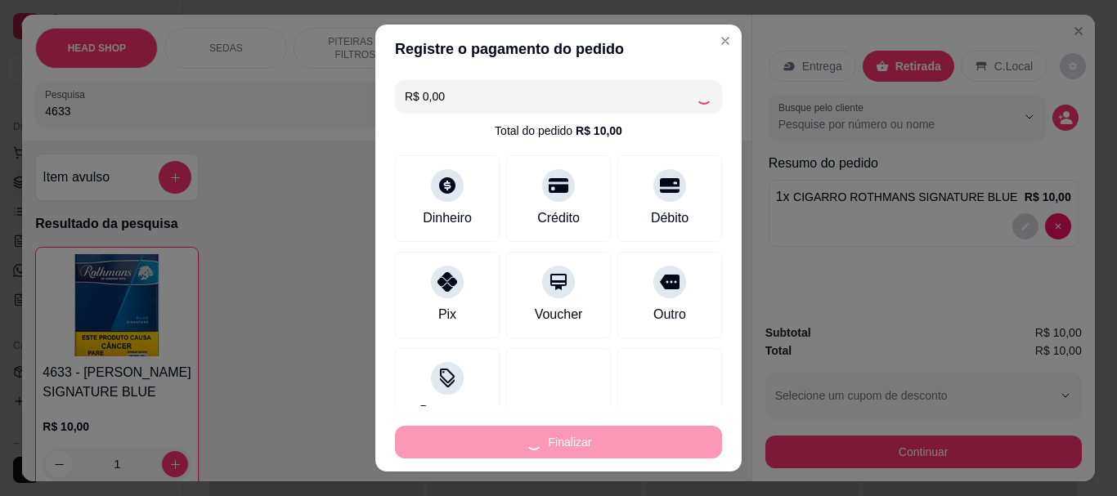
type input "0"
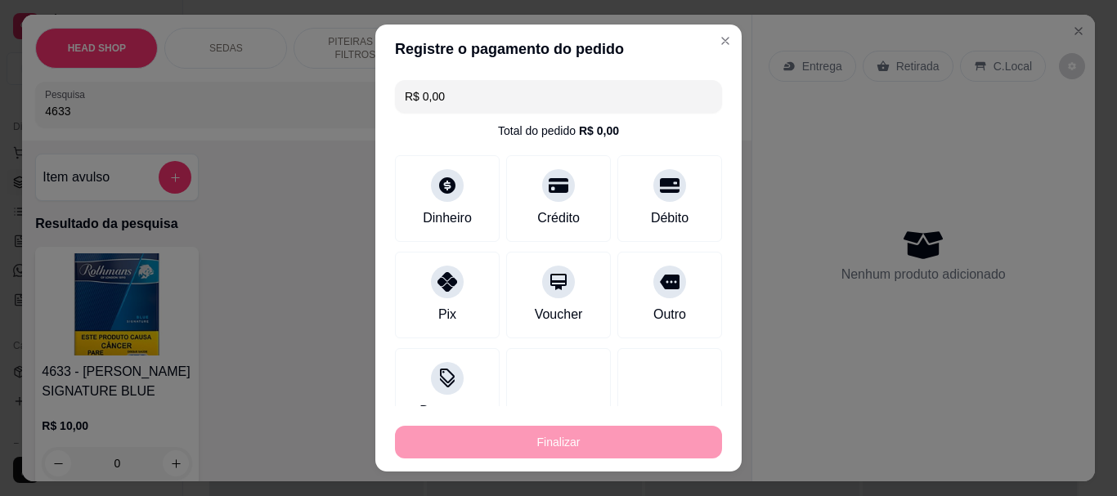
type input "-R$ 10,00"
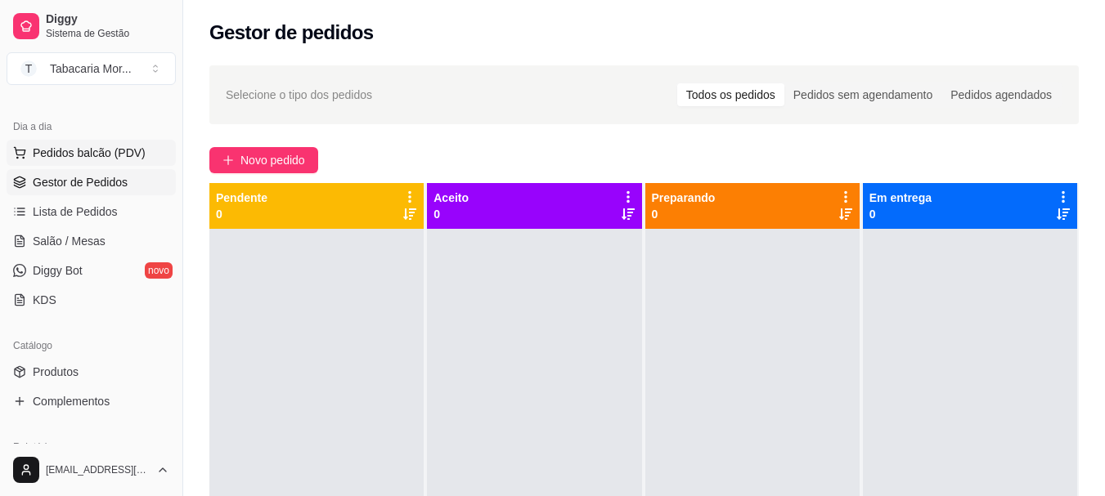
click at [97, 160] on span "Pedidos balcão (PDV)" at bounding box center [89, 153] width 113 height 16
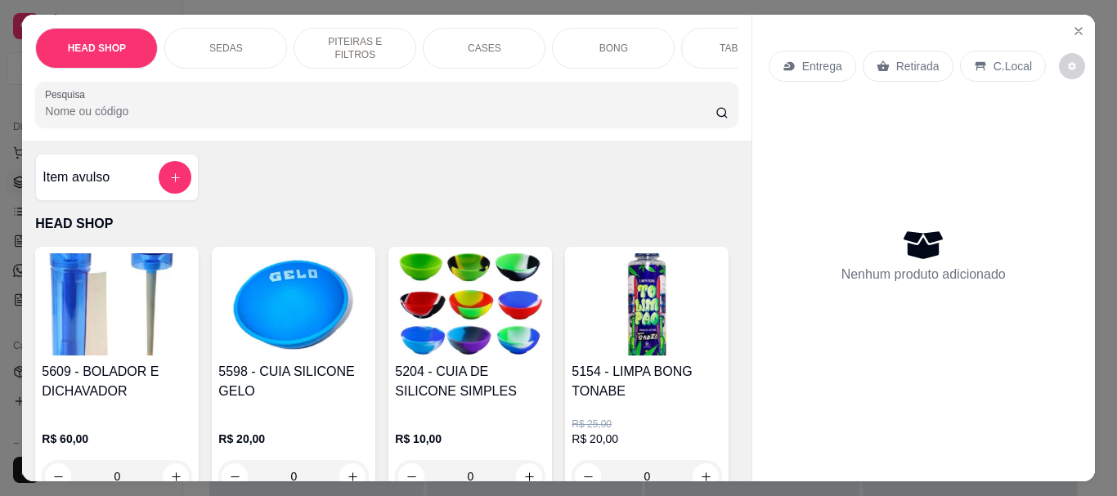
click at [82, 117] on input "Pesquisa" at bounding box center [380, 111] width 671 height 16
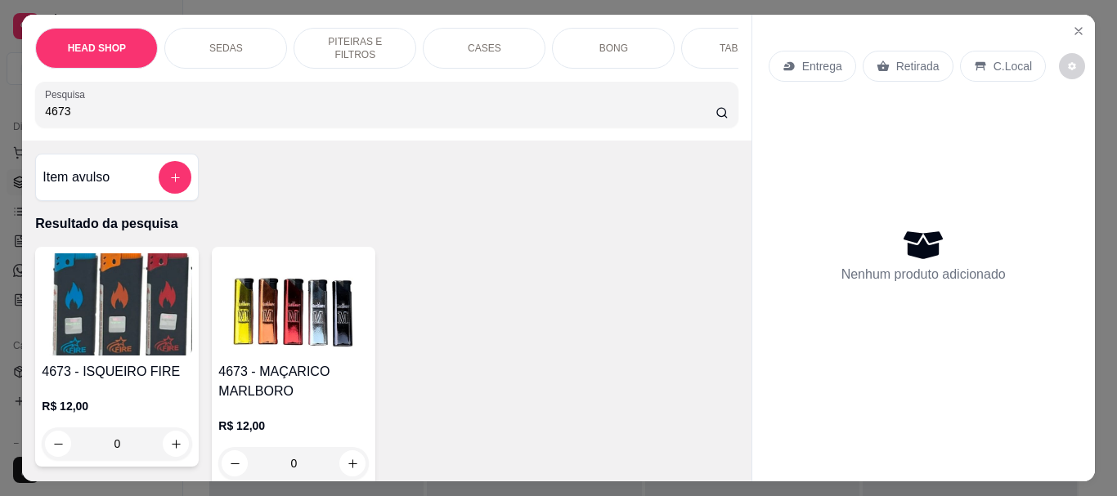
type input "4673"
click at [254, 338] on img at bounding box center [293, 305] width 151 height 102
click at [1072, 25] on icon "Close" at bounding box center [1078, 31] width 13 height 13
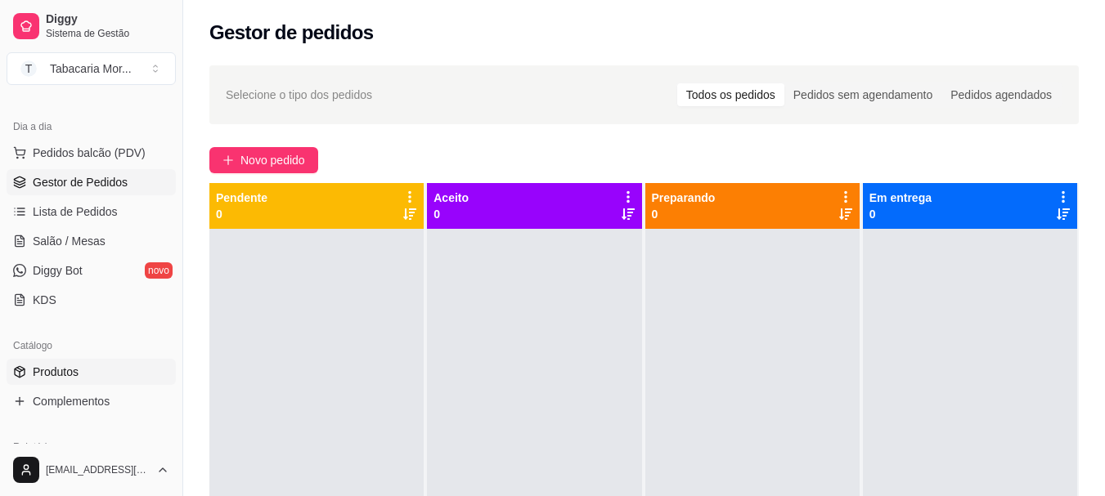
click at [68, 372] on span "Produtos" at bounding box center [56, 372] width 46 height 16
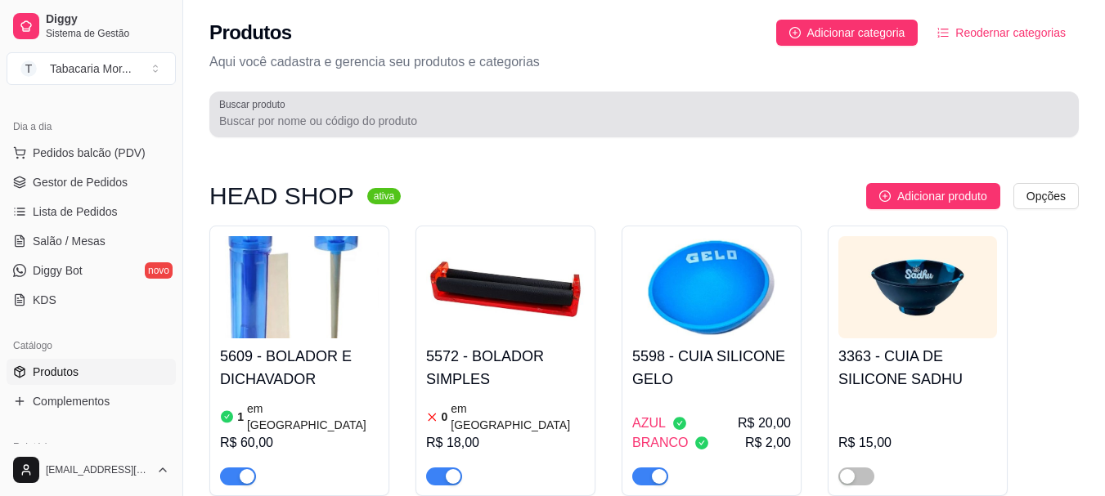
click at [224, 124] on input "Buscar produto" at bounding box center [644, 121] width 850 height 16
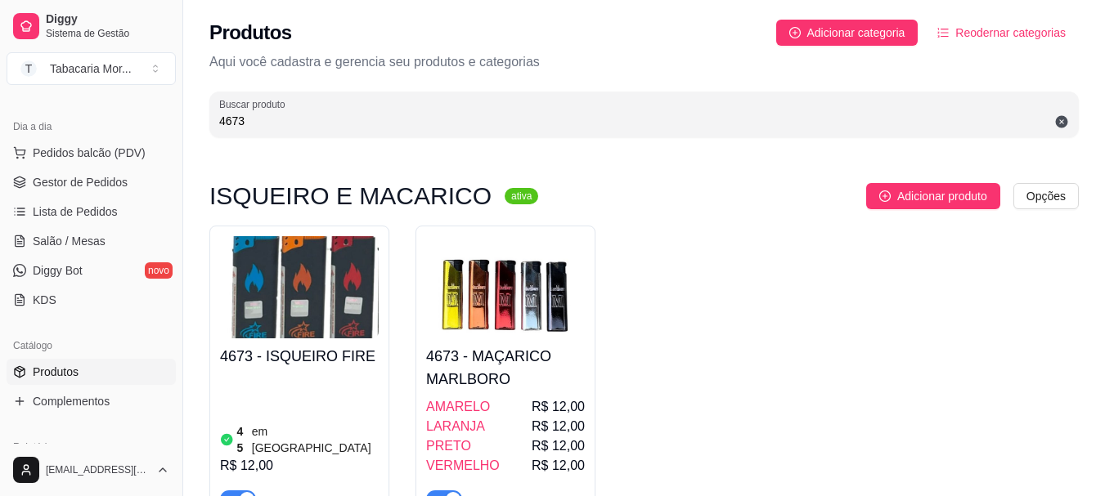
type input "4673"
click at [494, 312] on img at bounding box center [505, 287] width 159 height 102
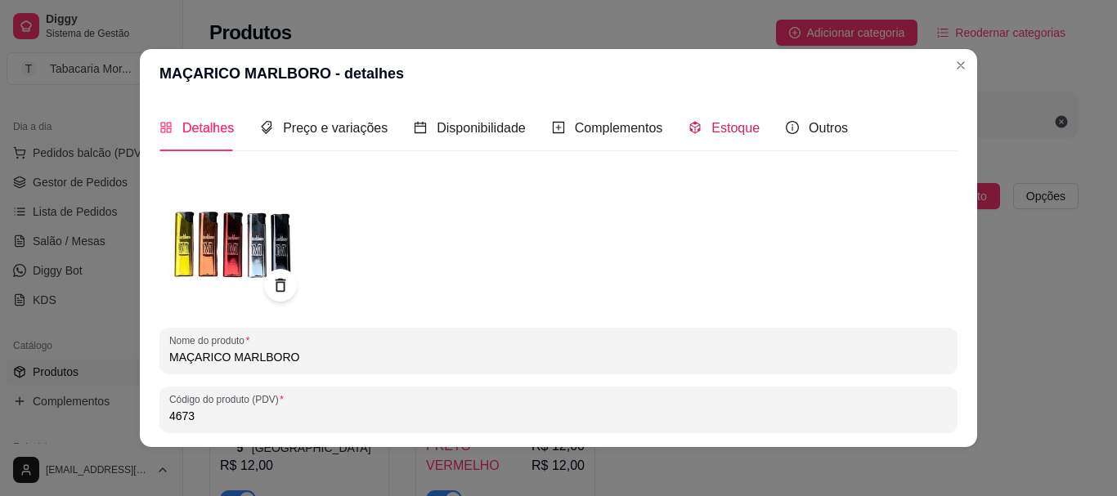
click at [730, 125] on span "Estoque" at bounding box center [736, 128] width 48 height 14
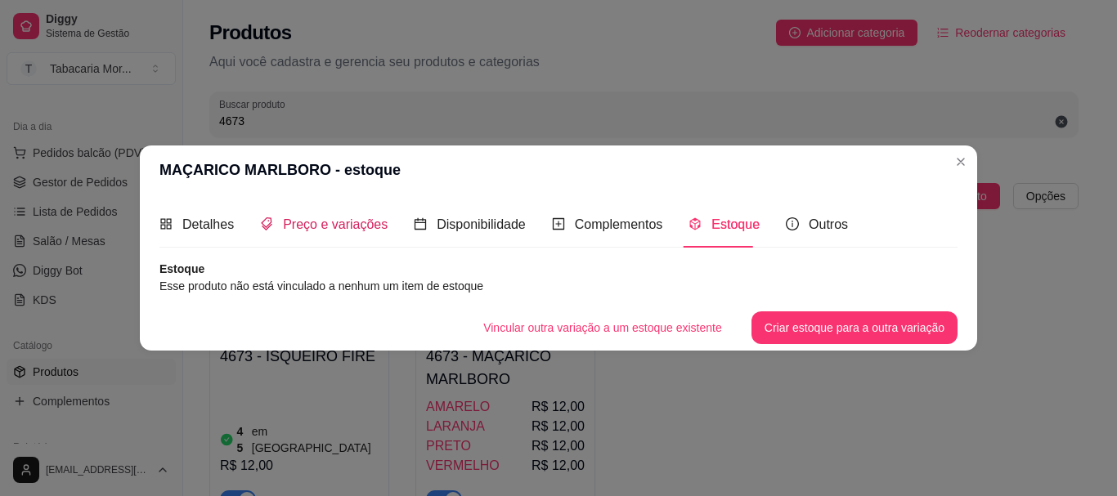
click at [317, 218] on span "Preço e variações" at bounding box center [335, 225] width 105 height 14
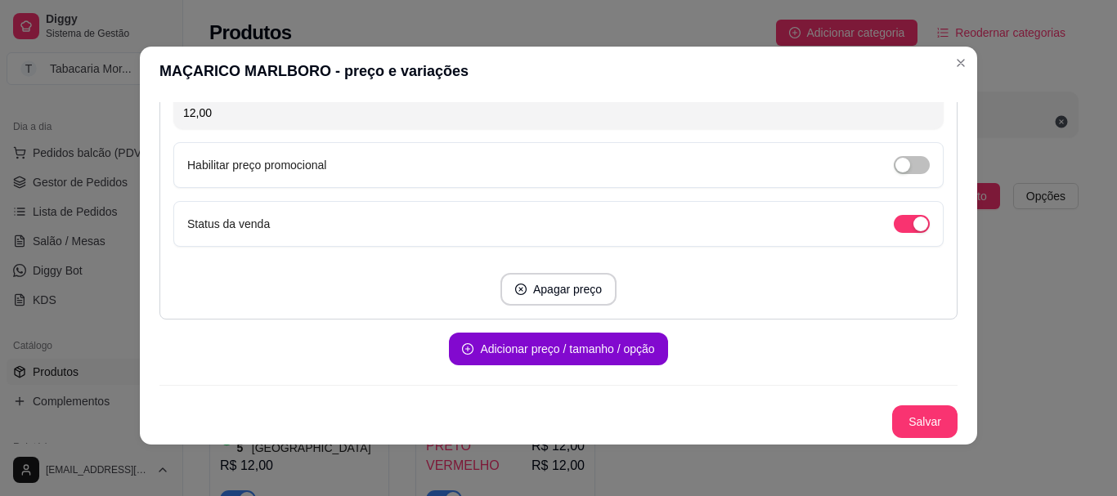
scroll to position [3, 0]
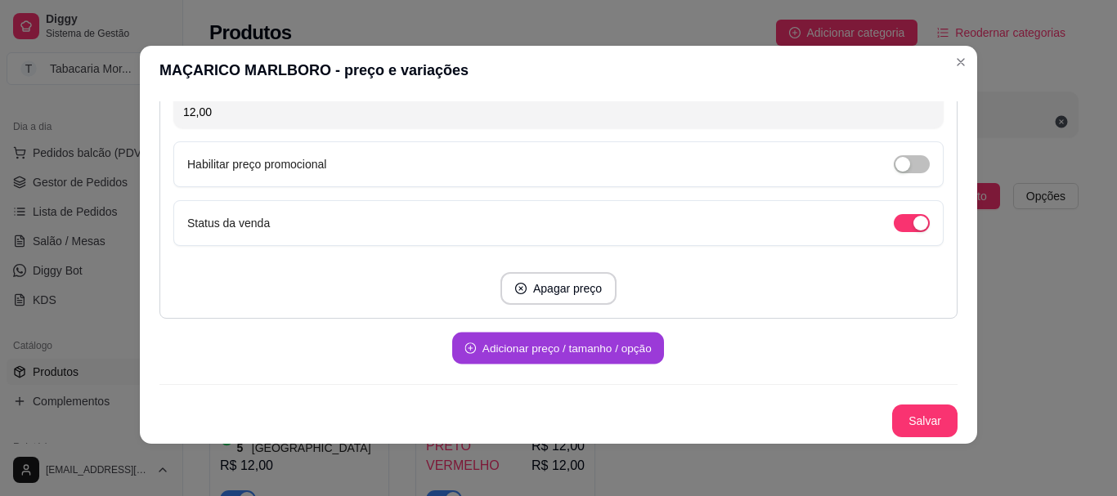
click at [560, 348] on button "Adicionar preço / tamanho / opção" at bounding box center [558, 349] width 212 height 32
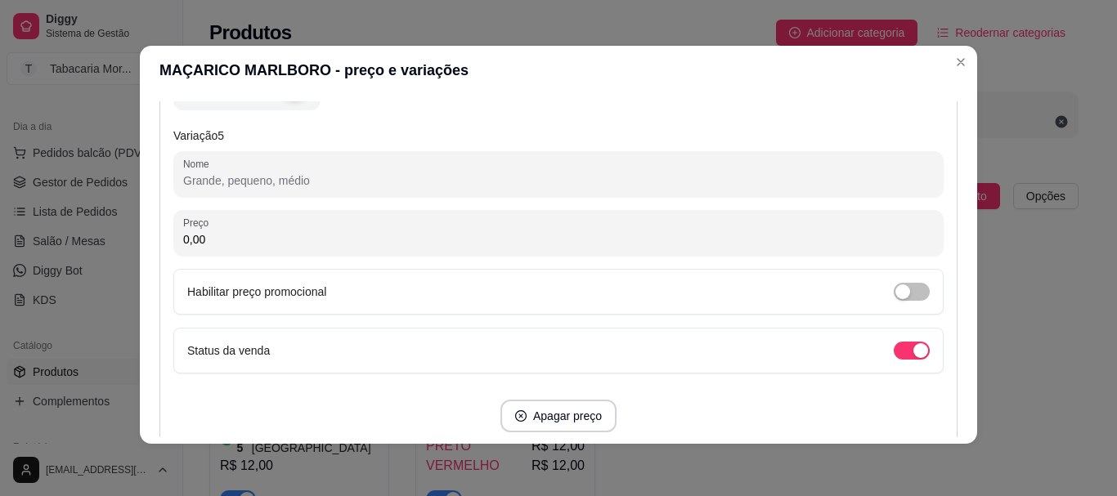
scroll to position [2373, 0]
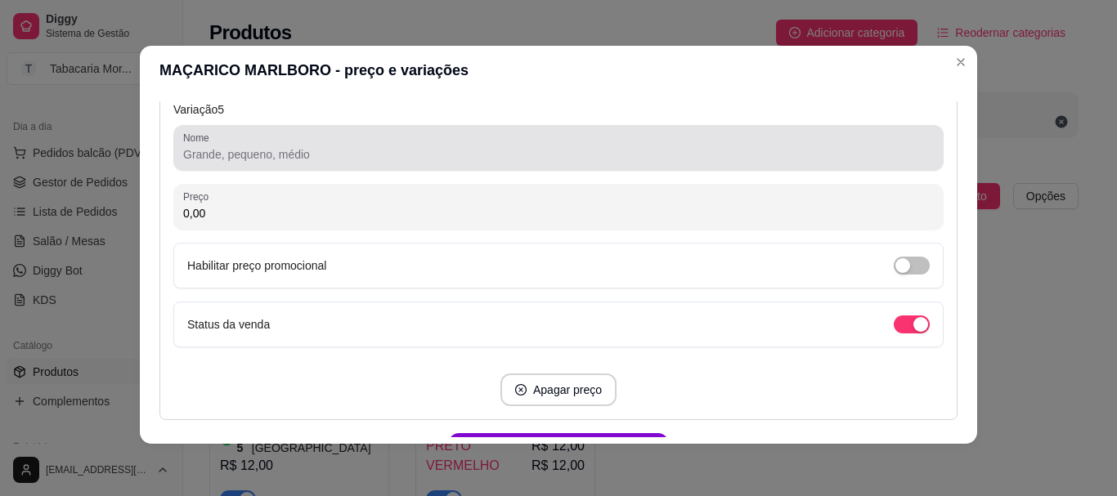
click at [241, 155] on input "Nome" at bounding box center [558, 154] width 751 height 16
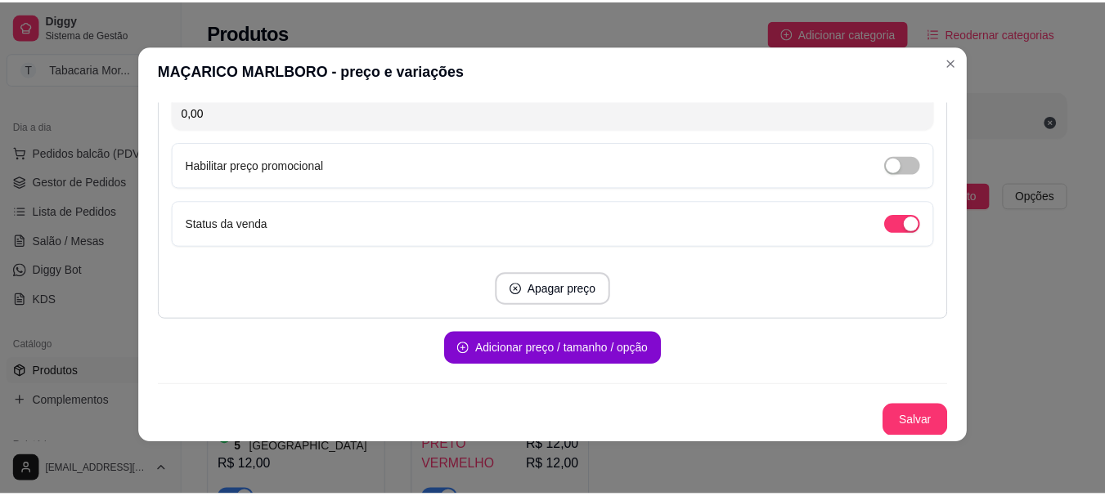
scroll to position [2468, 0]
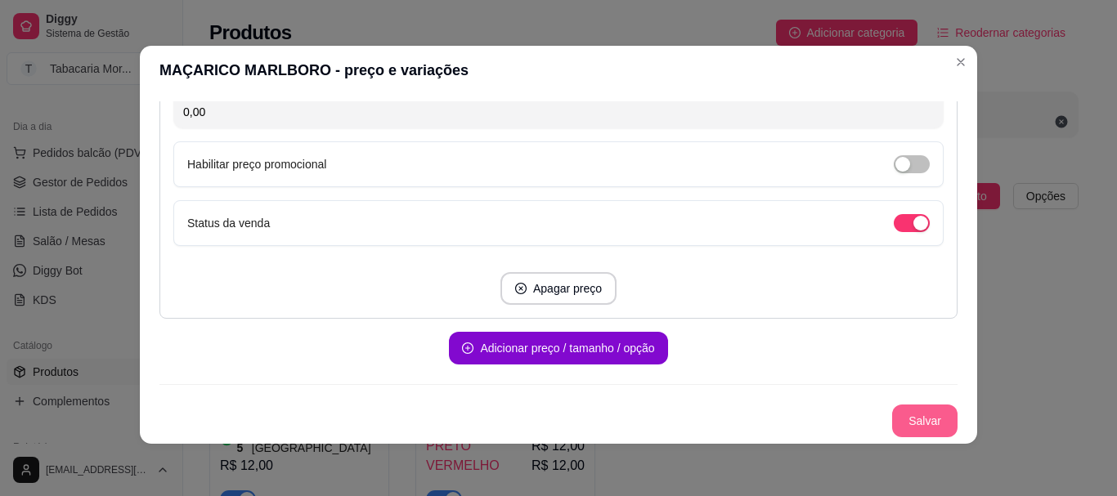
type input "ROXO"
click at [922, 420] on button "Salvar" at bounding box center [924, 421] width 65 height 33
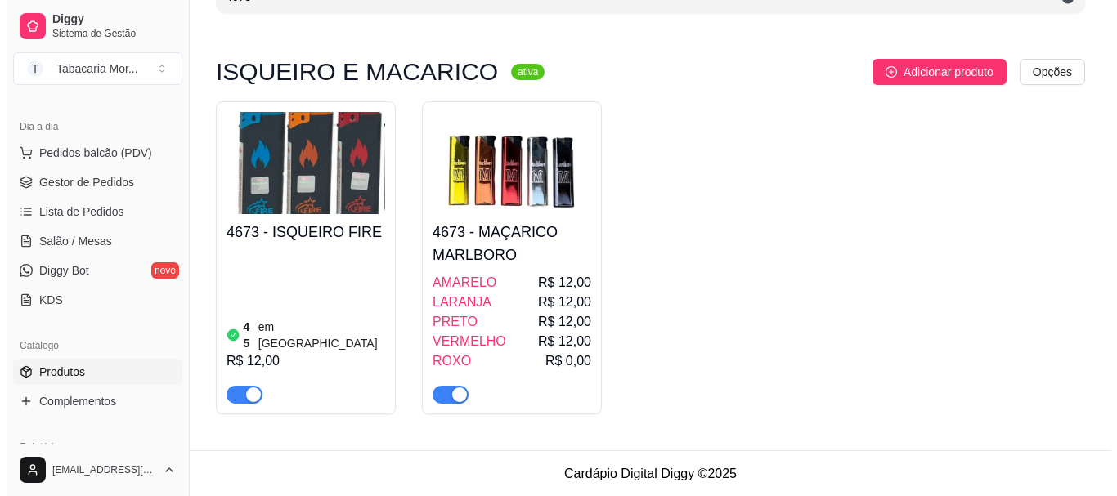
scroll to position [126, 0]
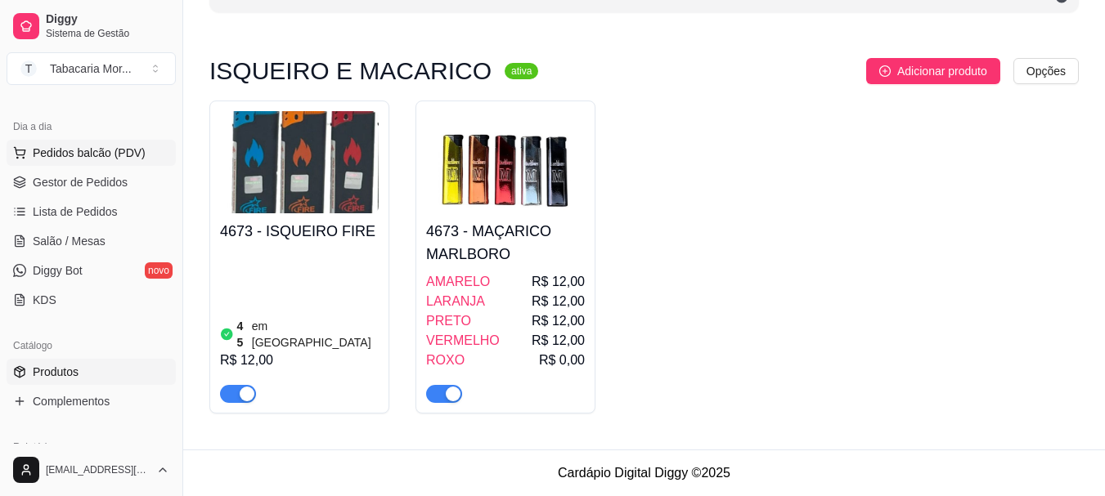
click at [110, 151] on span "Pedidos balcão (PDV)" at bounding box center [89, 153] width 113 height 16
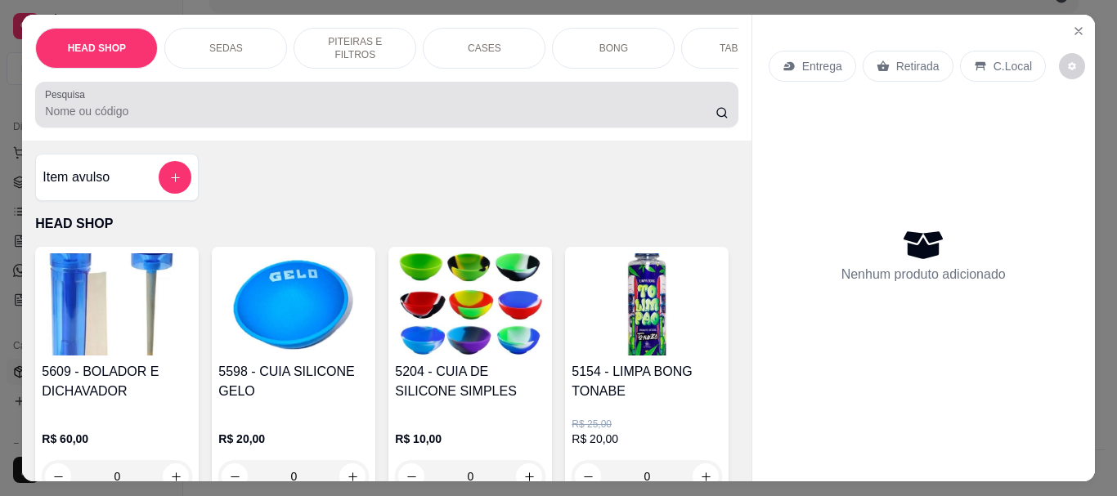
click at [181, 93] on div "Pesquisa" at bounding box center [386, 105] width 703 height 46
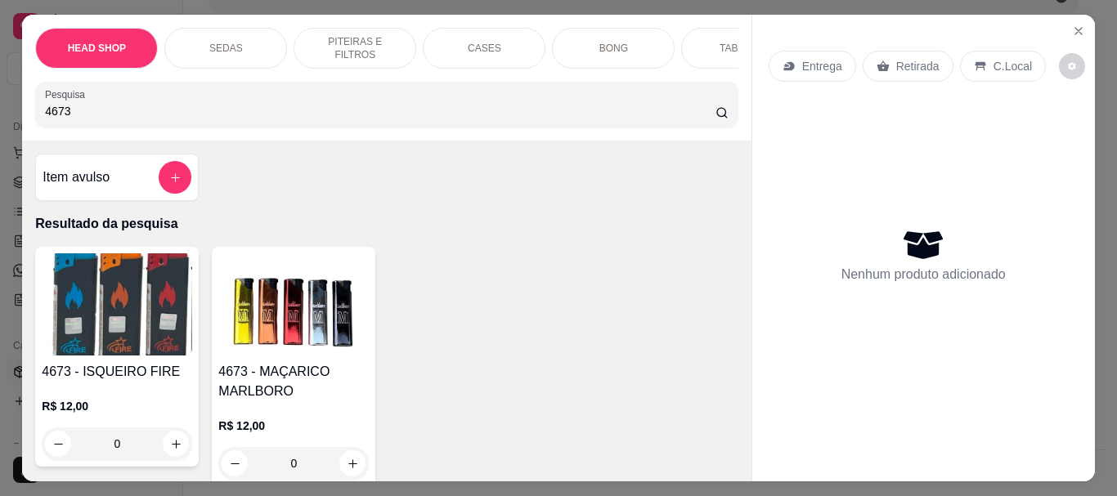
type input "4673"
click at [283, 335] on img at bounding box center [293, 305] width 151 height 102
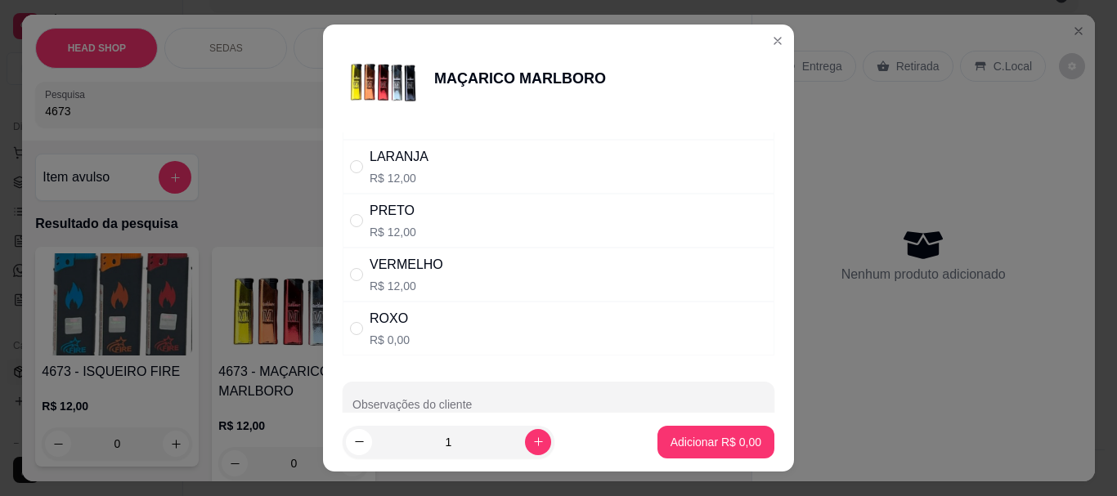
scroll to position [127, 0]
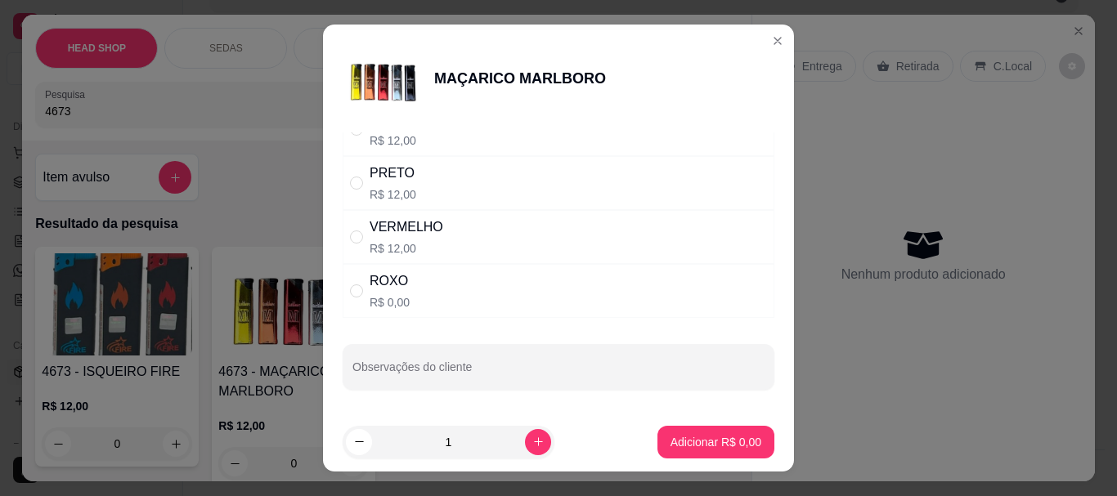
click at [426, 295] on div "ROXO R$ 0,00" at bounding box center [559, 291] width 432 height 54
radio input "true"
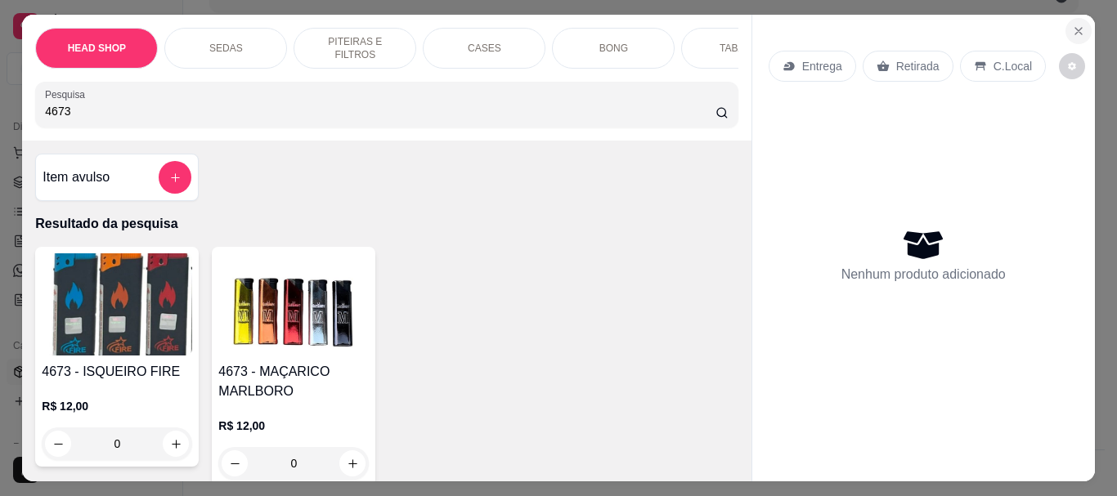
click at [1076, 28] on icon "Close" at bounding box center [1079, 31] width 7 height 7
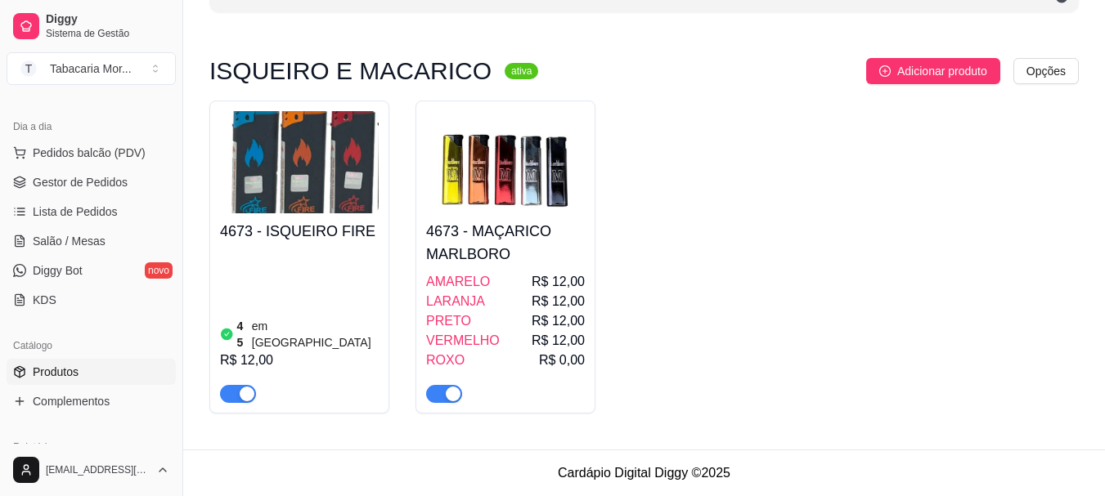
click at [527, 294] on div "LARANJA R$ 12,00" at bounding box center [505, 302] width 159 height 20
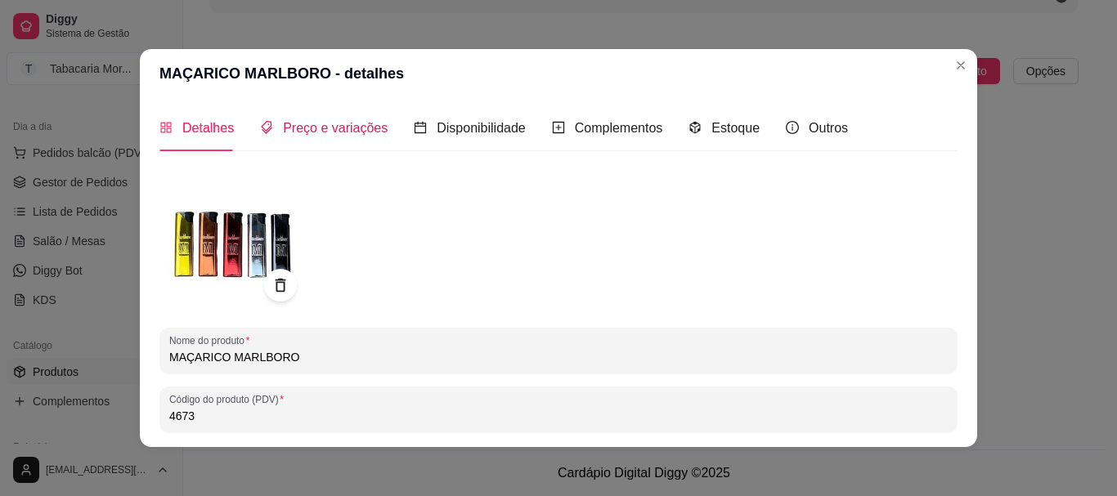
click at [303, 132] on span "Preço e variações" at bounding box center [335, 128] width 105 height 14
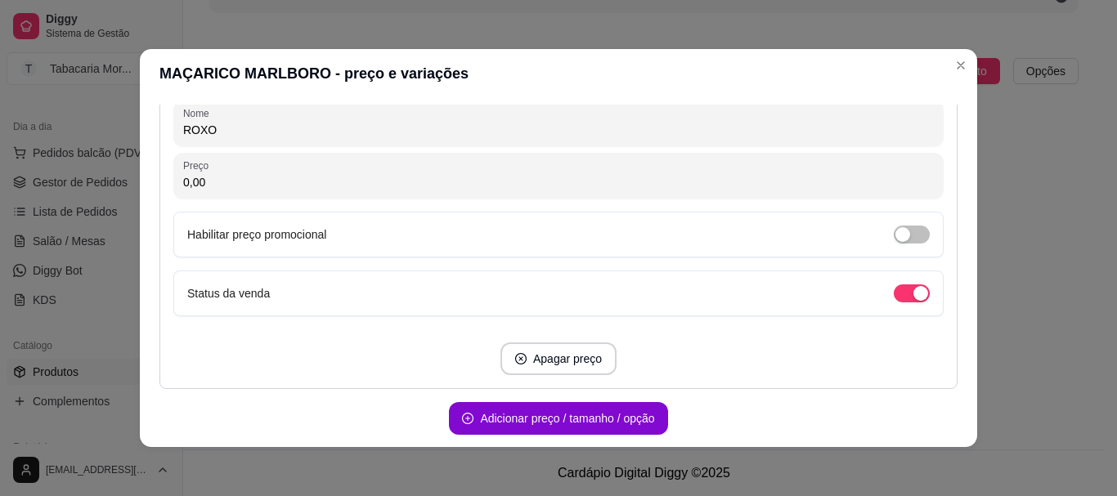
scroll to position [2452, 0]
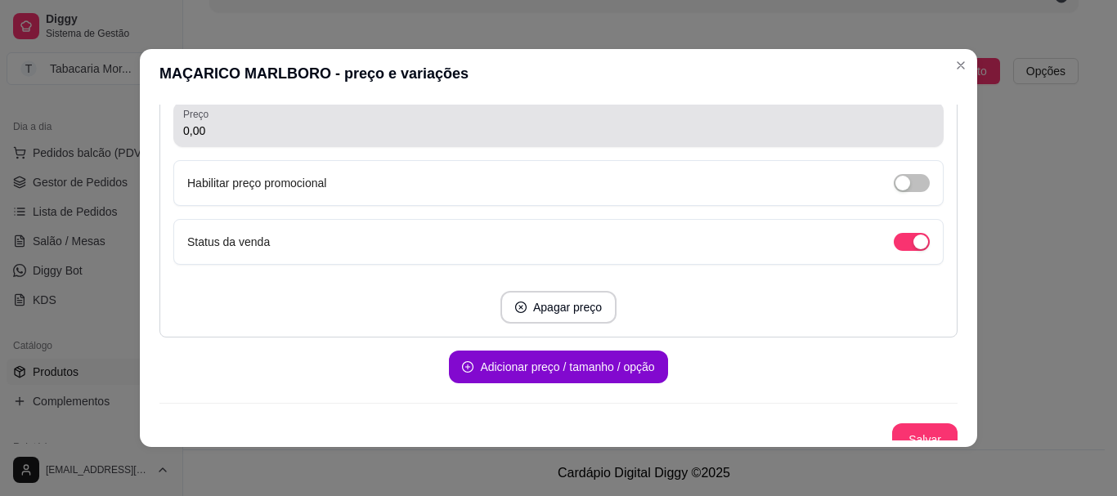
click at [246, 141] on div "0,00" at bounding box center [558, 124] width 751 height 33
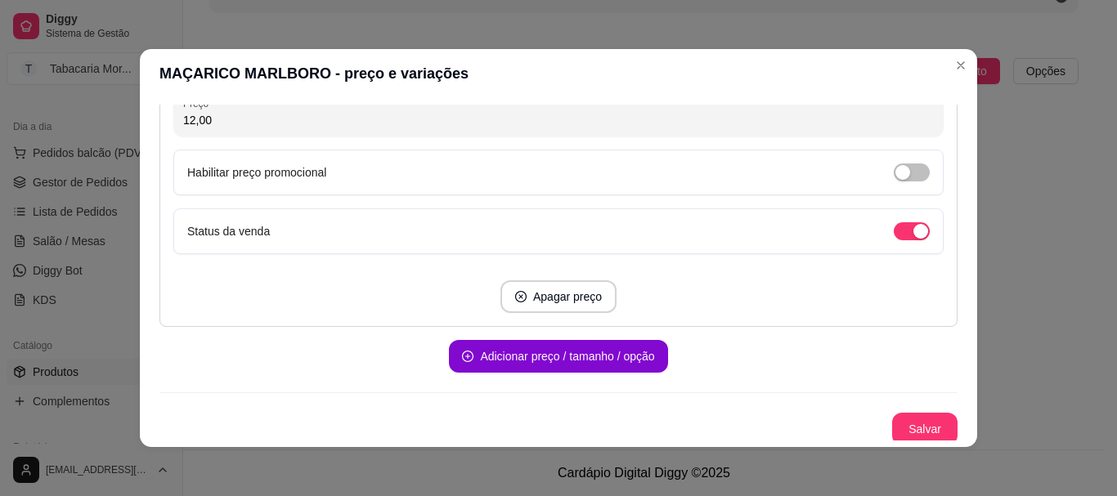
scroll to position [2468, 0]
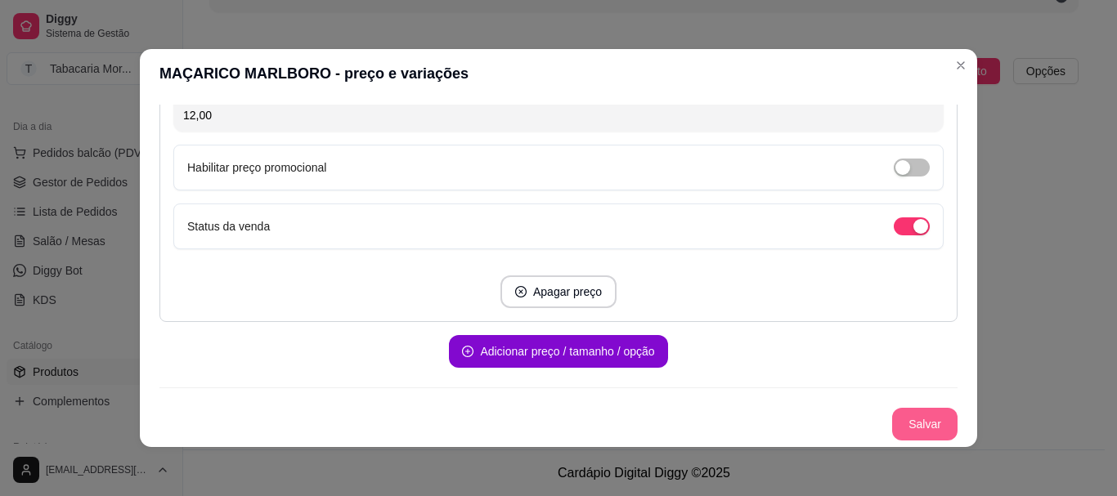
type input "12,00"
click at [922, 412] on button "Salvar" at bounding box center [924, 424] width 65 height 33
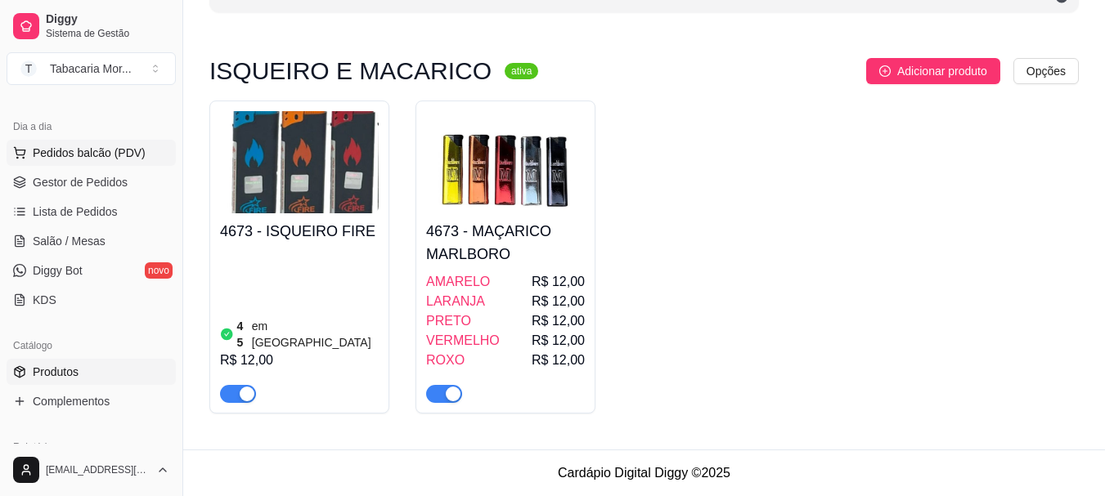
click at [59, 148] on span "Pedidos balcão (PDV)" at bounding box center [89, 153] width 113 height 16
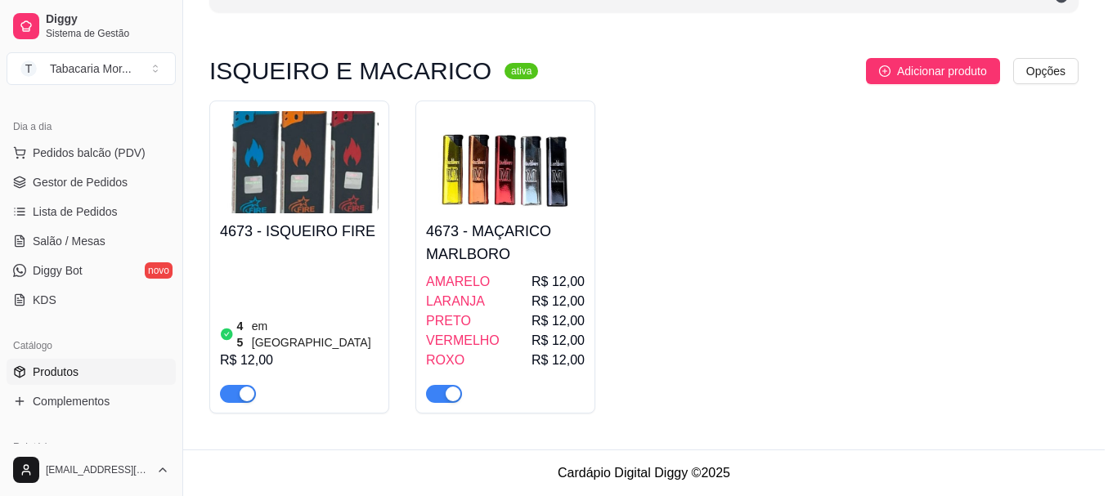
click at [240, 107] on div at bounding box center [386, 104] width 683 height 33
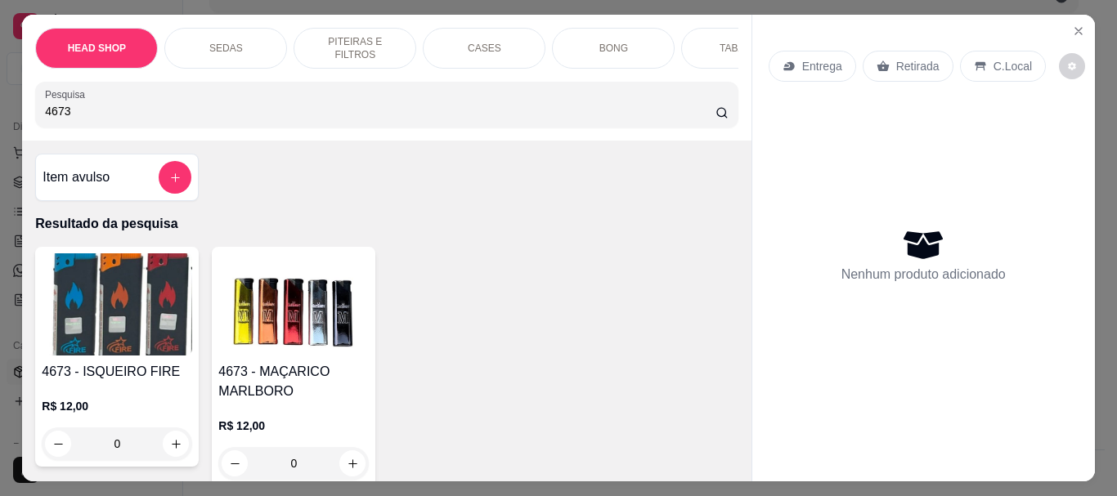
type input "4673"
click at [287, 343] on img at bounding box center [293, 305] width 151 height 102
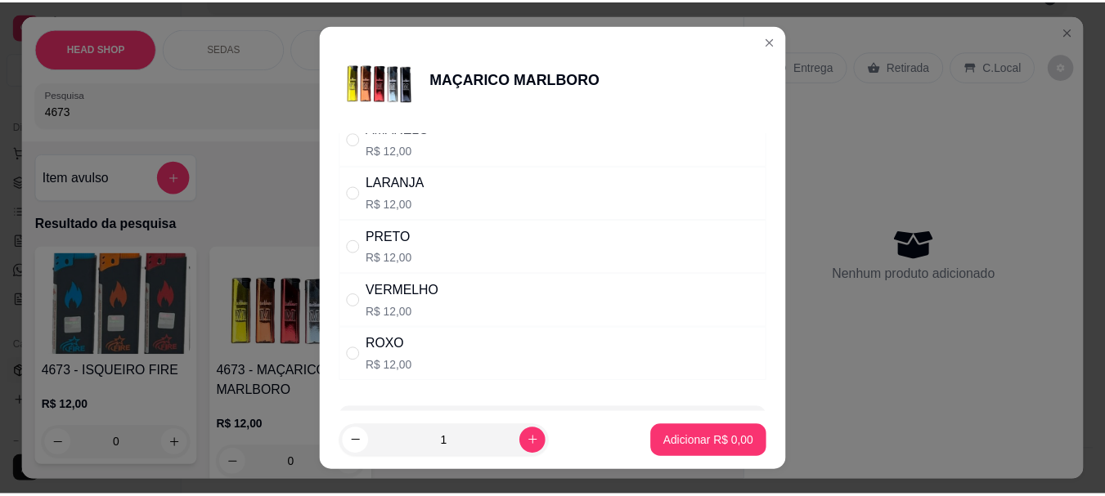
scroll to position [127, 0]
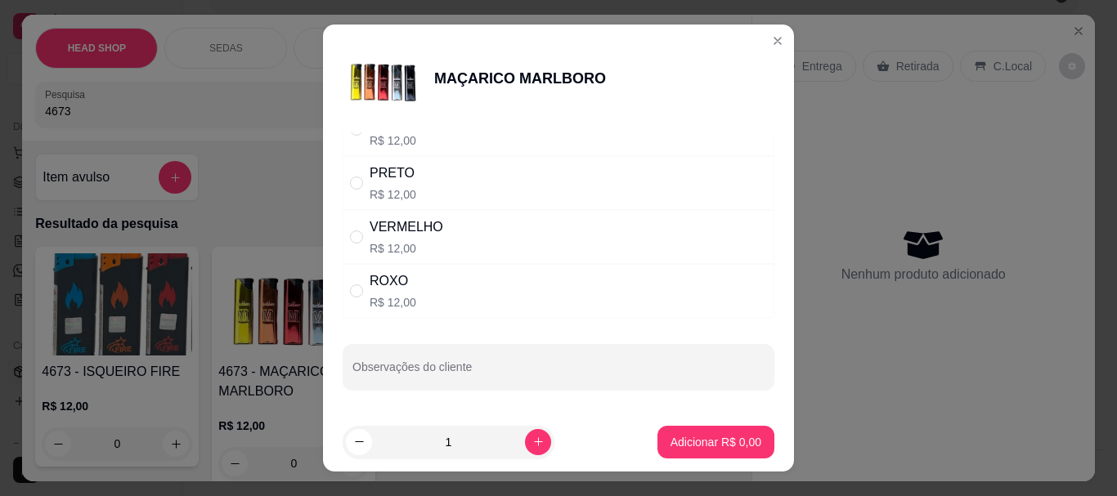
click at [389, 308] on p "R$ 12,00" at bounding box center [393, 302] width 47 height 16
radio input "true"
click at [696, 444] on p "Adicionar R$ 12,00" at bounding box center [712, 442] width 97 height 16
type input "1"
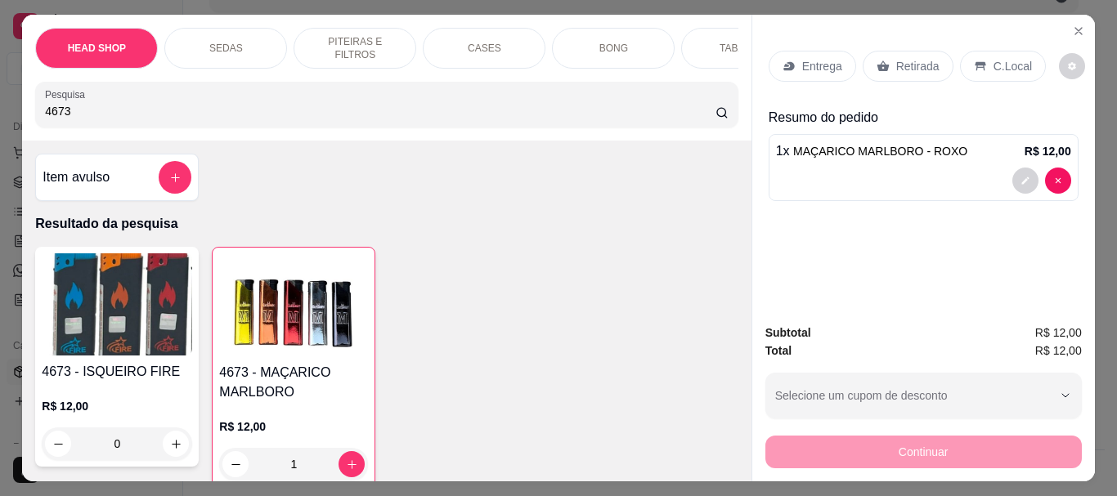
click at [896, 58] on p "Retirada" at bounding box center [917, 66] width 43 height 16
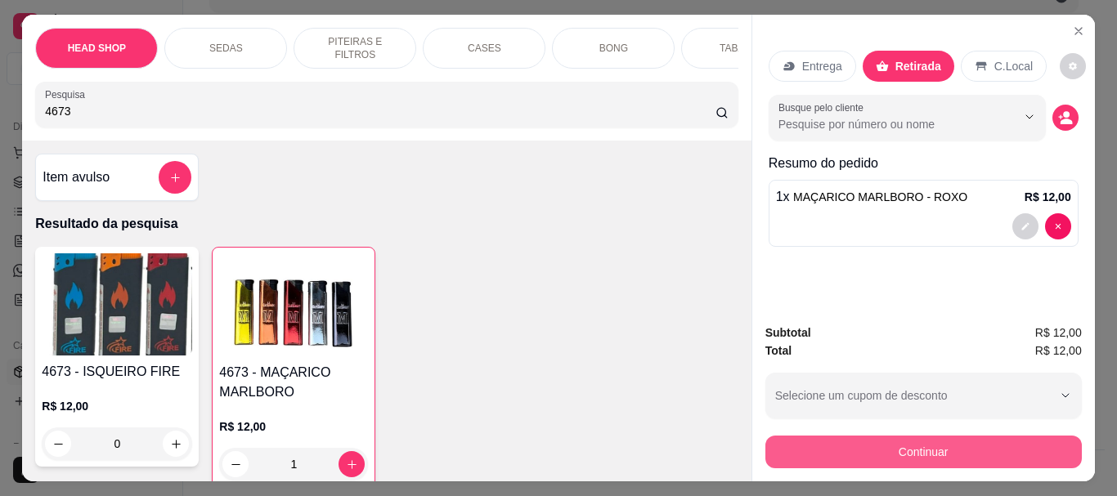
click at [917, 448] on button "Continuar" at bounding box center [924, 452] width 317 height 33
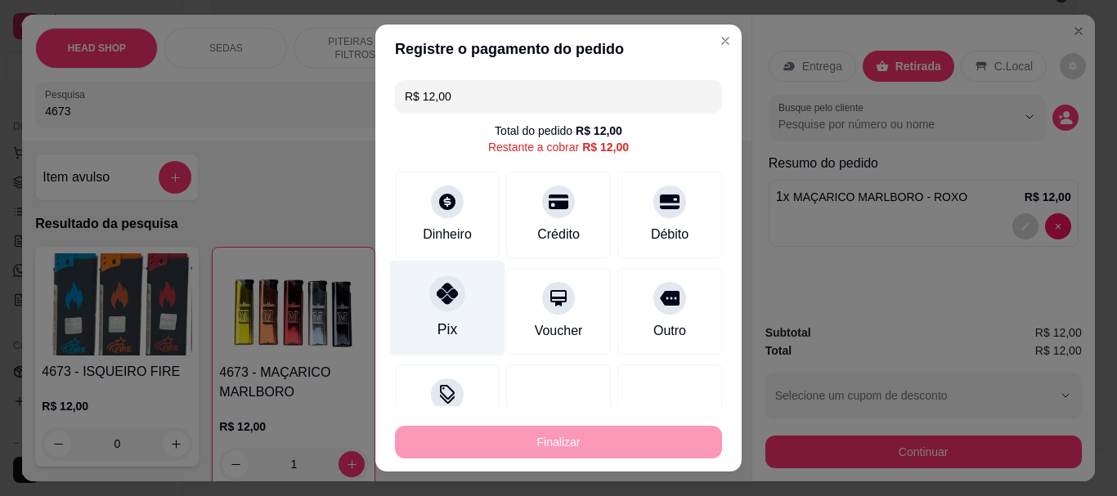
click at [435, 310] on div at bounding box center [447, 294] width 36 height 36
type input "R$ 0,00"
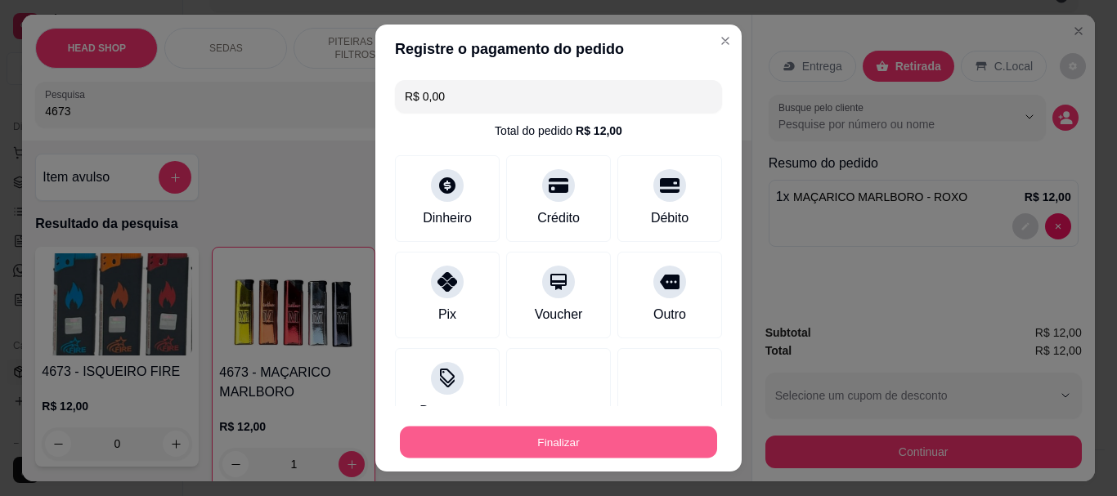
click at [514, 429] on button "Finalizar" at bounding box center [558, 442] width 317 height 32
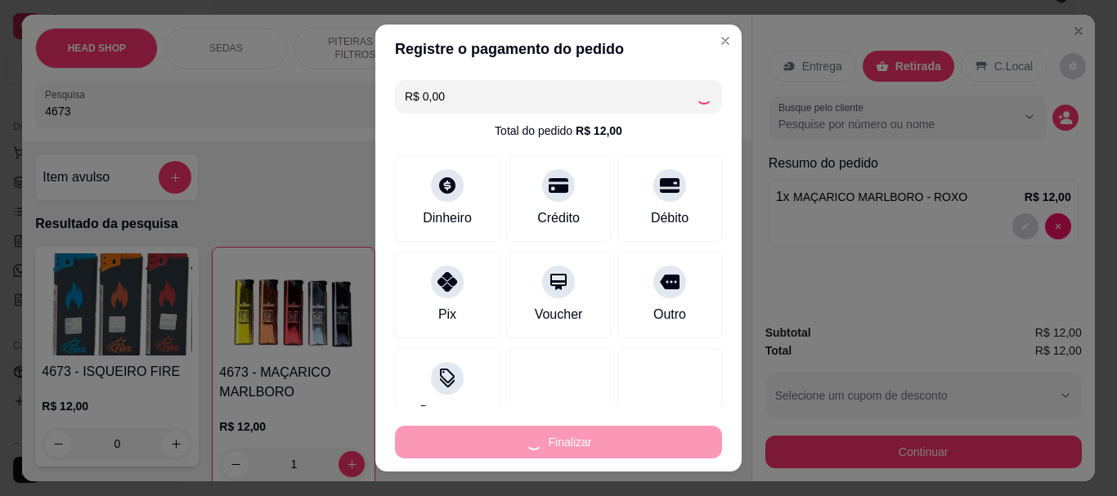
type input "0"
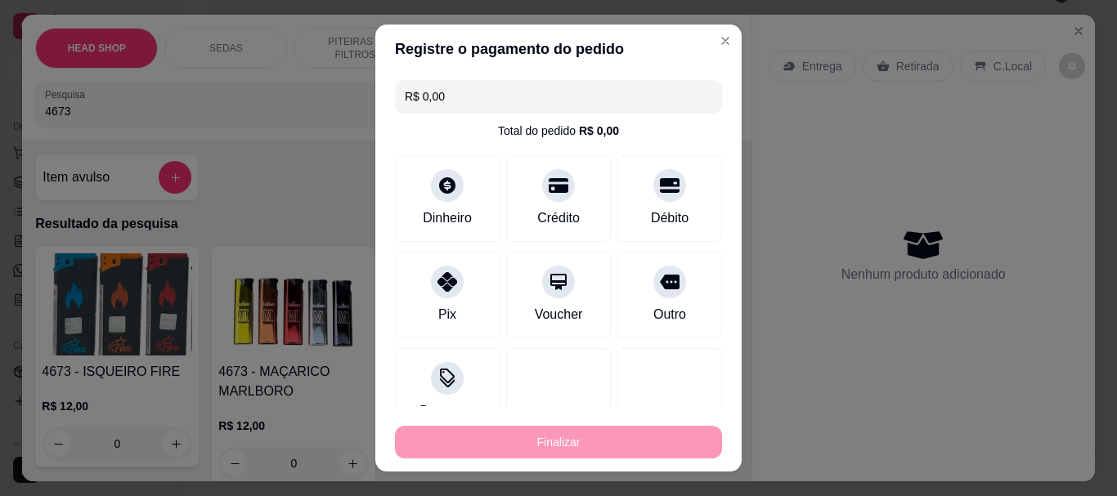
type input "-R$ 12,00"
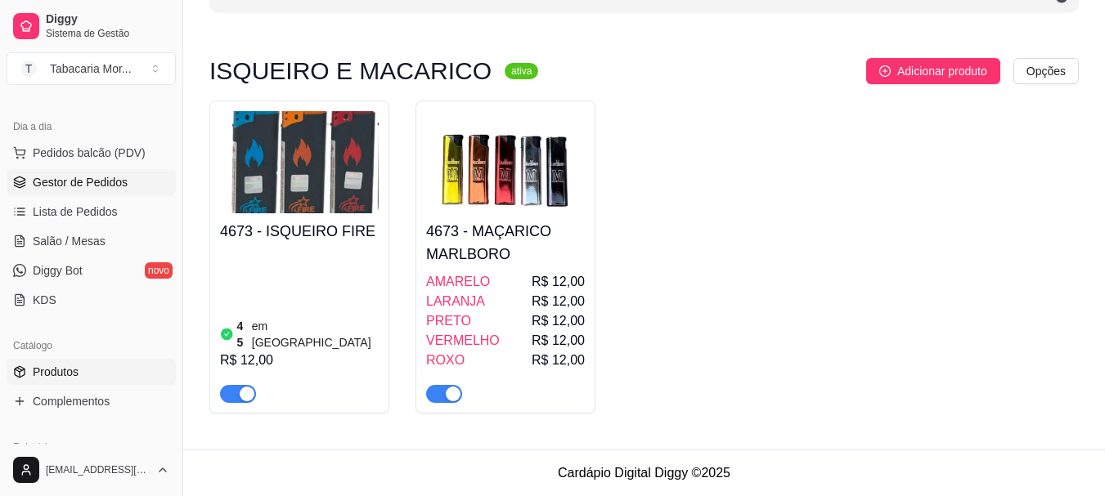
click at [86, 183] on span "Gestor de Pedidos" at bounding box center [80, 182] width 95 height 16
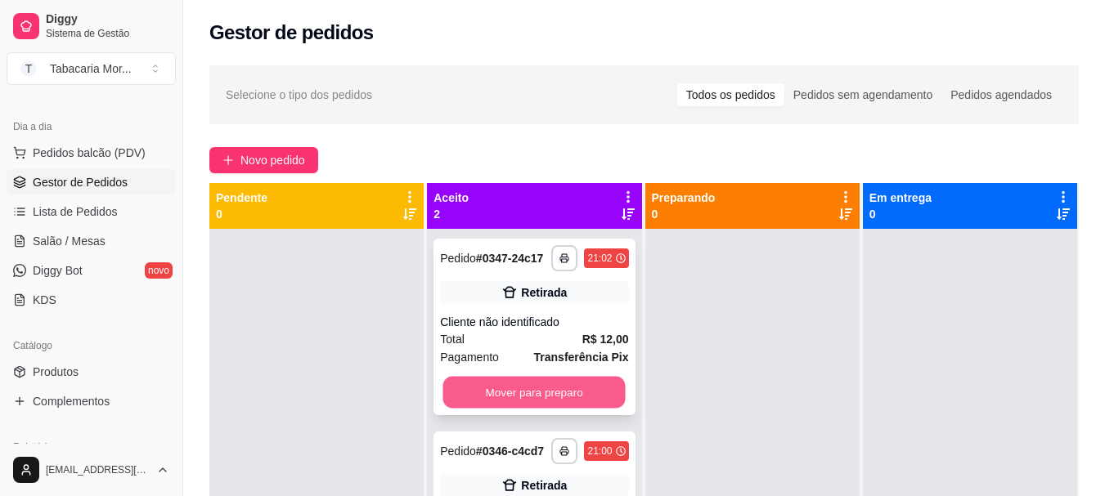
click at [539, 397] on button "Mover para preparo" at bounding box center [534, 393] width 182 height 32
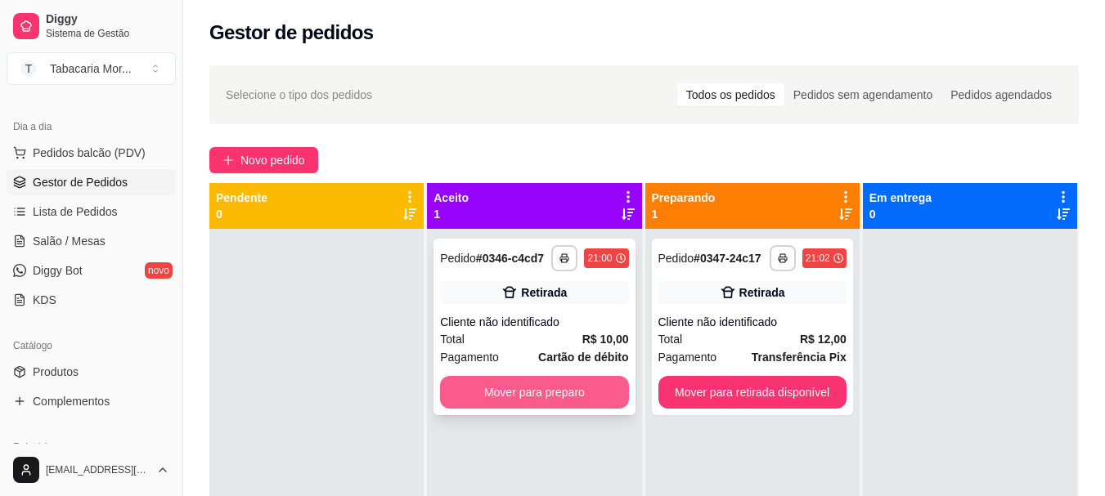
click at [552, 394] on button "Mover para preparo" at bounding box center [534, 392] width 188 height 33
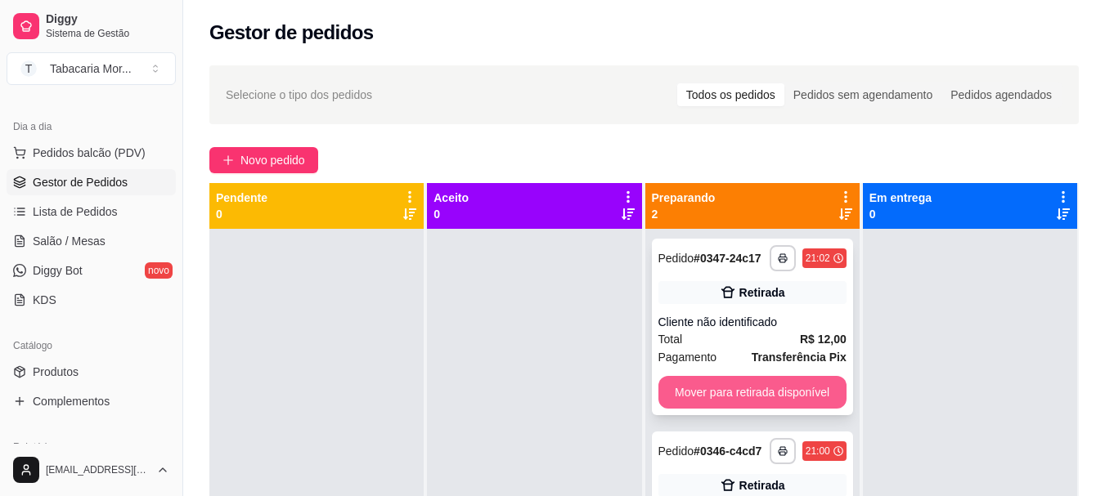
click at [764, 402] on button "Mover para retirada disponível" at bounding box center [752, 392] width 188 height 33
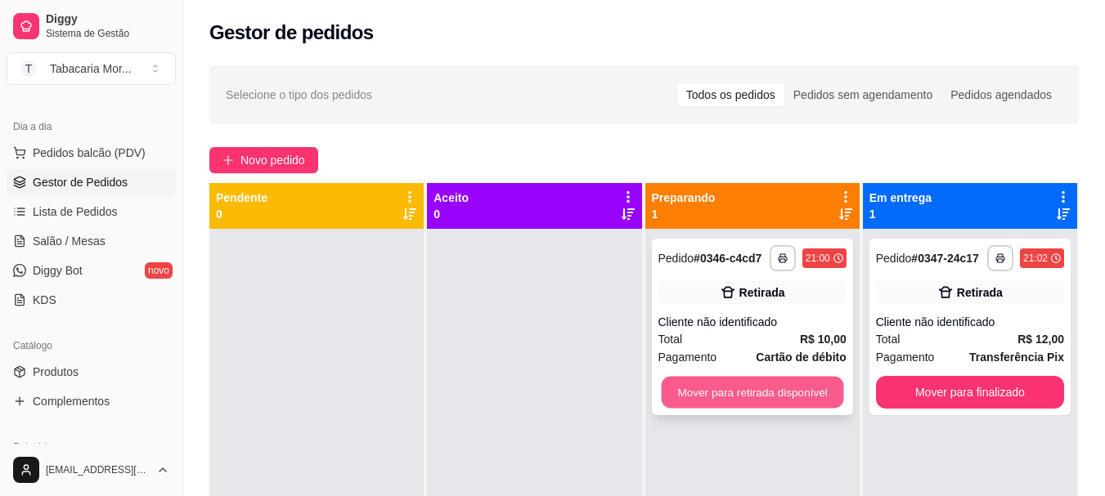
click at [763, 391] on button "Mover para retirada disponível" at bounding box center [752, 393] width 182 height 32
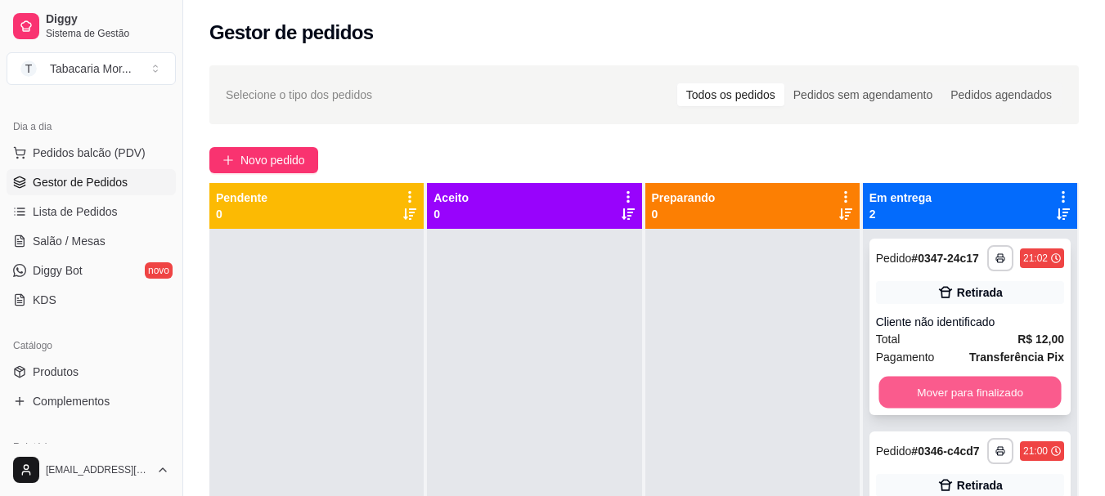
click at [919, 401] on button "Mover para finalizado" at bounding box center [969, 393] width 182 height 32
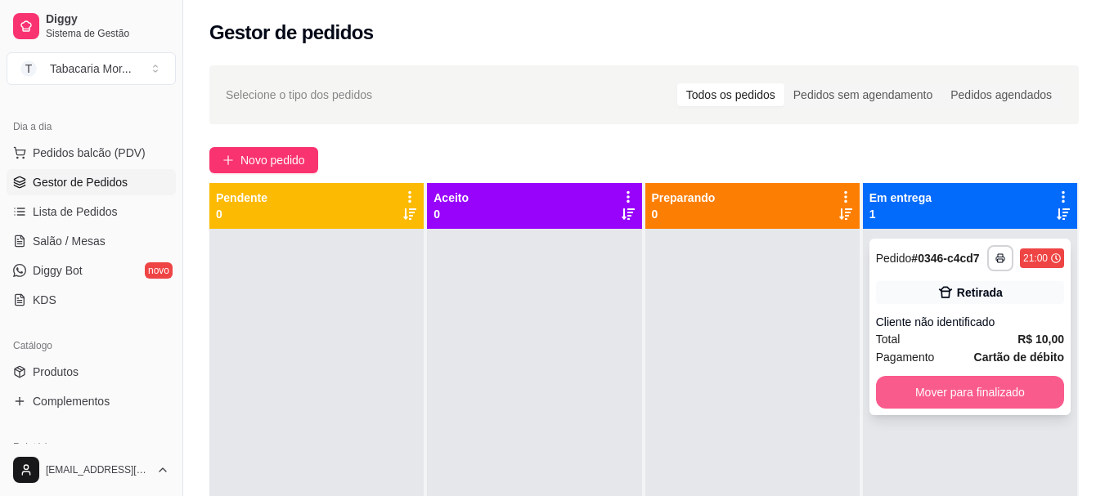
click at [920, 399] on button "Mover para finalizado" at bounding box center [970, 392] width 188 height 33
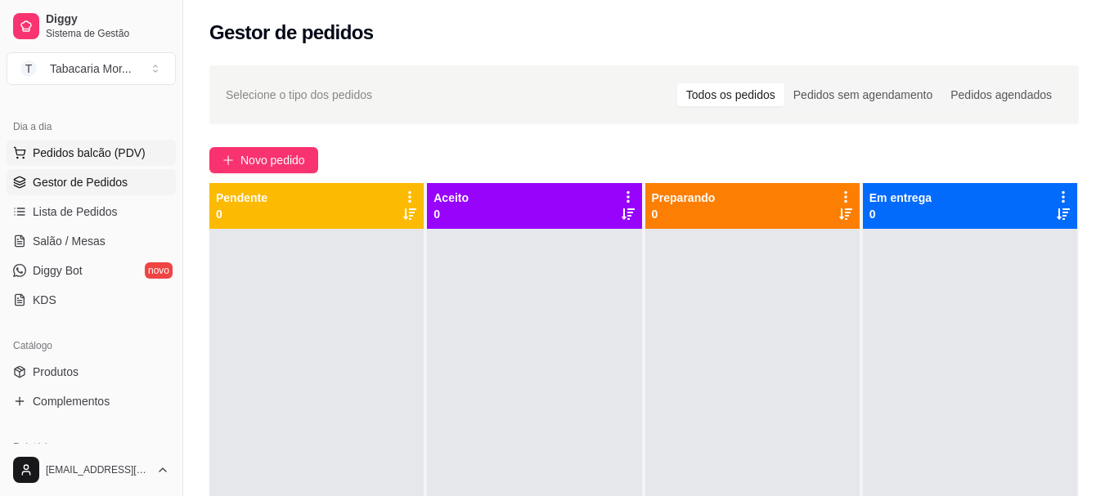
click at [86, 155] on span "Pedidos balcão (PDV)" at bounding box center [89, 153] width 113 height 16
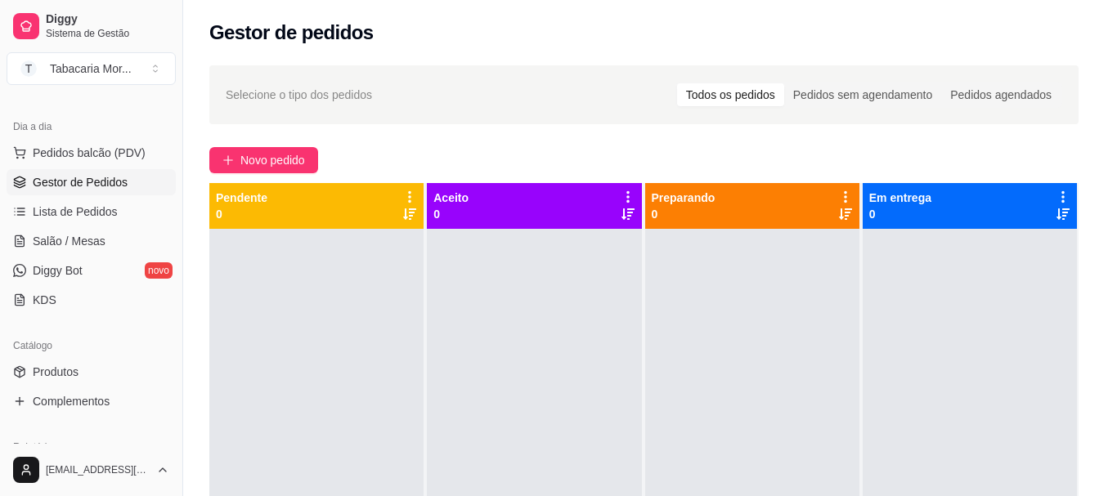
click at [245, 102] on div at bounding box center [386, 104] width 687 height 33
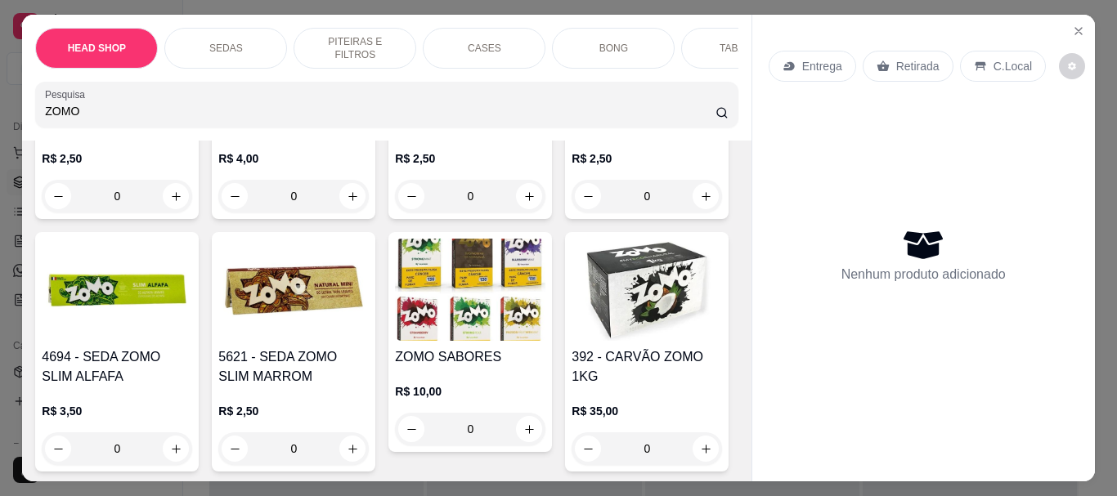
scroll to position [409, 0]
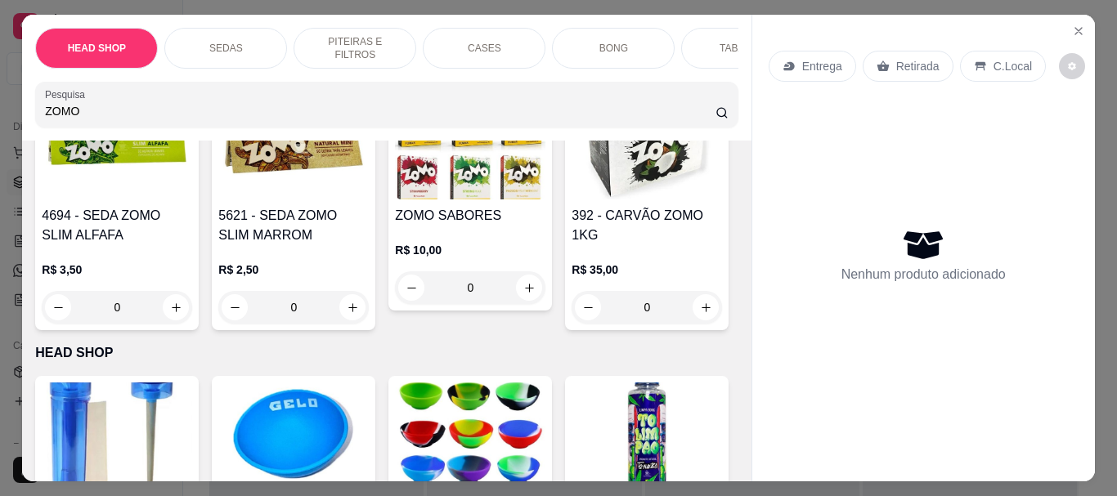
type input "ZOMO"
click at [395, 200] on img at bounding box center [470, 148] width 151 height 102
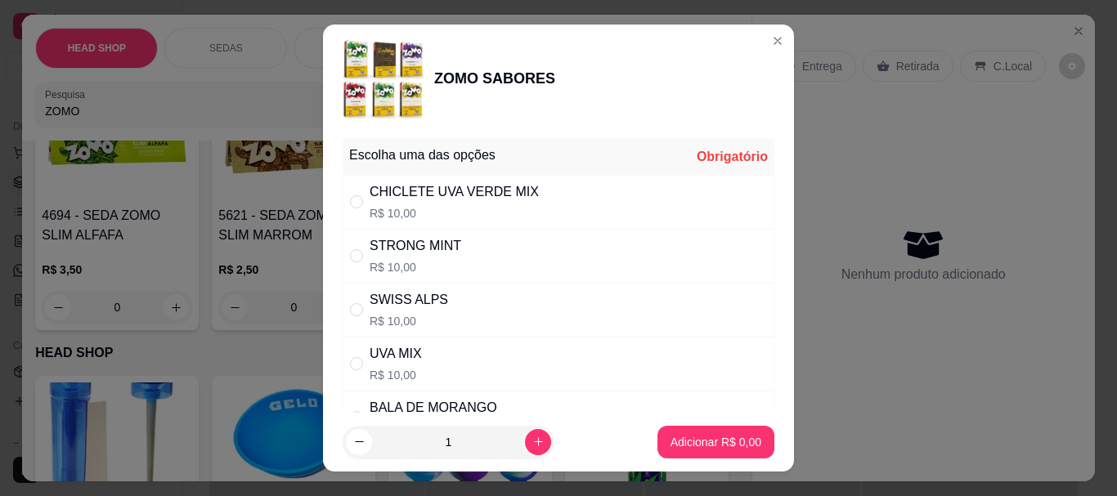
click at [426, 249] on div "STRONG MINT" at bounding box center [416, 246] width 92 height 20
radio input "true"
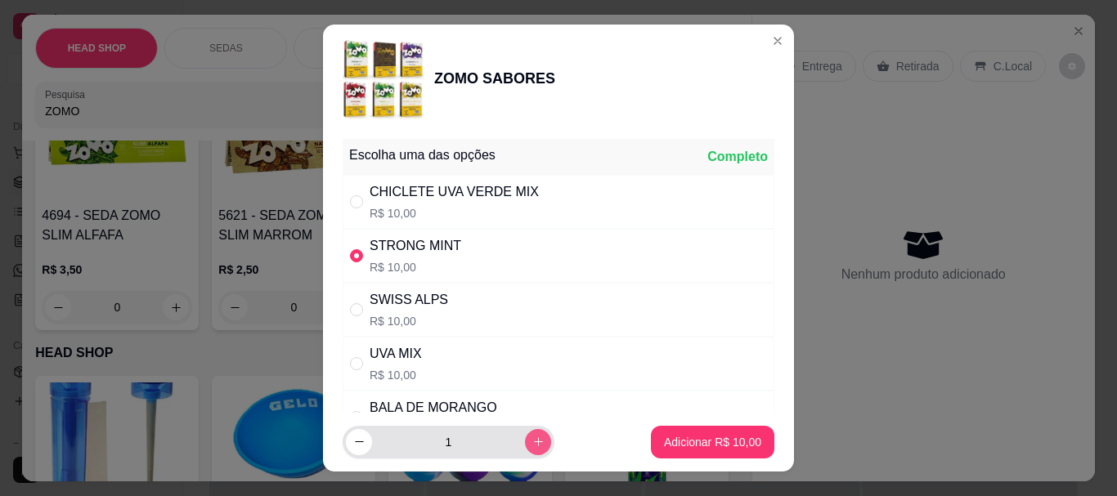
click at [525, 434] on button "increase-product-quantity" at bounding box center [538, 442] width 26 height 26
click at [525, 434] on button "increase-product-quantity" at bounding box center [537, 441] width 25 height 25
click at [525, 434] on button "increase-product-quantity" at bounding box center [538, 442] width 26 height 26
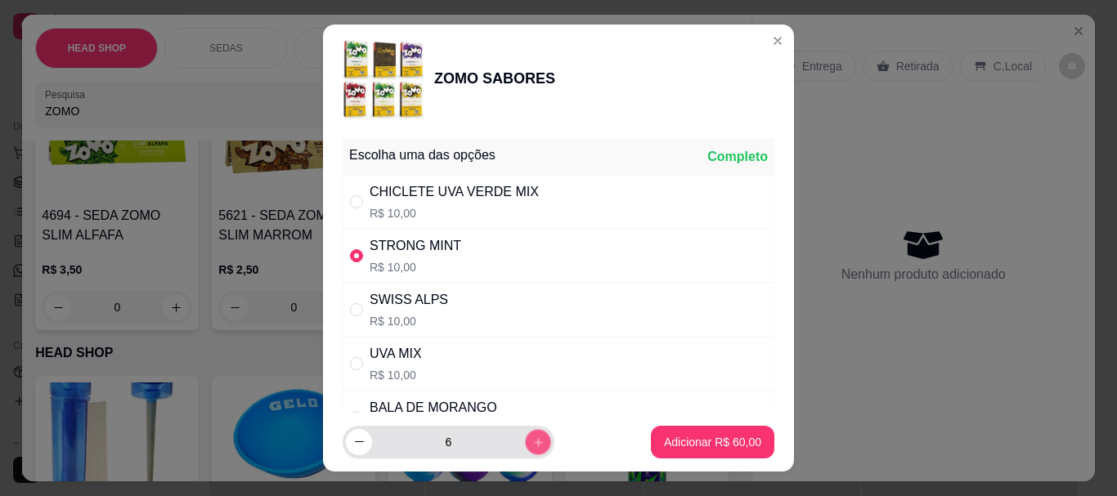
click at [525, 434] on button "increase-product-quantity" at bounding box center [537, 441] width 25 height 25
click at [532, 436] on icon "increase-product-quantity" at bounding box center [538, 442] width 12 height 12
click at [532, 437] on icon "increase-product-quantity" at bounding box center [538, 442] width 12 height 12
type input "10"
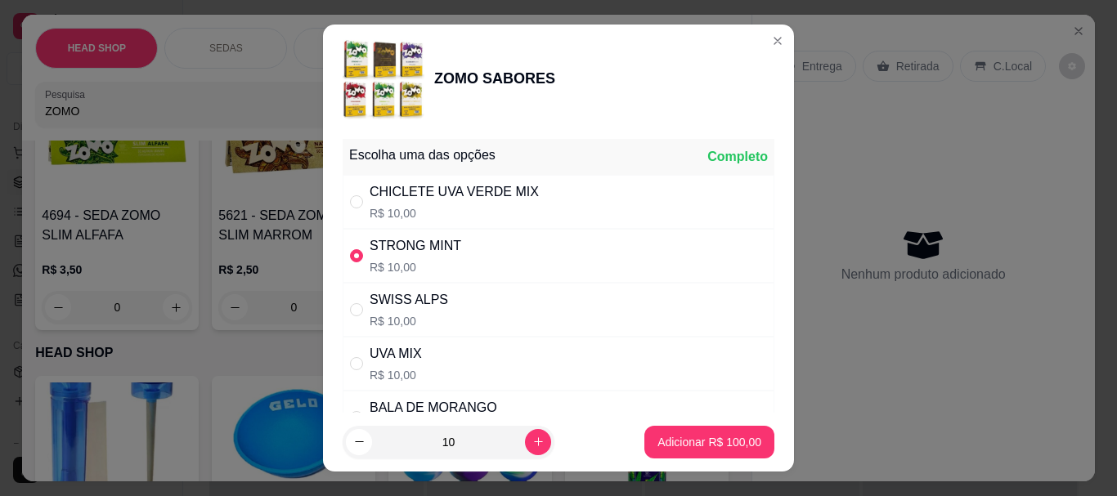
click at [710, 424] on footer "10 Adicionar R$ 100,00" at bounding box center [558, 442] width 471 height 59
click at [710, 435] on p "Adicionar R$ 100,00" at bounding box center [710, 442] width 104 height 16
type input "10"
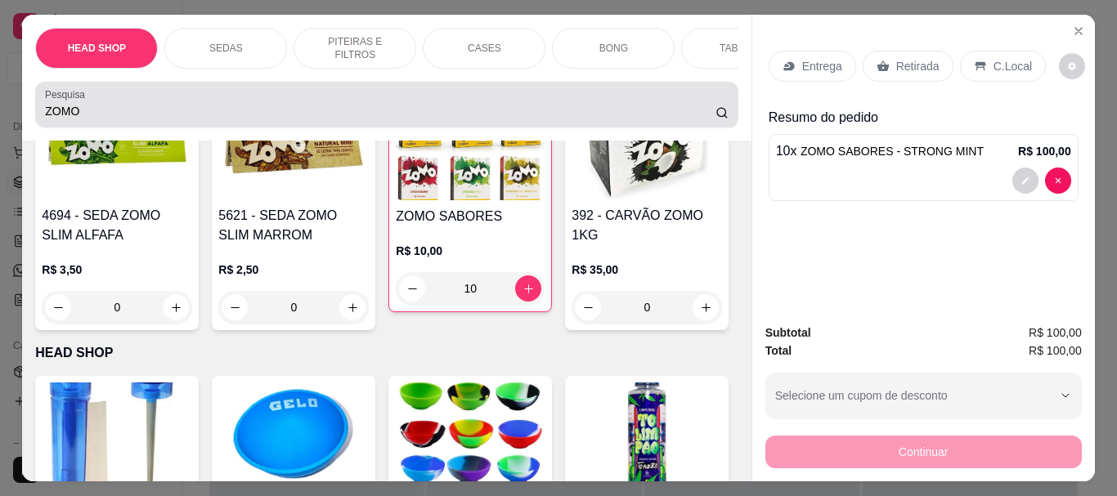
click at [164, 101] on div "ZOMO" at bounding box center [386, 104] width 683 height 33
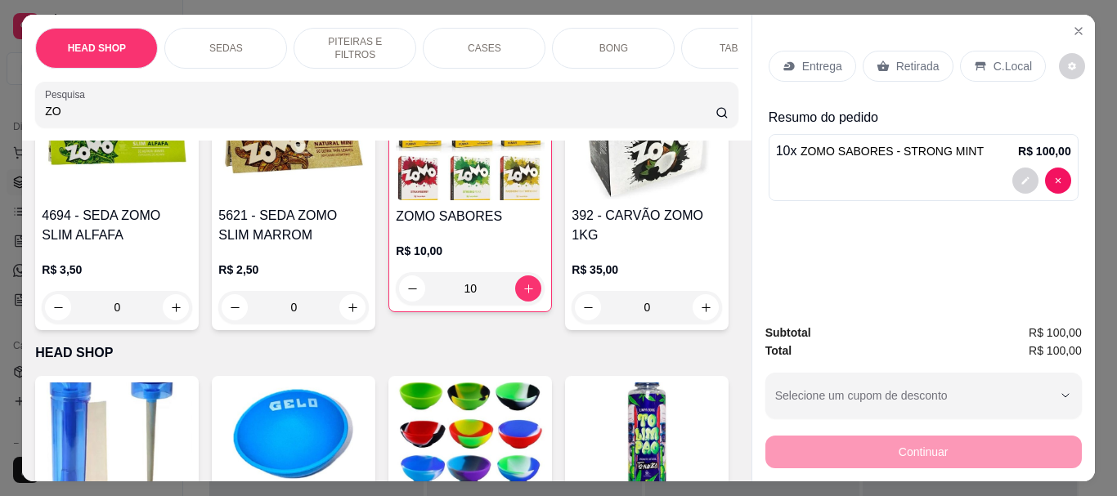
type input "Z"
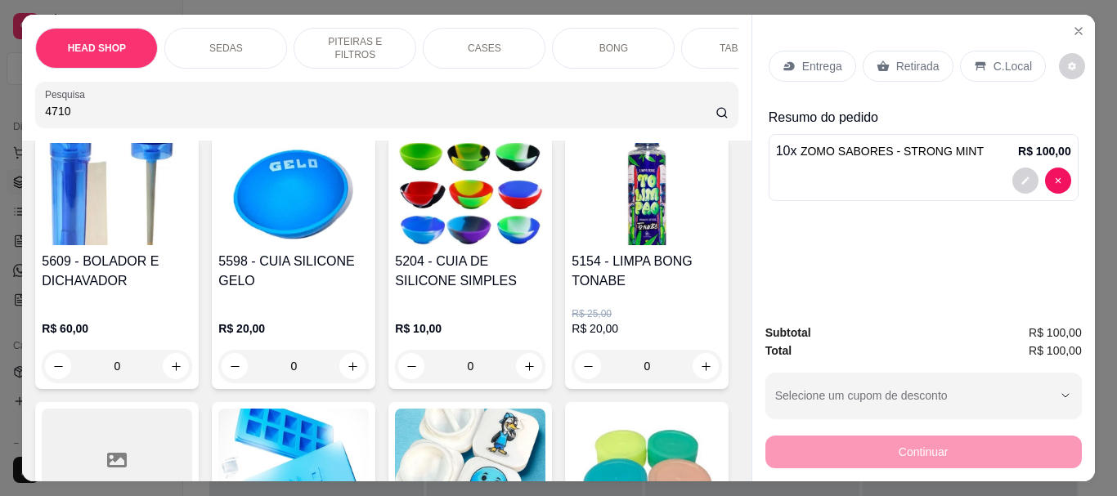
scroll to position [681, 0]
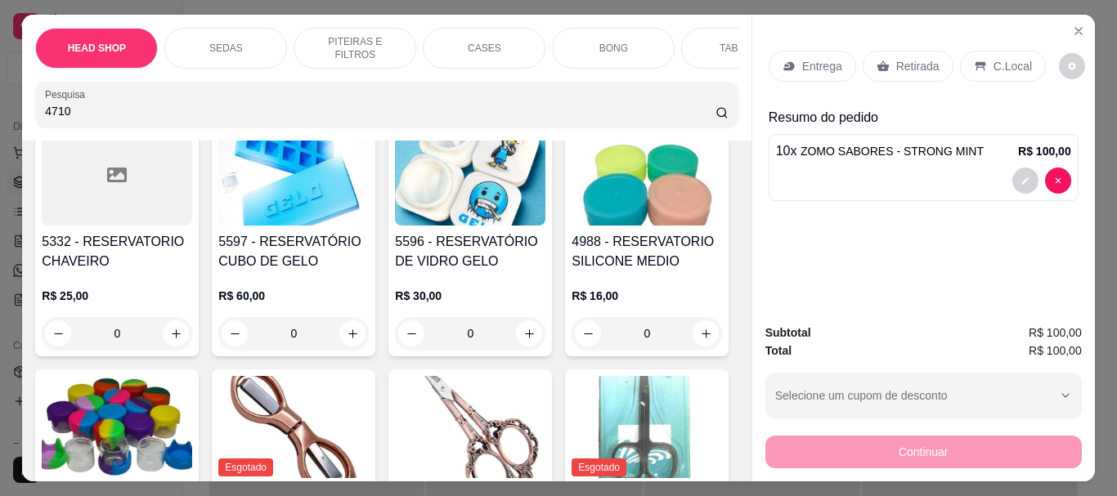
type input "4710"
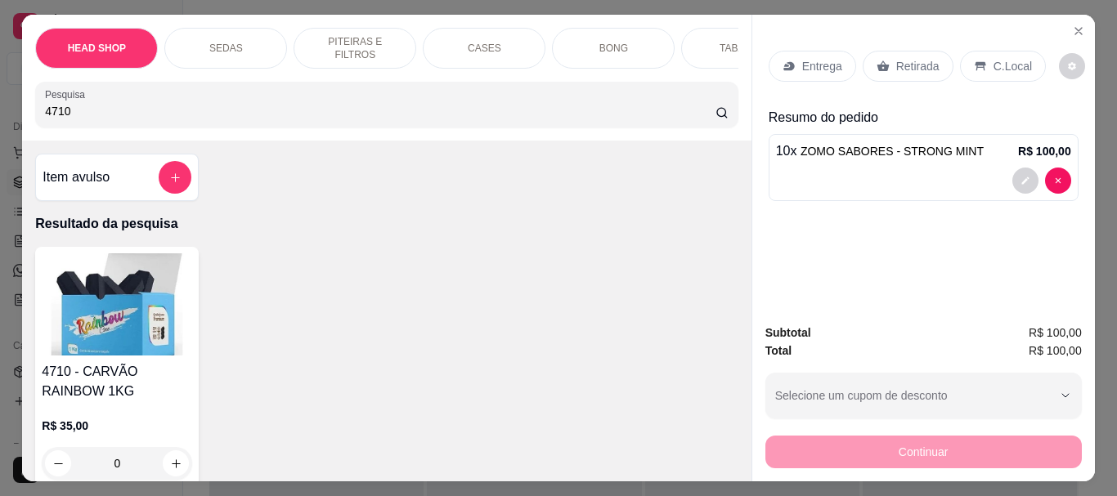
click at [136, 310] on img at bounding box center [117, 305] width 151 height 102
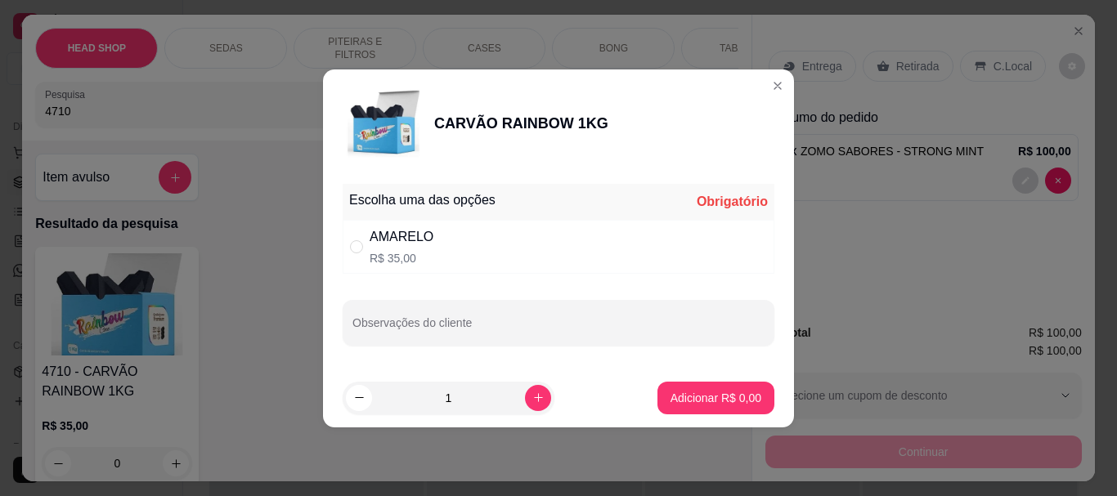
click at [478, 262] on div "AMARELO R$ 35,00" at bounding box center [559, 247] width 432 height 54
radio input "true"
click at [703, 408] on button "Adicionar R$ 35,00" at bounding box center [713, 398] width 120 height 32
type input "1"
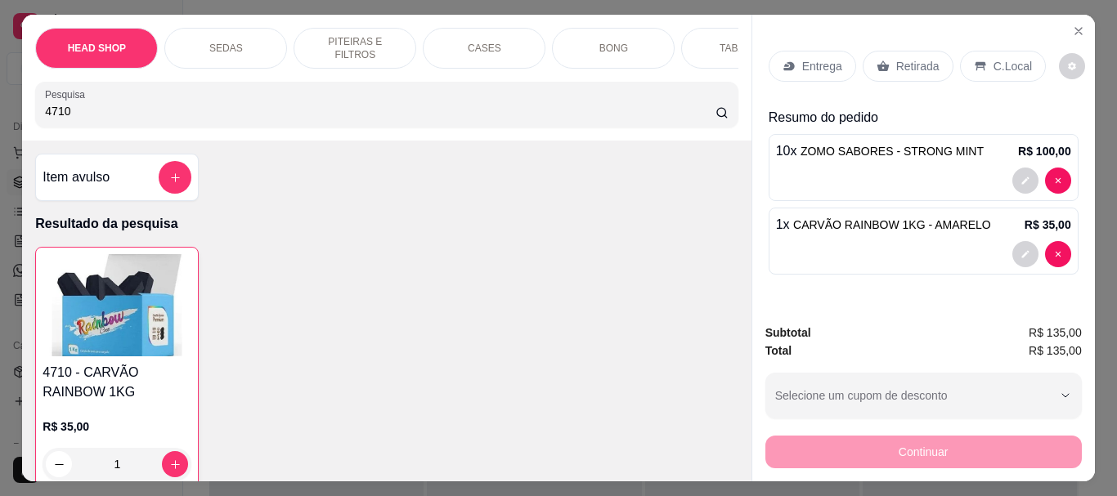
click at [900, 51] on div "Retirada" at bounding box center [908, 66] width 91 height 31
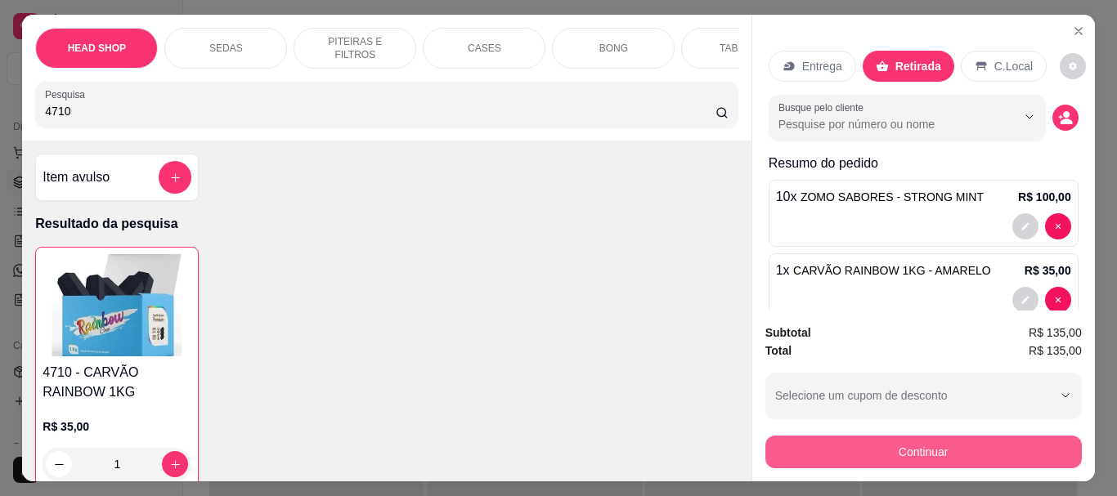
click at [881, 440] on button "Continuar" at bounding box center [924, 452] width 317 height 33
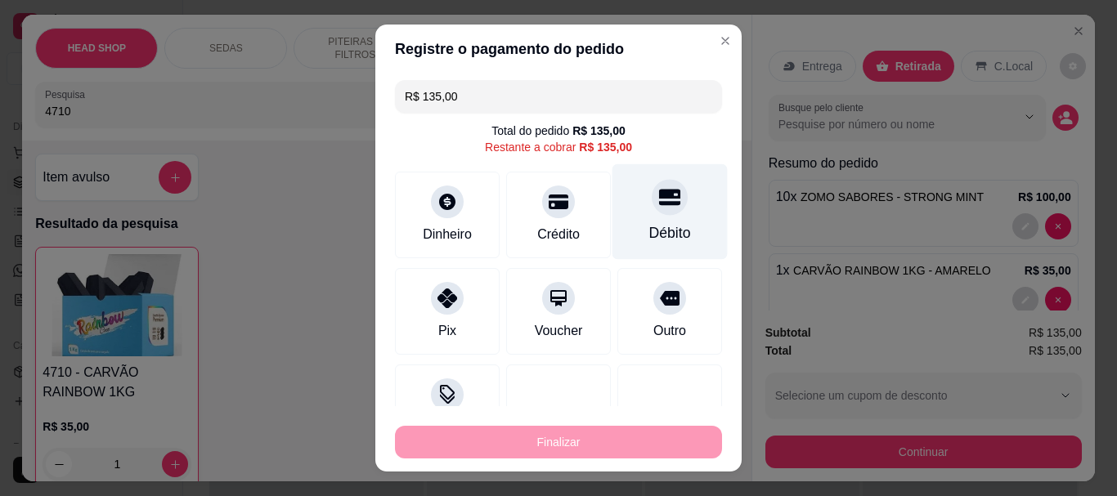
click at [659, 207] on div "Débito" at bounding box center [670, 212] width 115 height 96
type input "R$ 0,00"
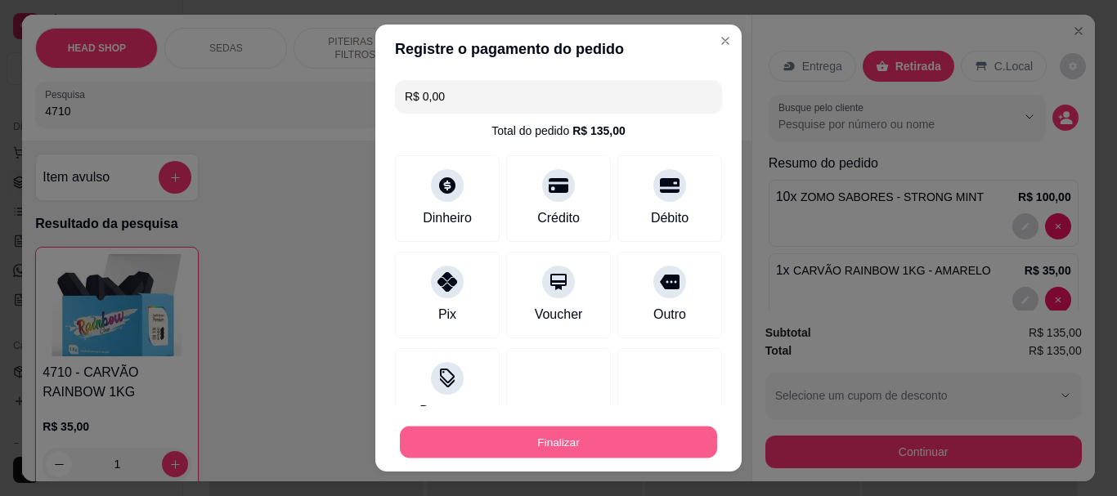
click at [658, 439] on button "Finalizar" at bounding box center [558, 442] width 317 height 32
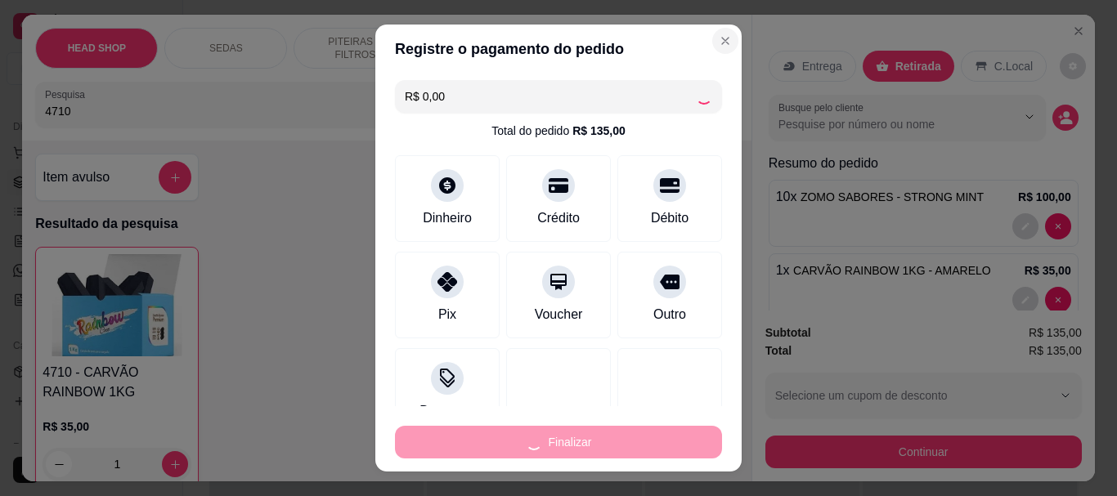
type input "0"
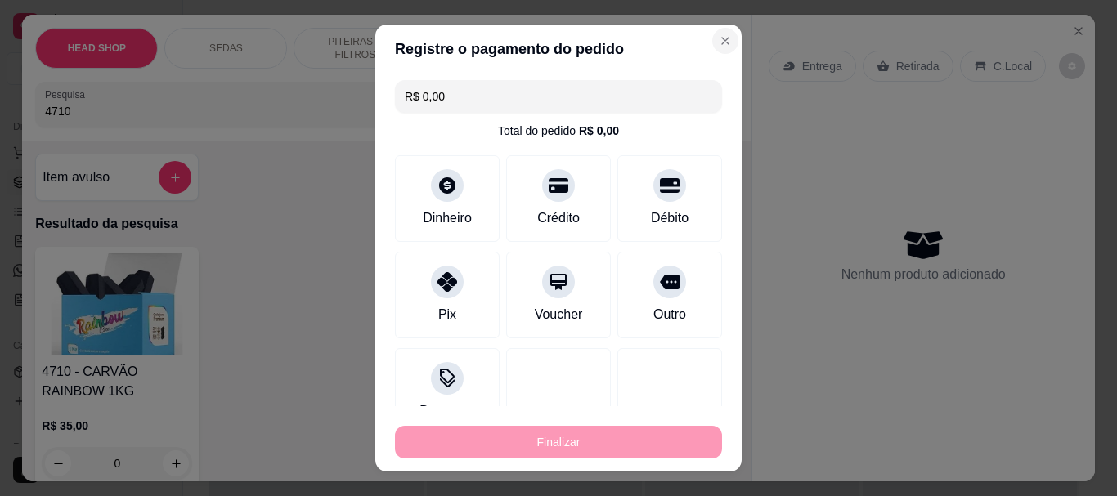
type input "-R$ 135,00"
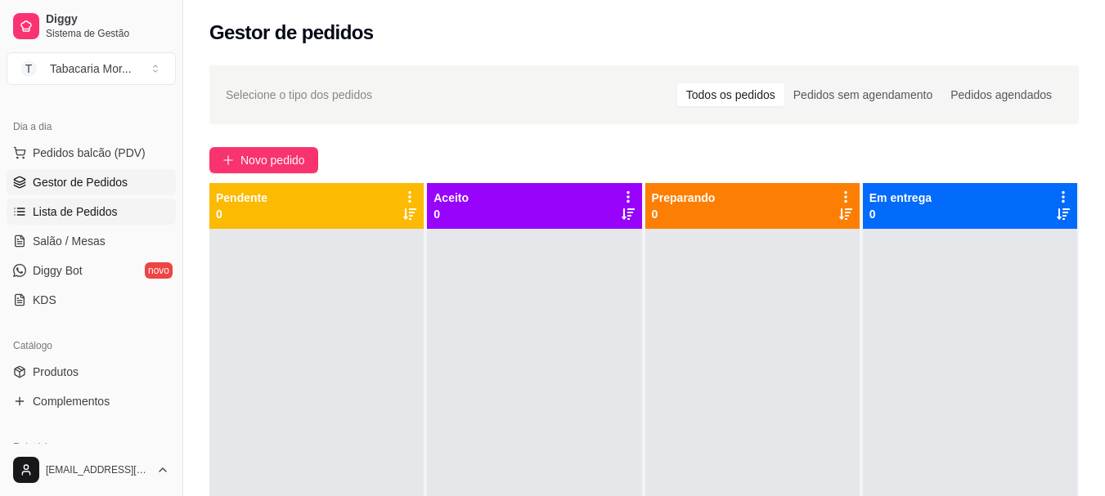
click at [47, 218] on span "Lista de Pedidos" at bounding box center [75, 212] width 85 height 16
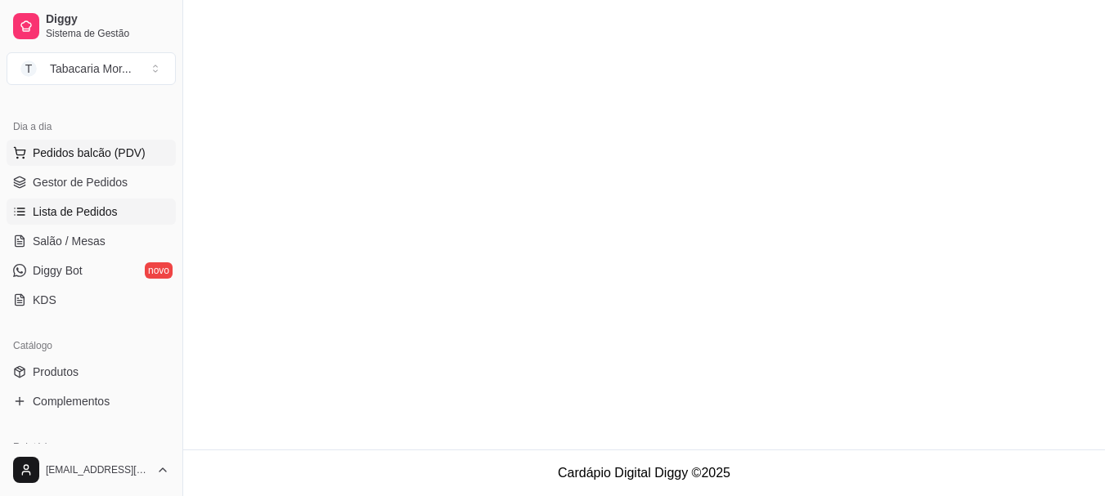
click at [90, 159] on span "Pedidos balcão (PDV)" at bounding box center [89, 153] width 113 height 16
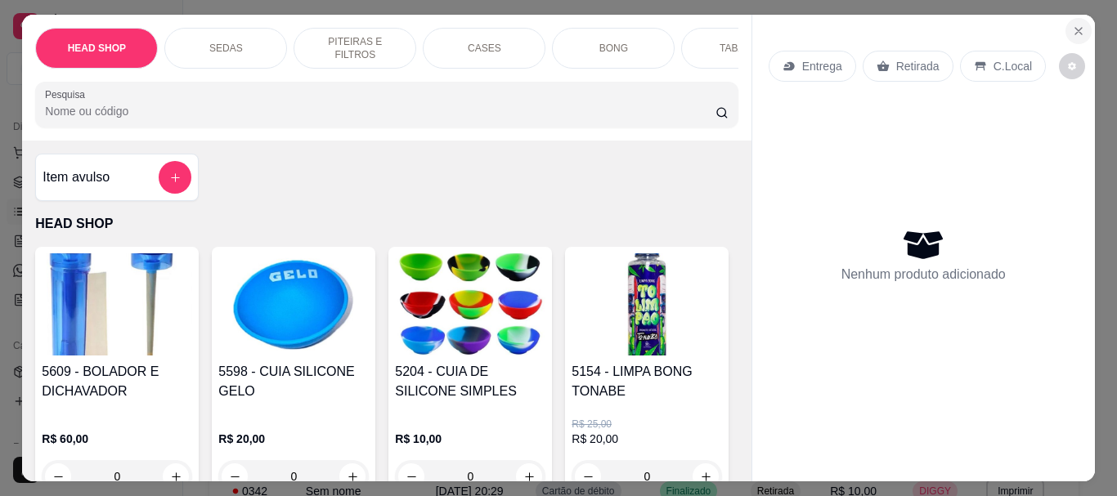
click at [1076, 28] on icon "Close" at bounding box center [1079, 31] width 7 height 7
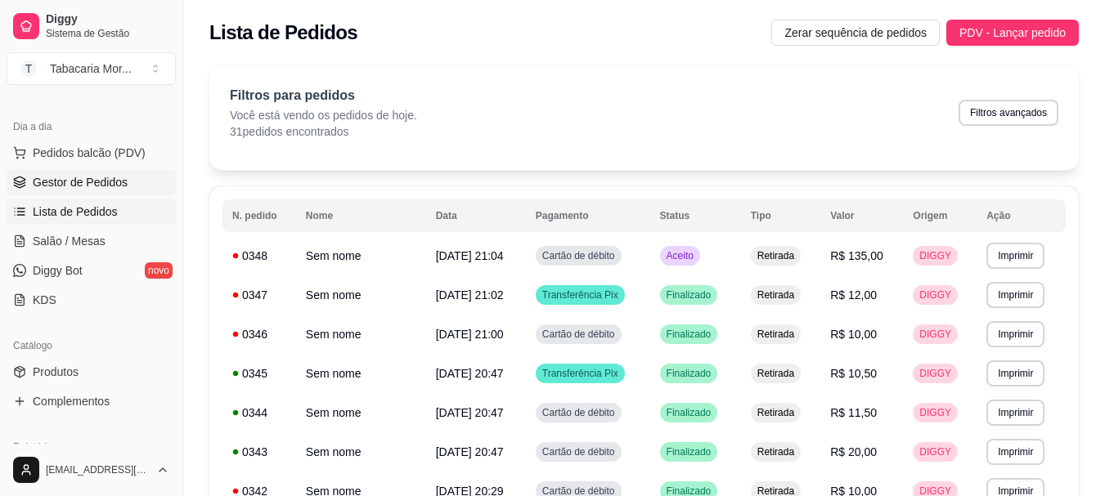
click at [70, 185] on span "Gestor de Pedidos" at bounding box center [80, 182] width 95 height 16
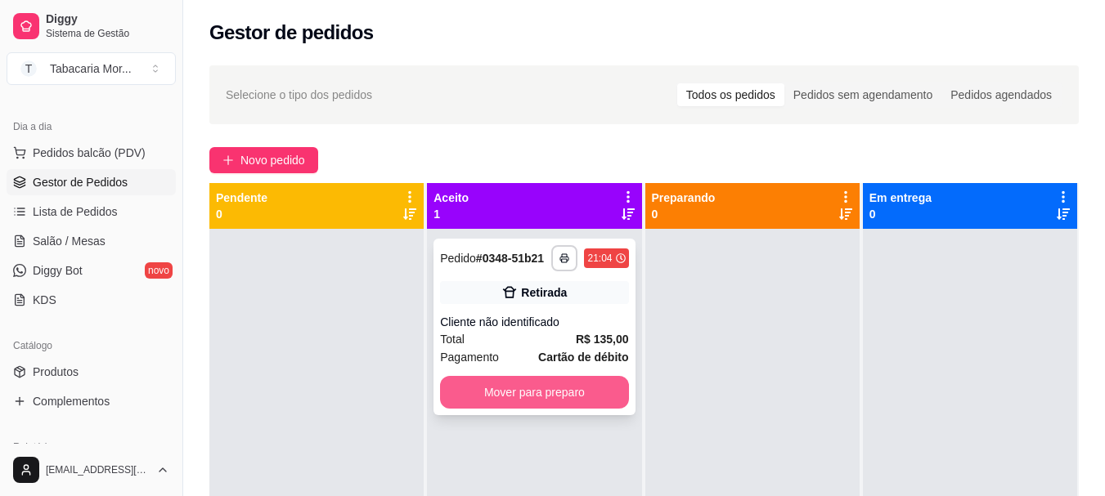
click at [525, 402] on button "Mover para preparo" at bounding box center [534, 392] width 188 height 33
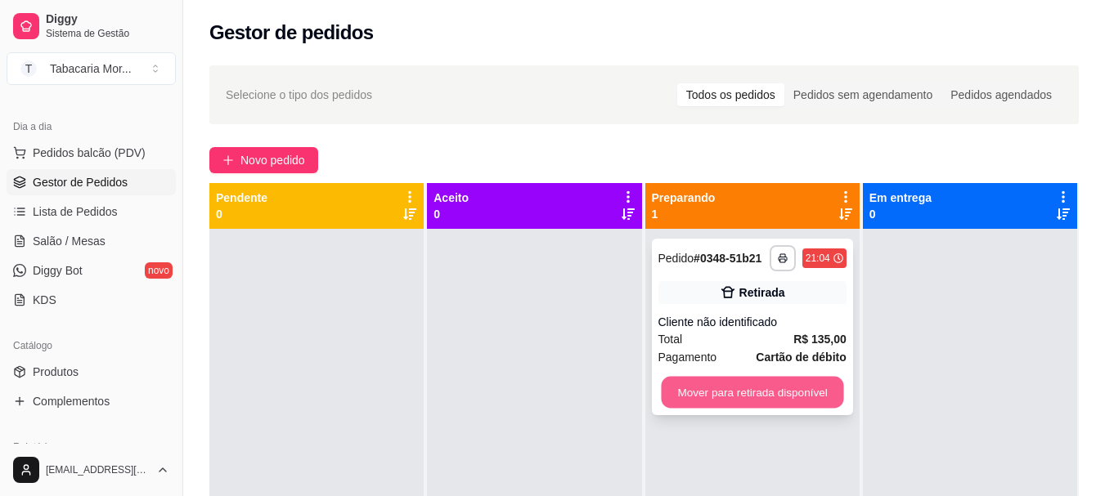
click at [727, 403] on button "Mover para retirada disponível" at bounding box center [752, 393] width 182 height 32
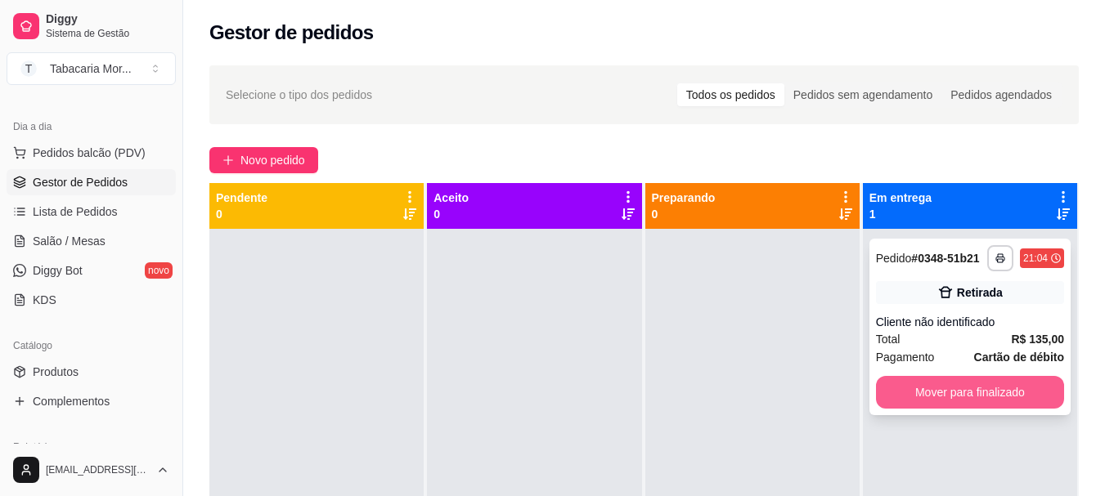
click at [925, 381] on button "Mover para finalizado" at bounding box center [970, 392] width 188 height 33
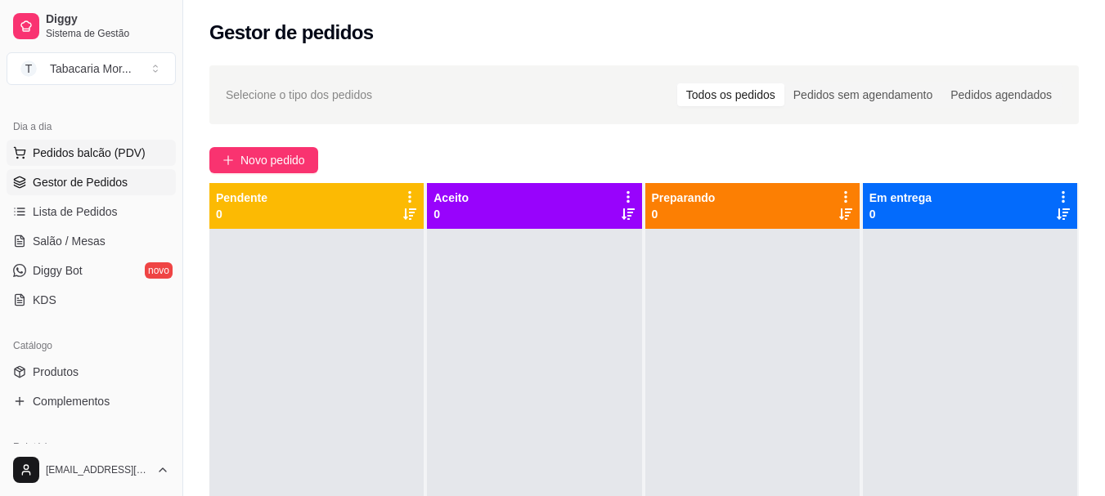
click at [98, 150] on span "Pedidos balcão (PDV)" at bounding box center [89, 153] width 113 height 16
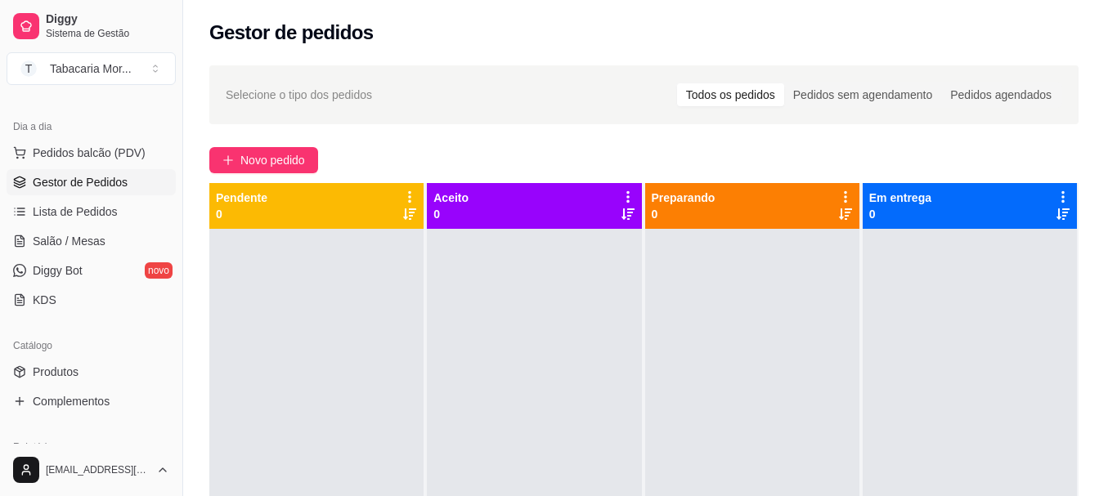
click at [124, 119] on input "Pesquisa" at bounding box center [380, 111] width 671 height 16
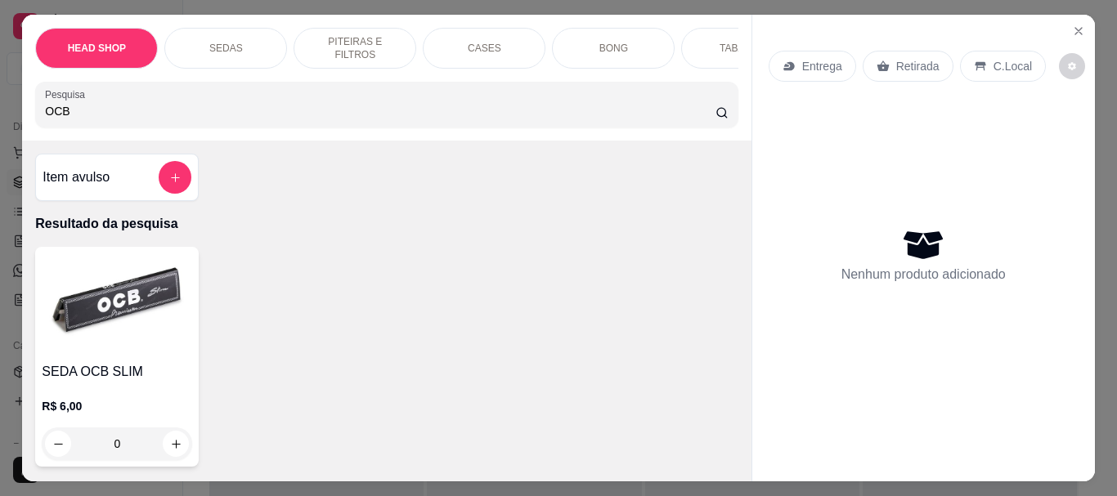
type input "OCB"
click at [136, 335] on img at bounding box center [117, 305] width 151 height 102
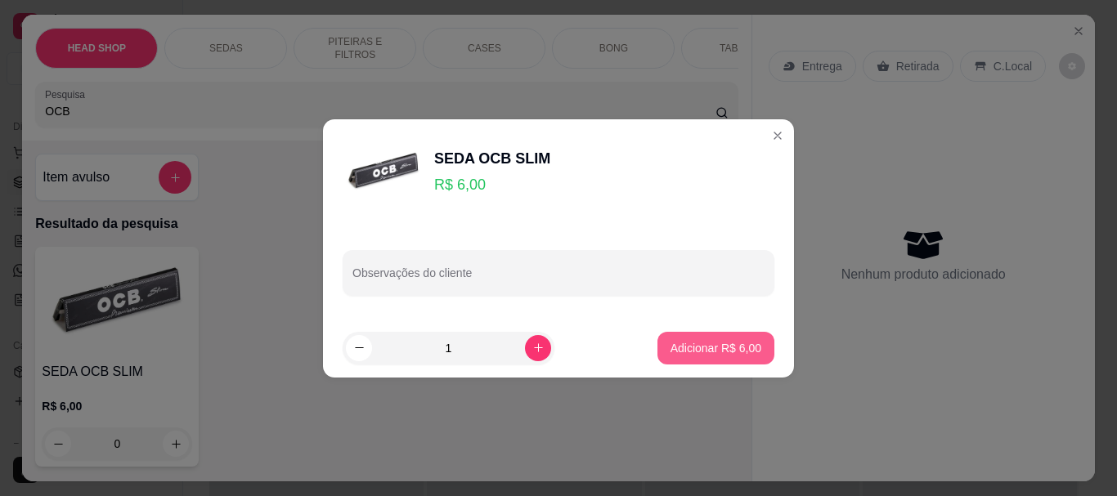
click at [675, 348] on p "Adicionar R$ 6,00" at bounding box center [716, 348] width 91 height 16
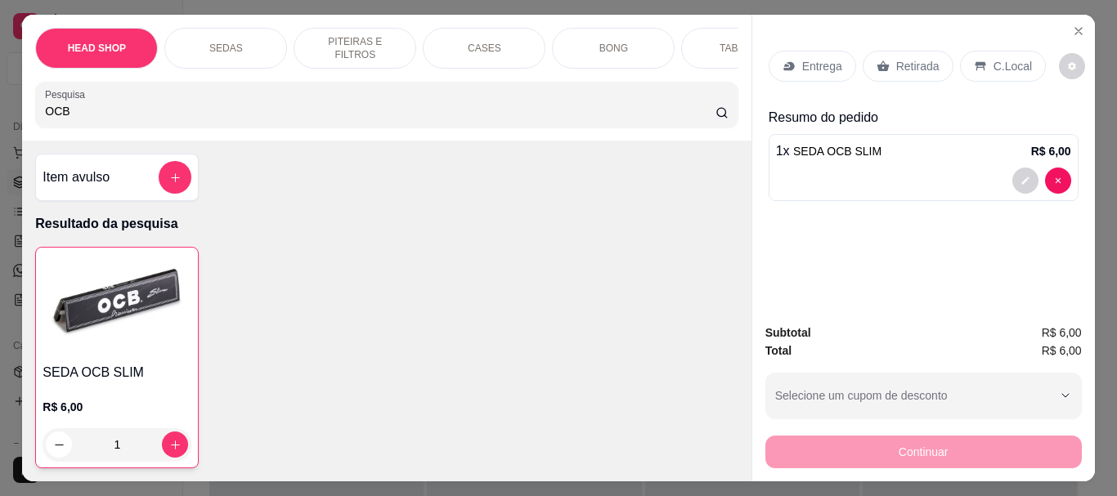
type input "1"
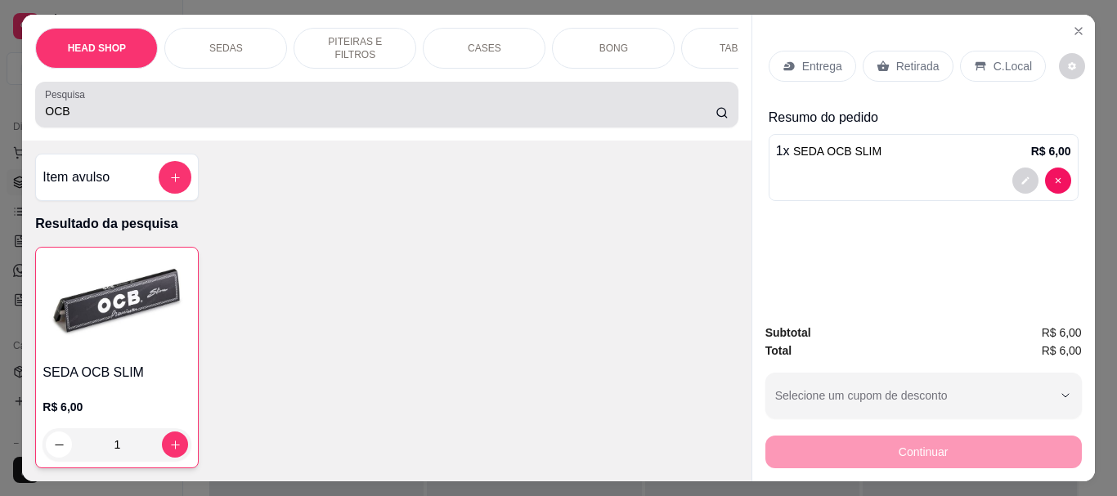
click at [106, 109] on input "OCB" at bounding box center [380, 111] width 671 height 16
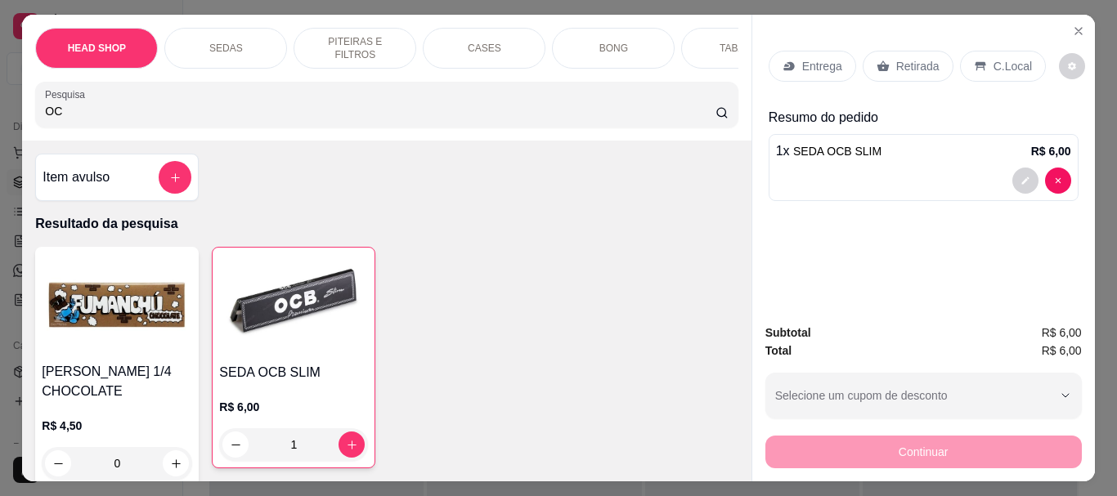
type input "O"
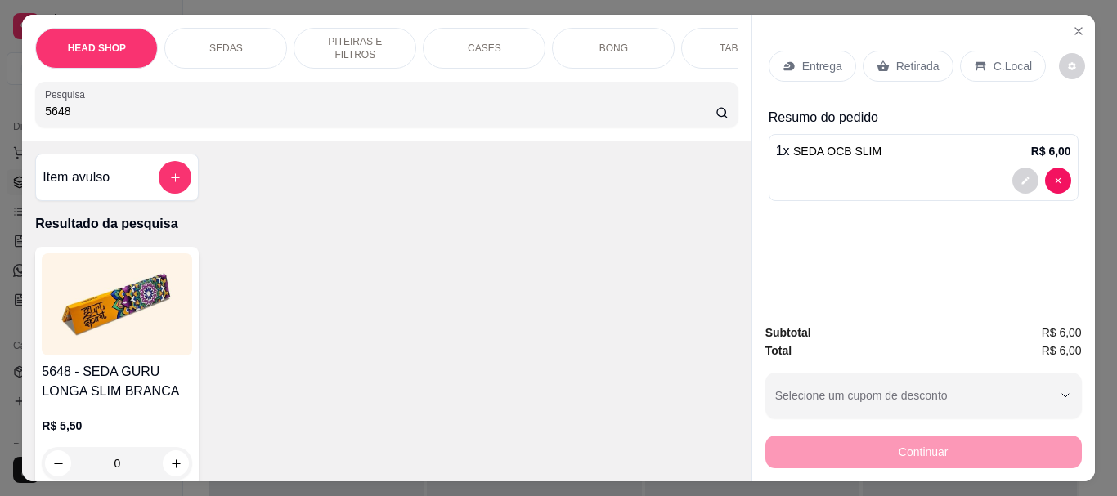
type input "5648"
click at [121, 285] on img at bounding box center [117, 305] width 151 height 102
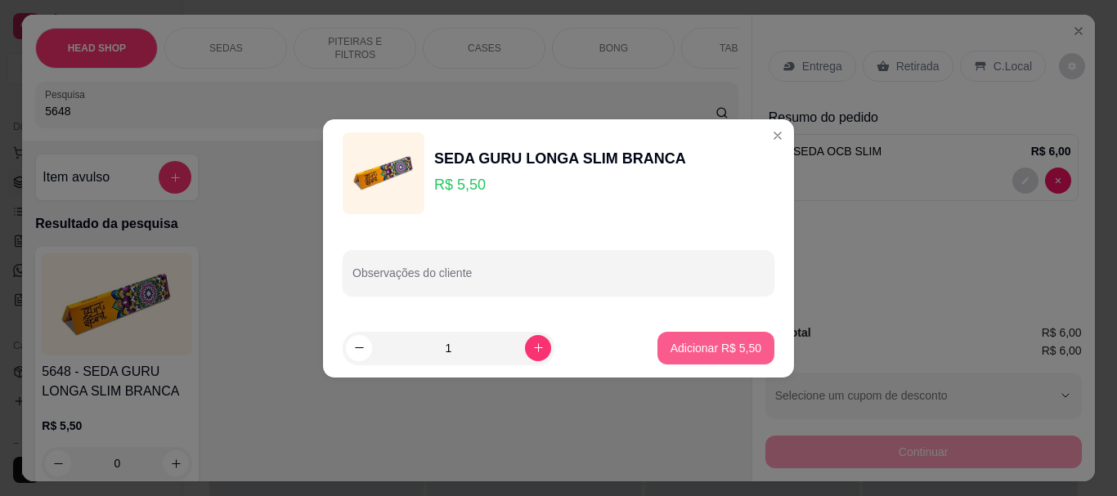
click at [702, 343] on p "Adicionar R$ 5,50" at bounding box center [716, 348] width 91 height 16
type input "1"
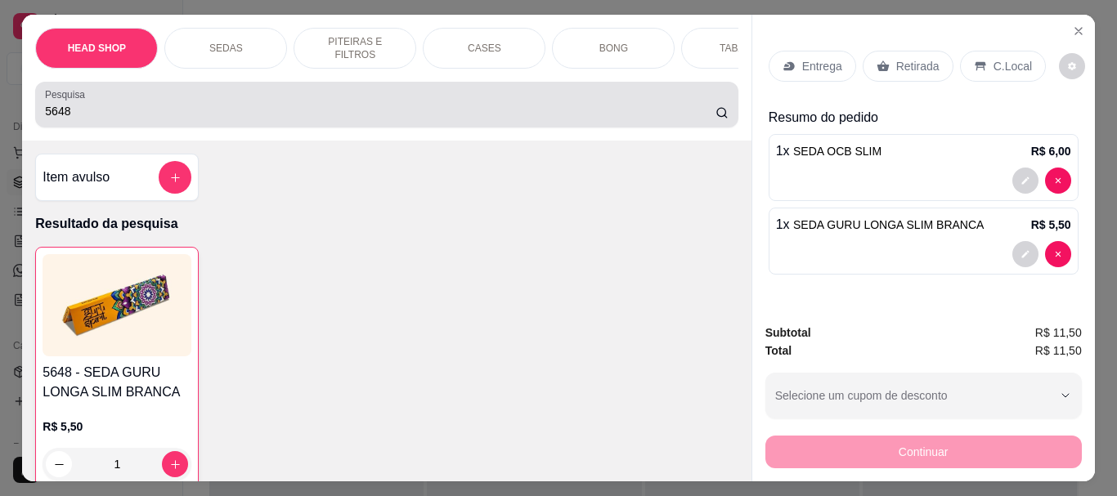
click at [132, 118] on input "5648" at bounding box center [380, 111] width 671 height 16
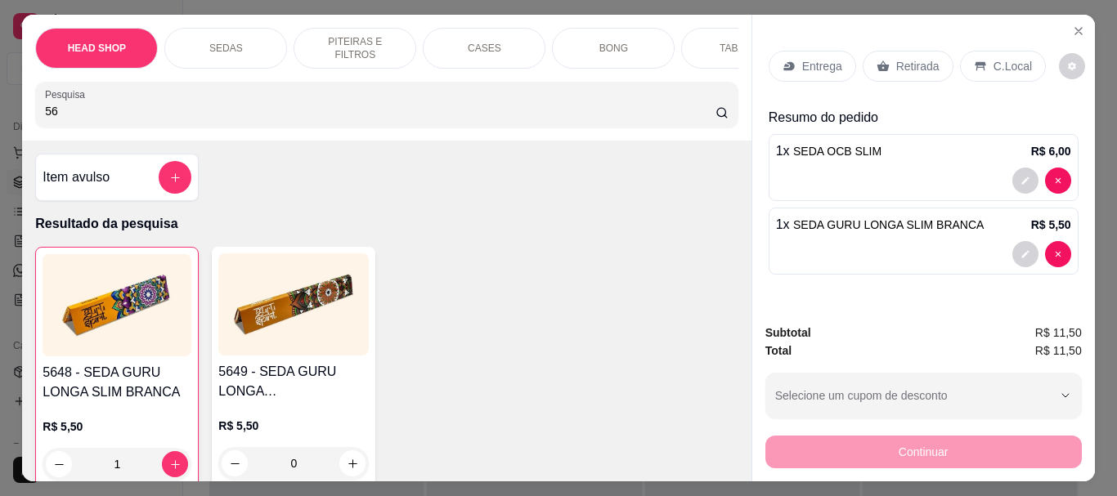
type input "5"
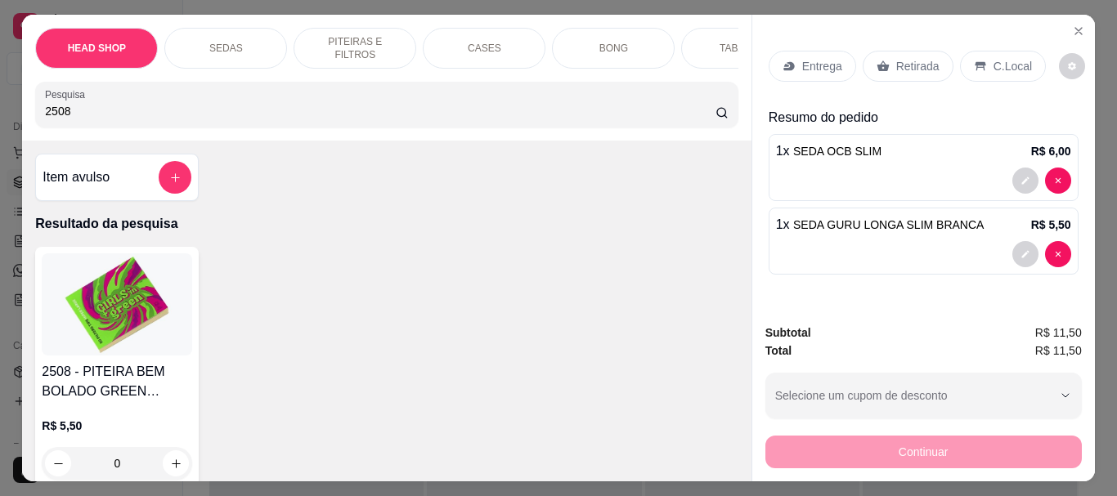
type input "2508"
click at [144, 284] on img at bounding box center [117, 305] width 151 height 102
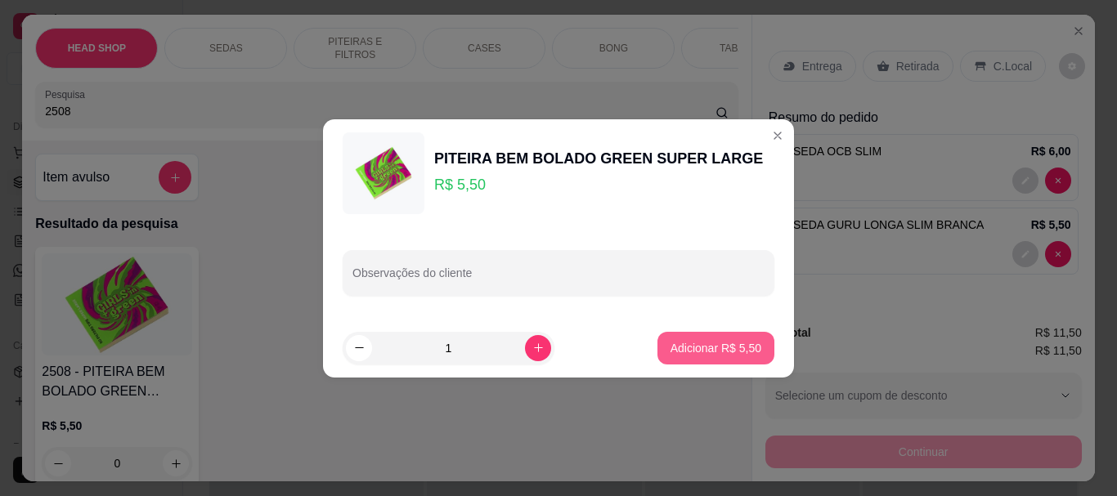
click at [682, 350] on p "Adicionar R$ 5,50" at bounding box center [716, 348] width 91 height 16
type input "1"
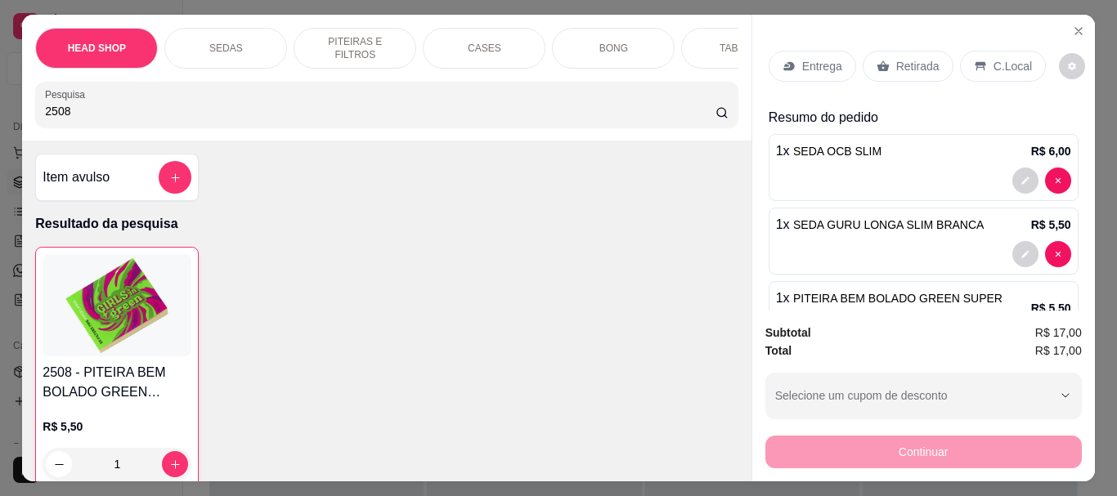
click at [896, 58] on p "Retirada" at bounding box center [917, 66] width 43 height 16
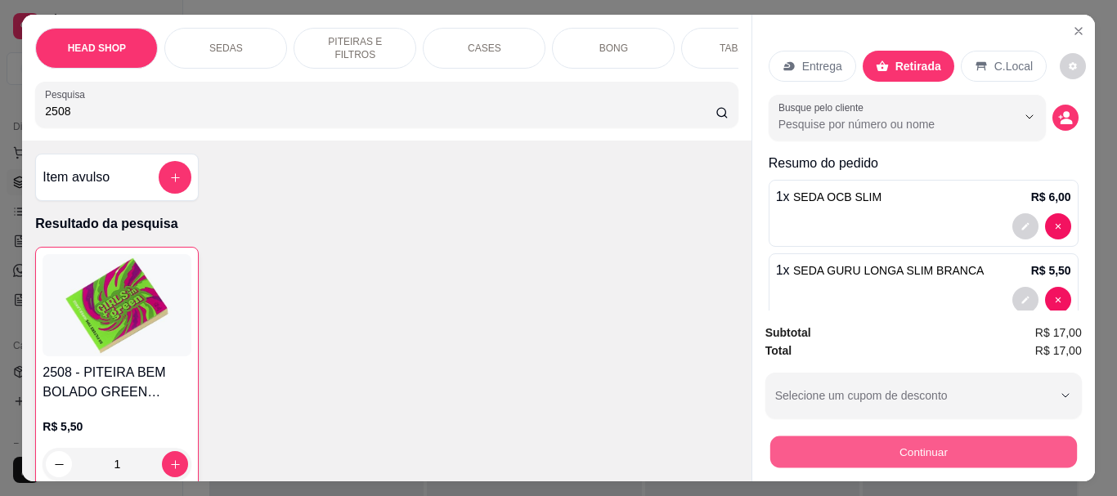
click at [902, 443] on button "Continuar" at bounding box center [923, 452] width 307 height 32
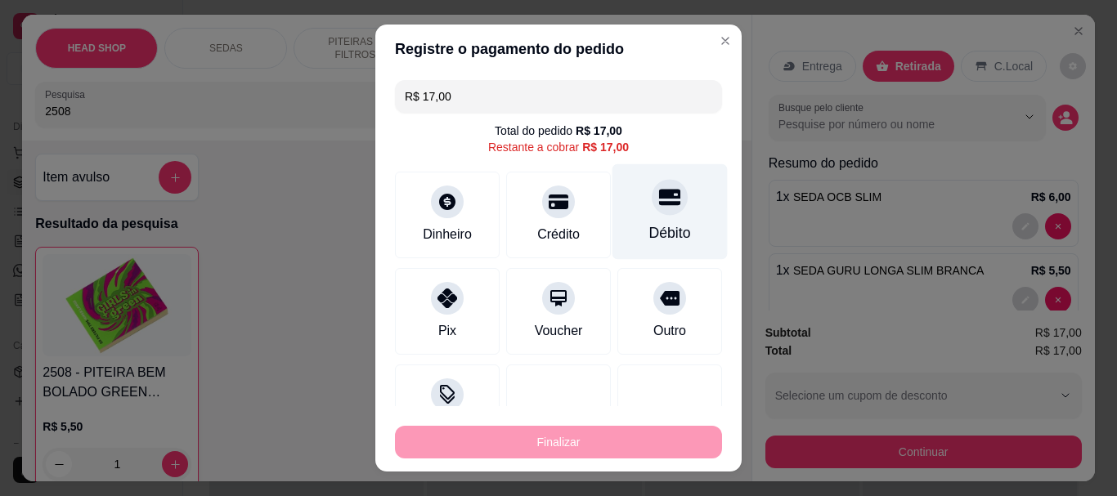
click at [659, 200] on icon at bounding box center [669, 197] width 21 height 21
type input "R$ 0,00"
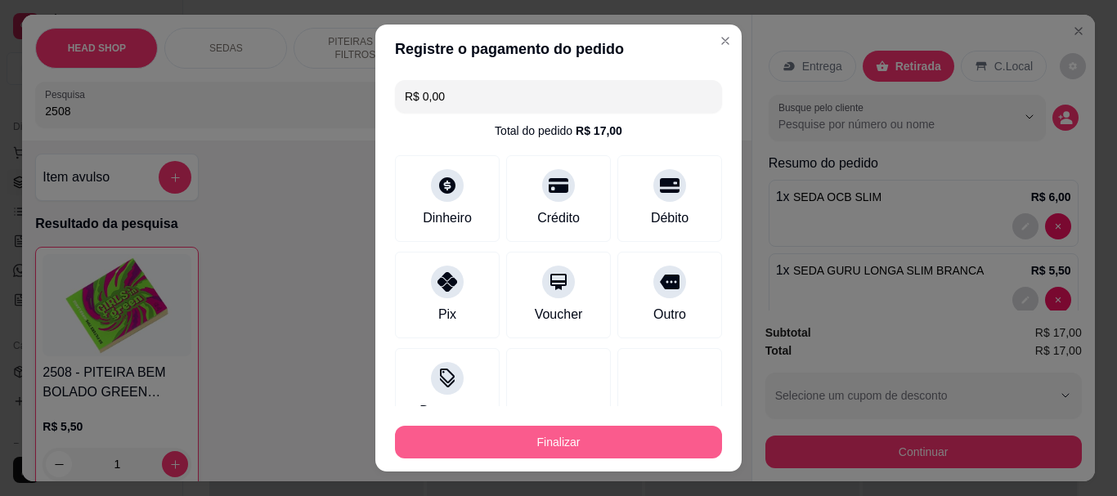
click at [582, 438] on button "Finalizar" at bounding box center [558, 442] width 327 height 33
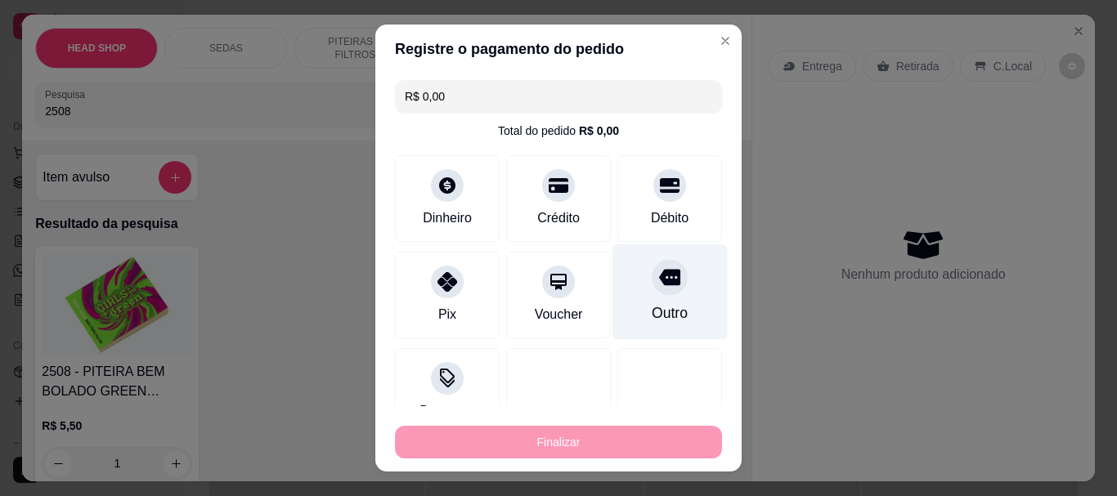
type input "0"
type input "-R$ 17,00"
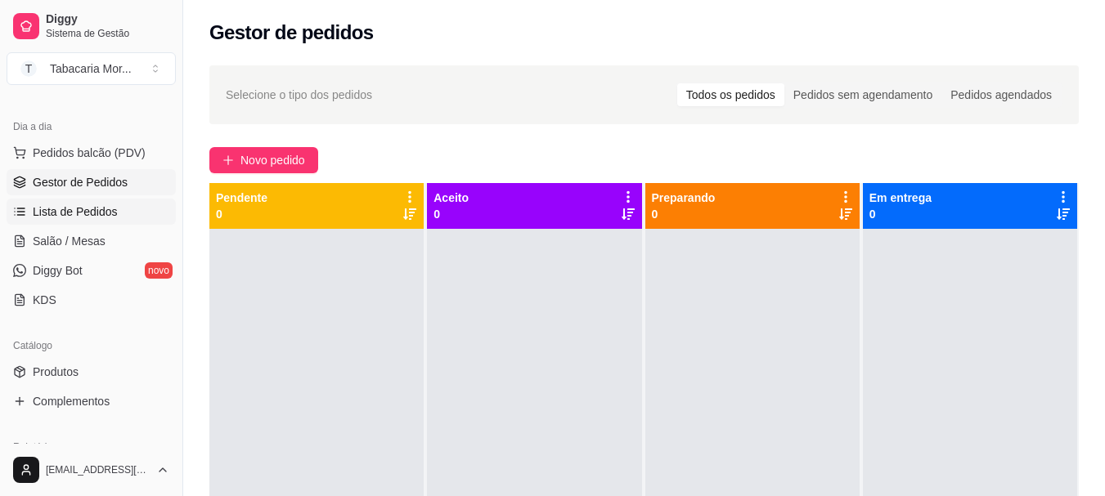
click at [51, 205] on span "Lista de Pedidos" at bounding box center [75, 212] width 85 height 16
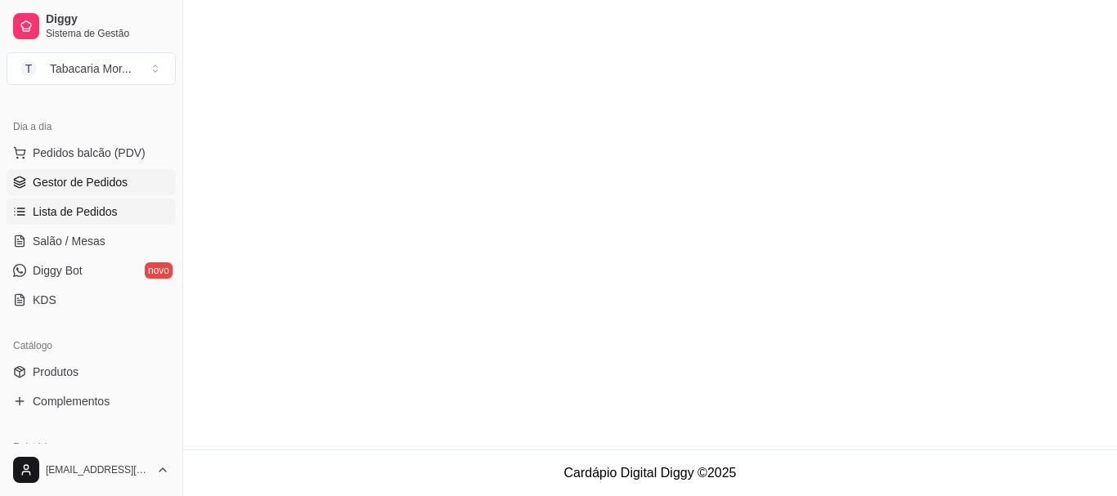
click at [92, 183] on span "Gestor de Pedidos" at bounding box center [80, 182] width 95 height 16
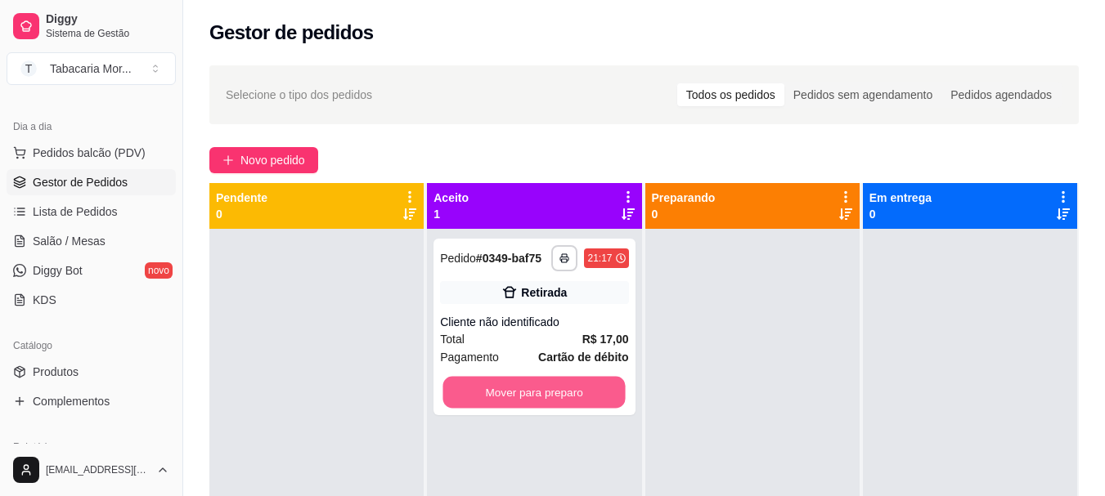
click at [563, 393] on button "Mover para preparo" at bounding box center [534, 393] width 182 height 32
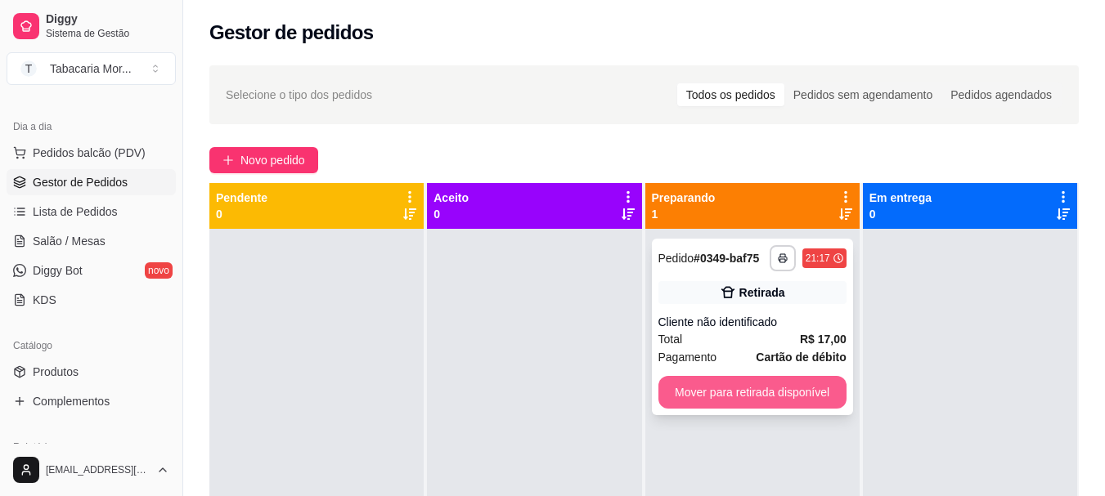
click at [735, 393] on button "Mover para retirada disponível" at bounding box center [752, 392] width 188 height 33
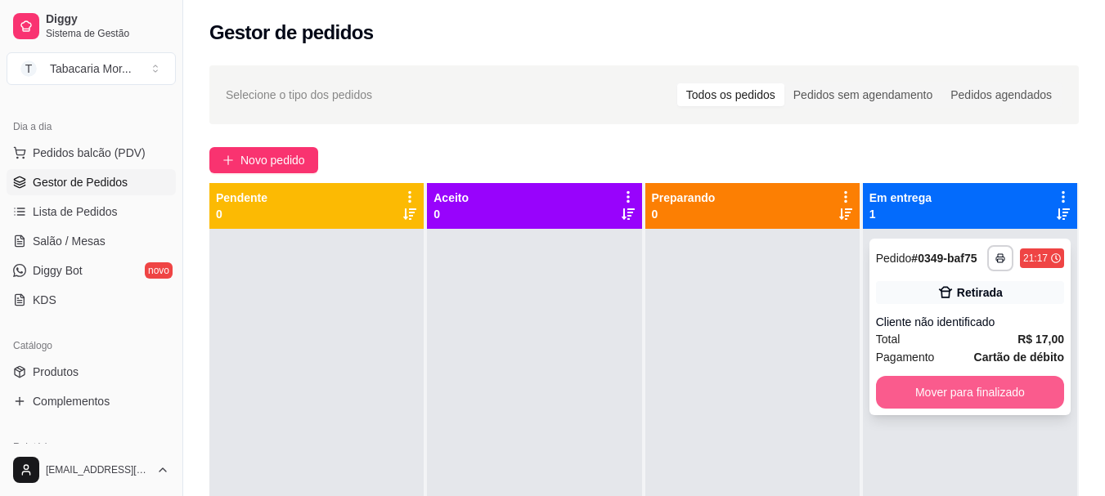
click at [913, 406] on button "Mover para finalizado" at bounding box center [970, 392] width 188 height 33
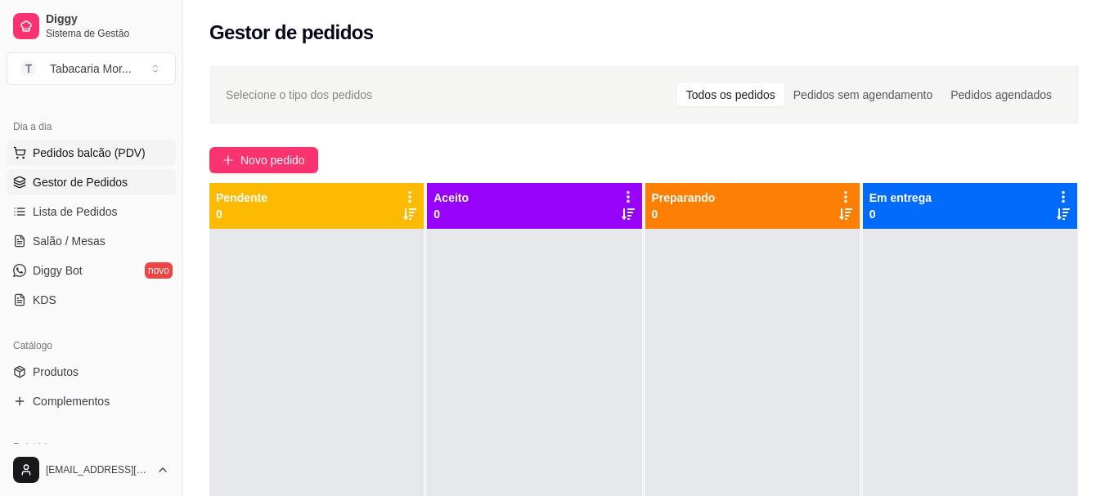
click at [65, 146] on span "Pedidos balcão (PDV)" at bounding box center [89, 153] width 113 height 16
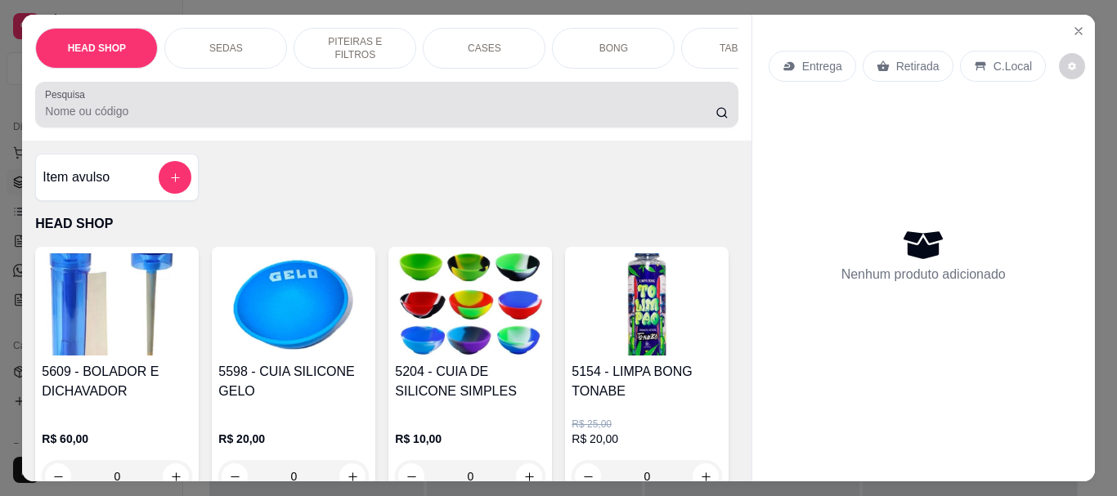
click at [218, 121] on div at bounding box center [386, 104] width 683 height 33
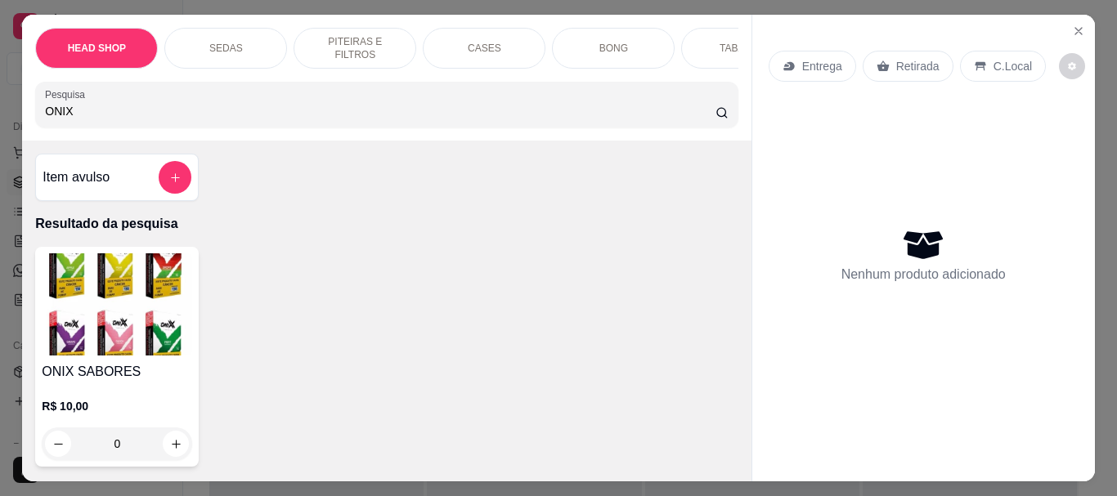
type input "ONIX"
click at [133, 310] on img at bounding box center [117, 305] width 151 height 102
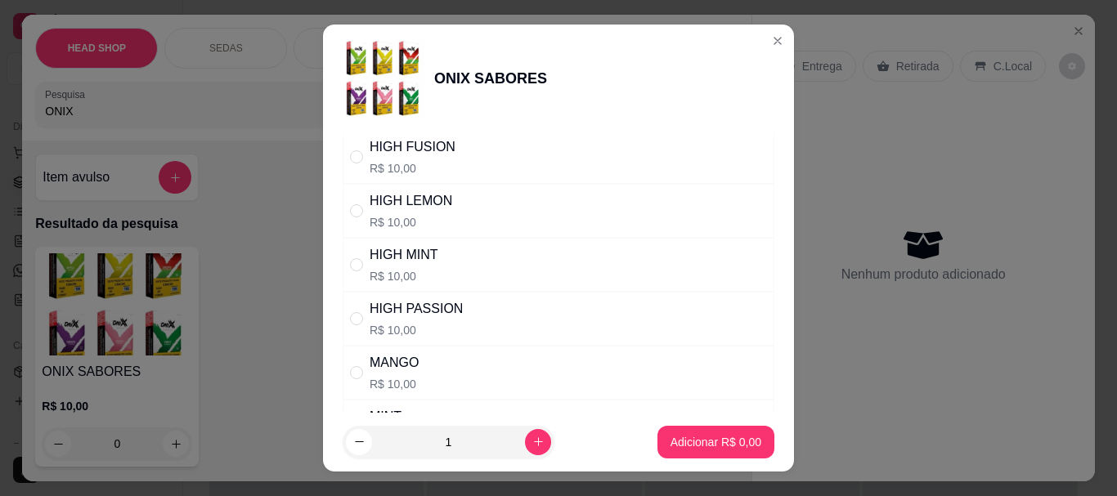
scroll to position [491, 0]
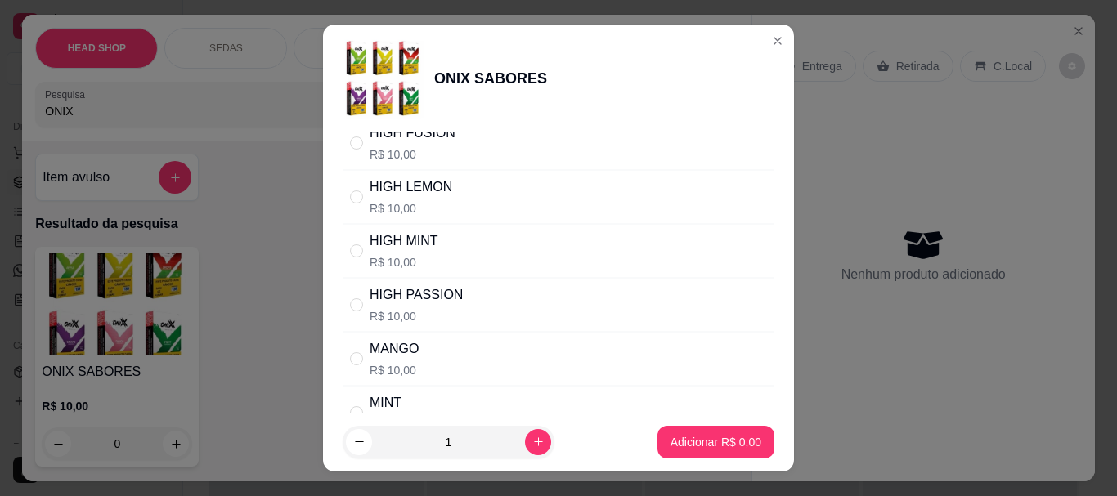
click at [408, 262] on p "R$ 10,00" at bounding box center [404, 262] width 69 height 16
click at [438, 243] on div "HIGH MINT R$ 10,00" at bounding box center [559, 251] width 432 height 54
radio input "false"
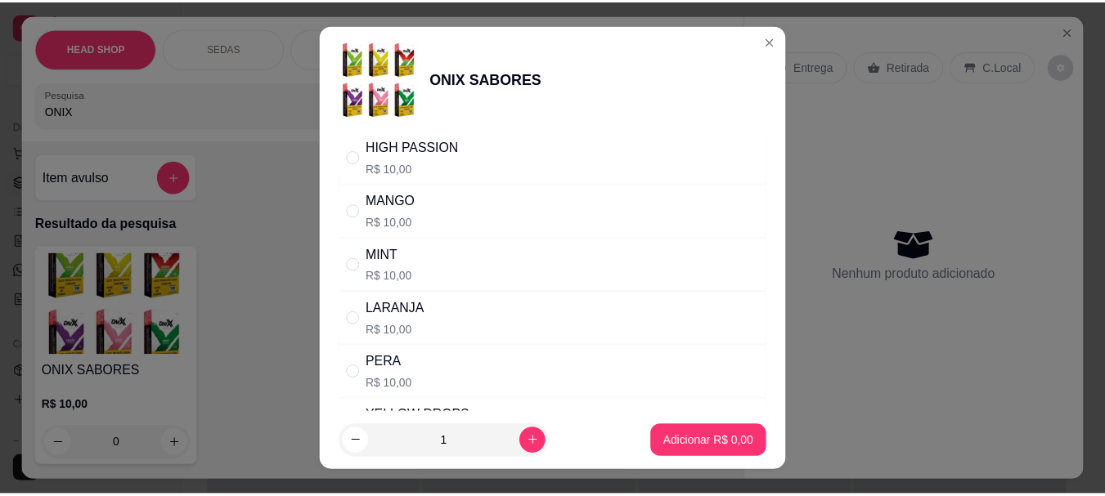
scroll to position [654, 0]
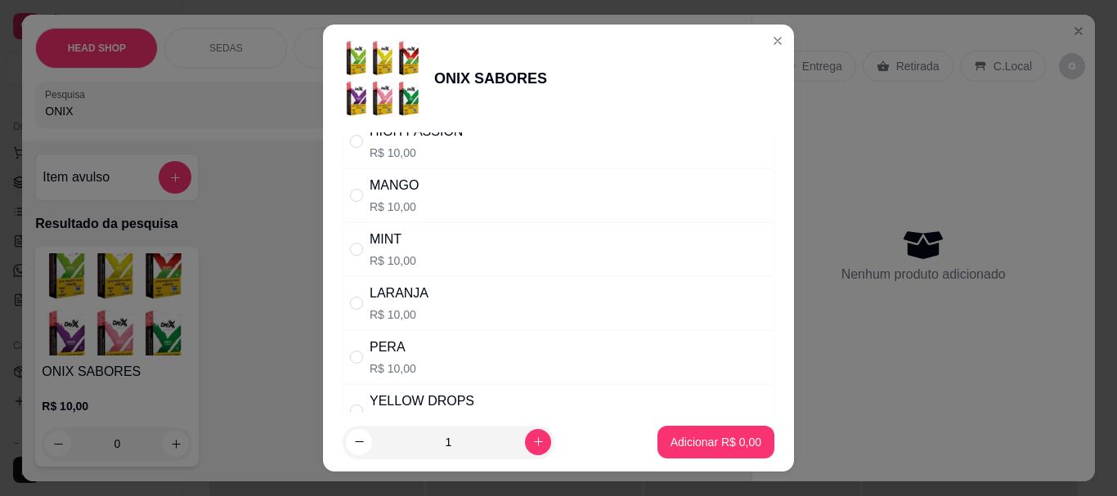
click at [421, 259] on div "MINT R$ 10,00" at bounding box center [559, 249] width 432 height 54
radio input "true"
click at [722, 449] on p "Adicionar R$ 10,00" at bounding box center [712, 442] width 97 height 16
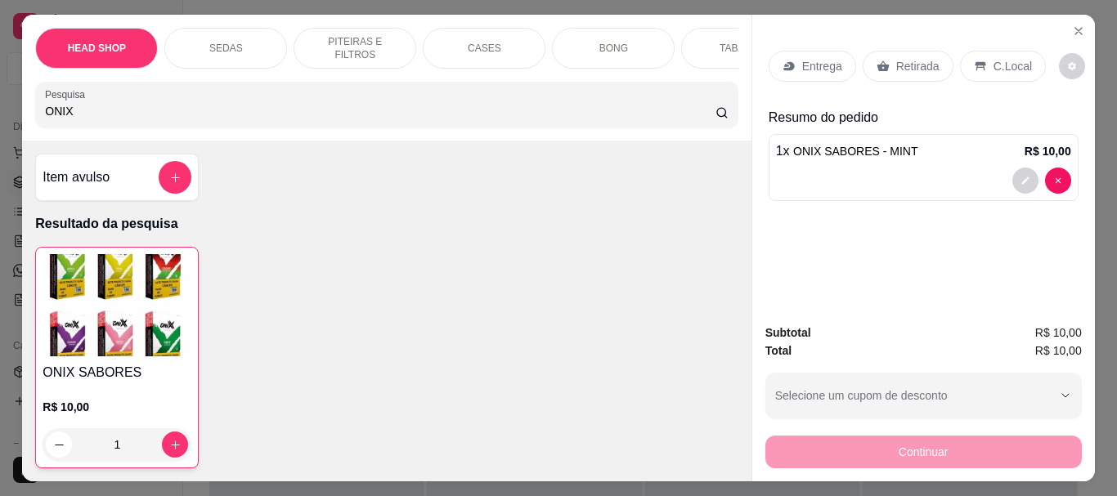
type input "1"
click at [896, 61] on p "Retirada" at bounding box center [917, 66] width 43 height 16
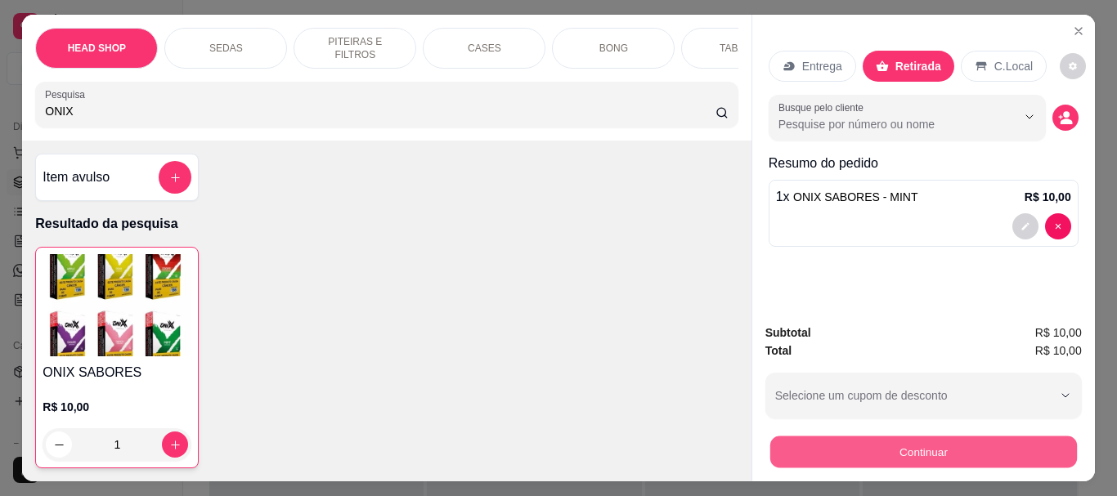
click at [865, 443] on button "Continuar" at bounding box center [923, 452] width 307 height 32
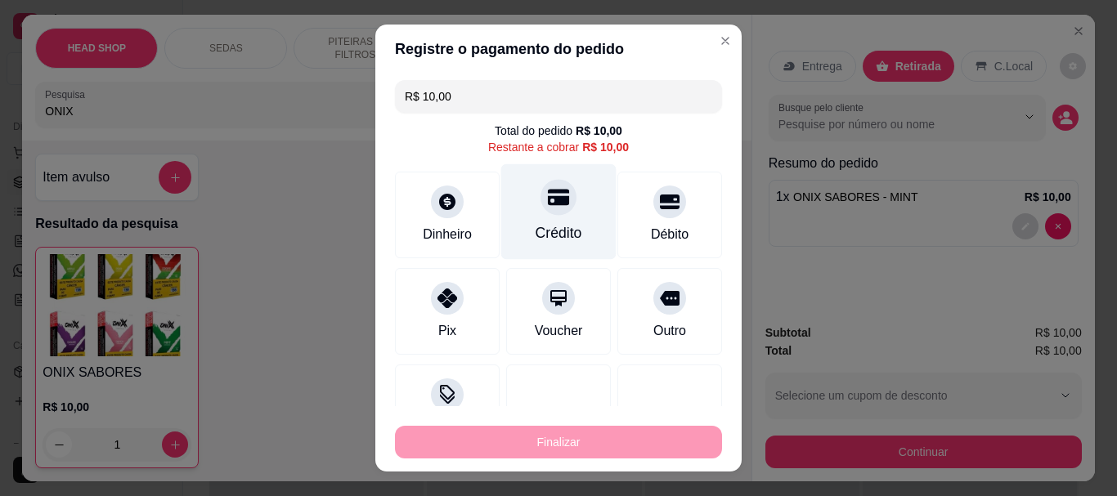
click at [522, 199] on div "Crédito" at bounding box center [558, 212] width 115 height 96
type input "R$ 0,00"
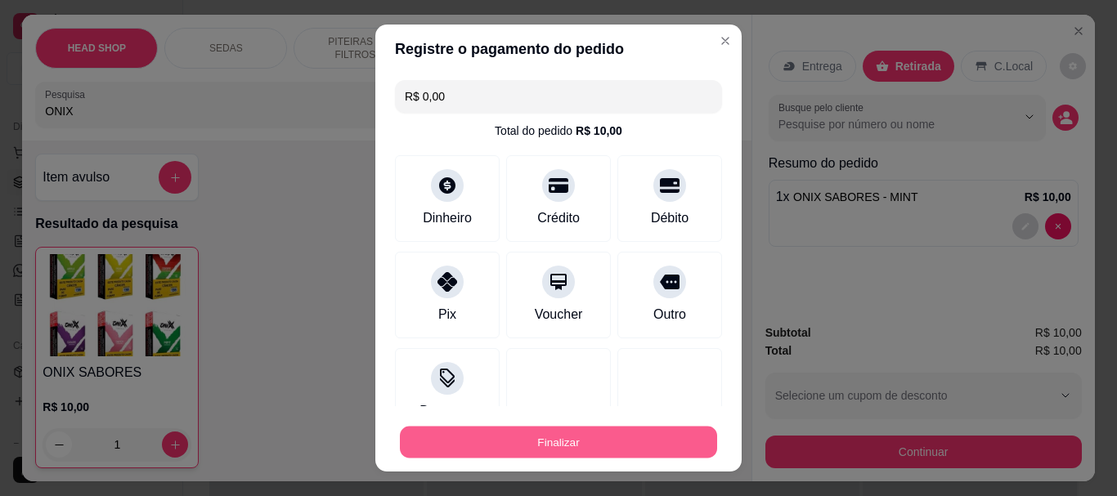
click at [538, 432] on button "Finalizar" at bounding box center [558, 442] width 317 height 32
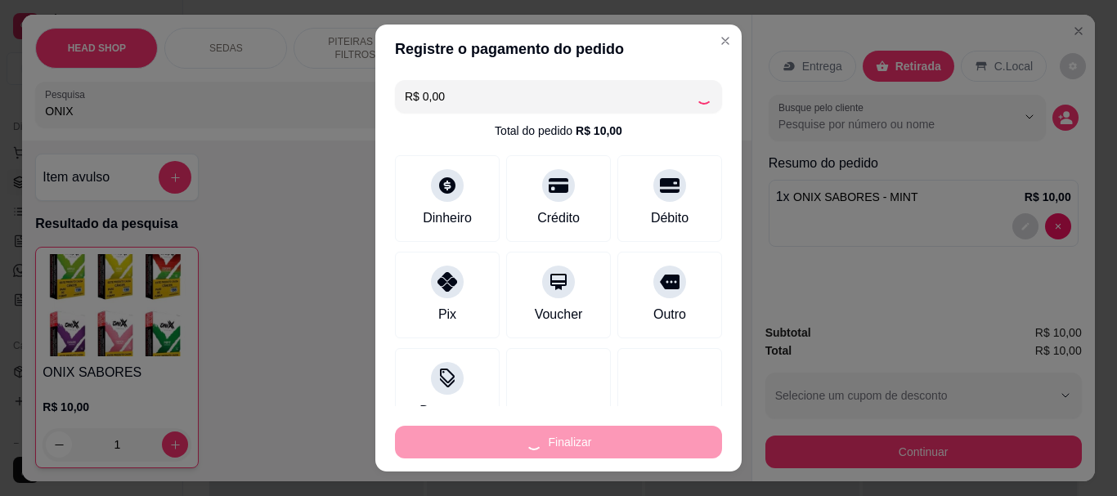
type input "0"
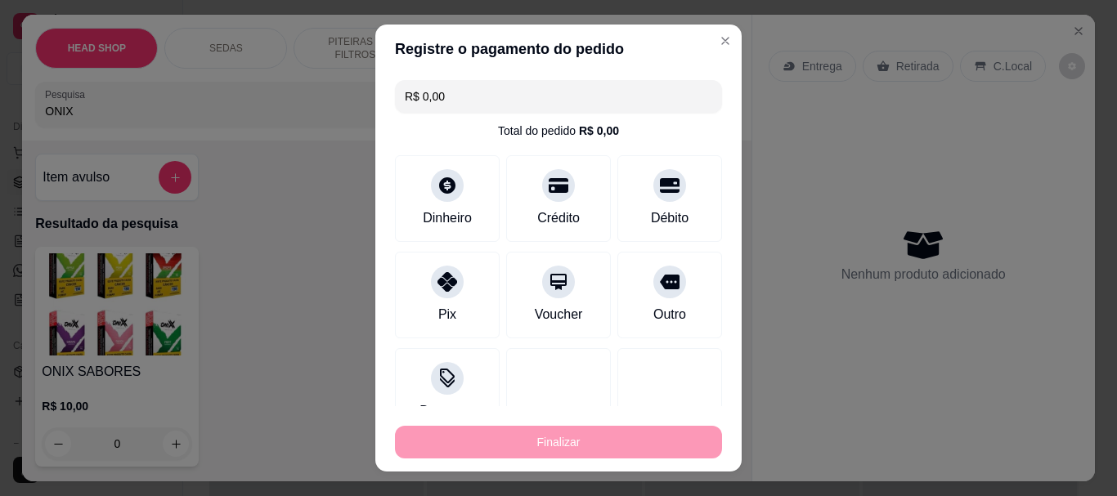
type input "-R$ 10,00"
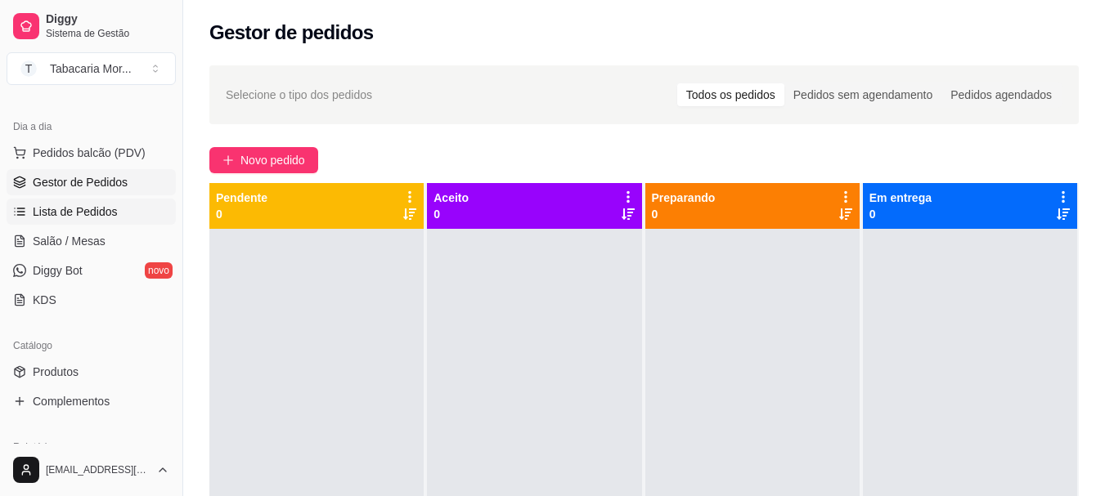
click at [66, 218] on span "Lista de Pedidos" at bounding box center [75, 212] width 85 height 16
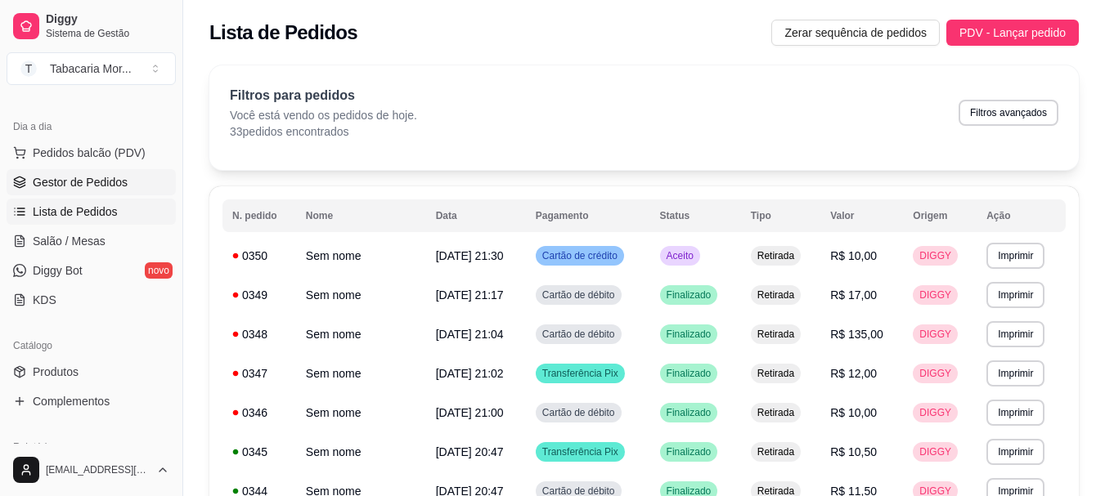
click at [82, 178] on span "Gestor de Pedidos" at bounding box center [80, 182] width 95 height 16
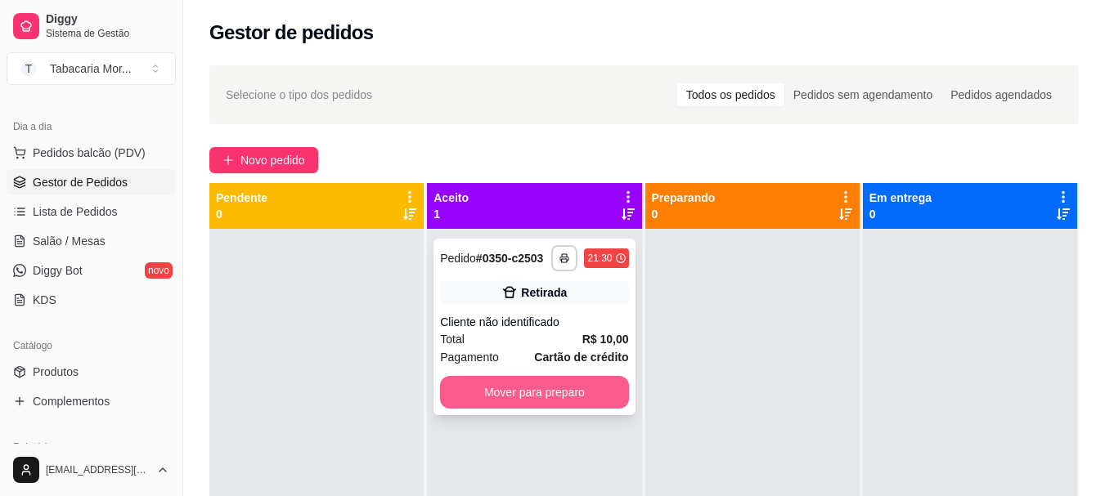
click at [570, 386] on button "Mover para preparo" at bounding box center [534, 392] width 188 height 33
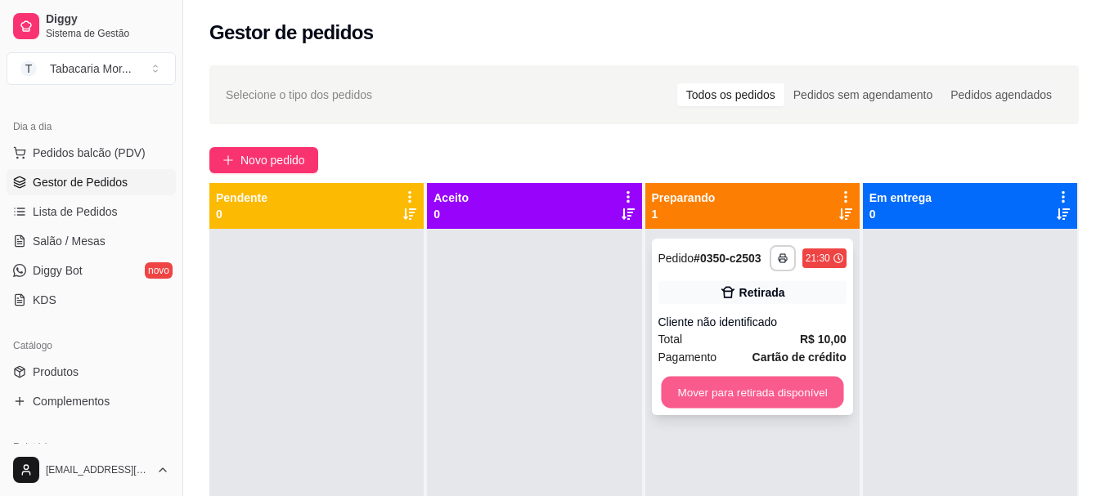
click at [720, 397] on button "Mover para retirada disponível" at bounding box center [752, 393] width 182 height 32
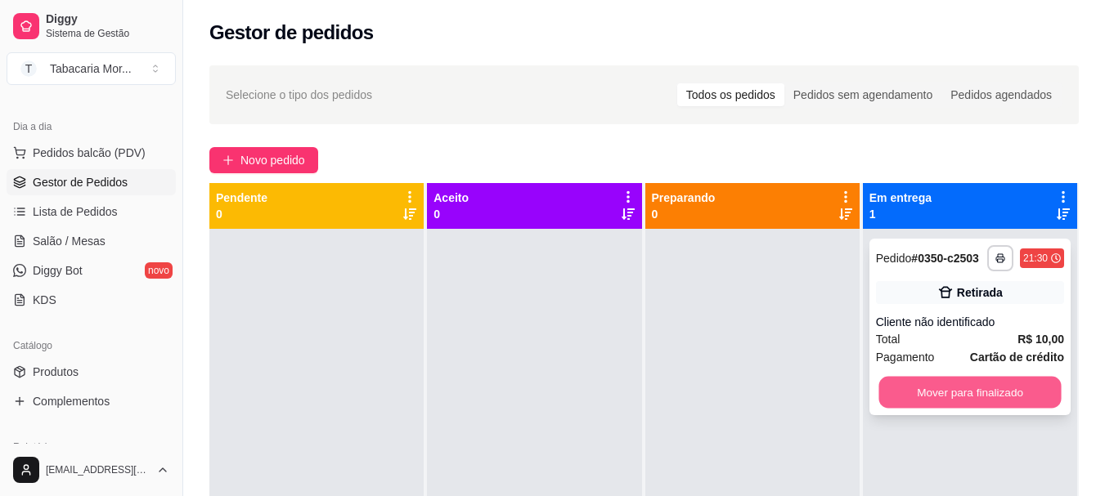
click at [901, 393] on button "Mover para finalizado" at bounding box center [969, 393] width 182 height 32
